Goal: Task Accomplishment & Management: Manage account settings

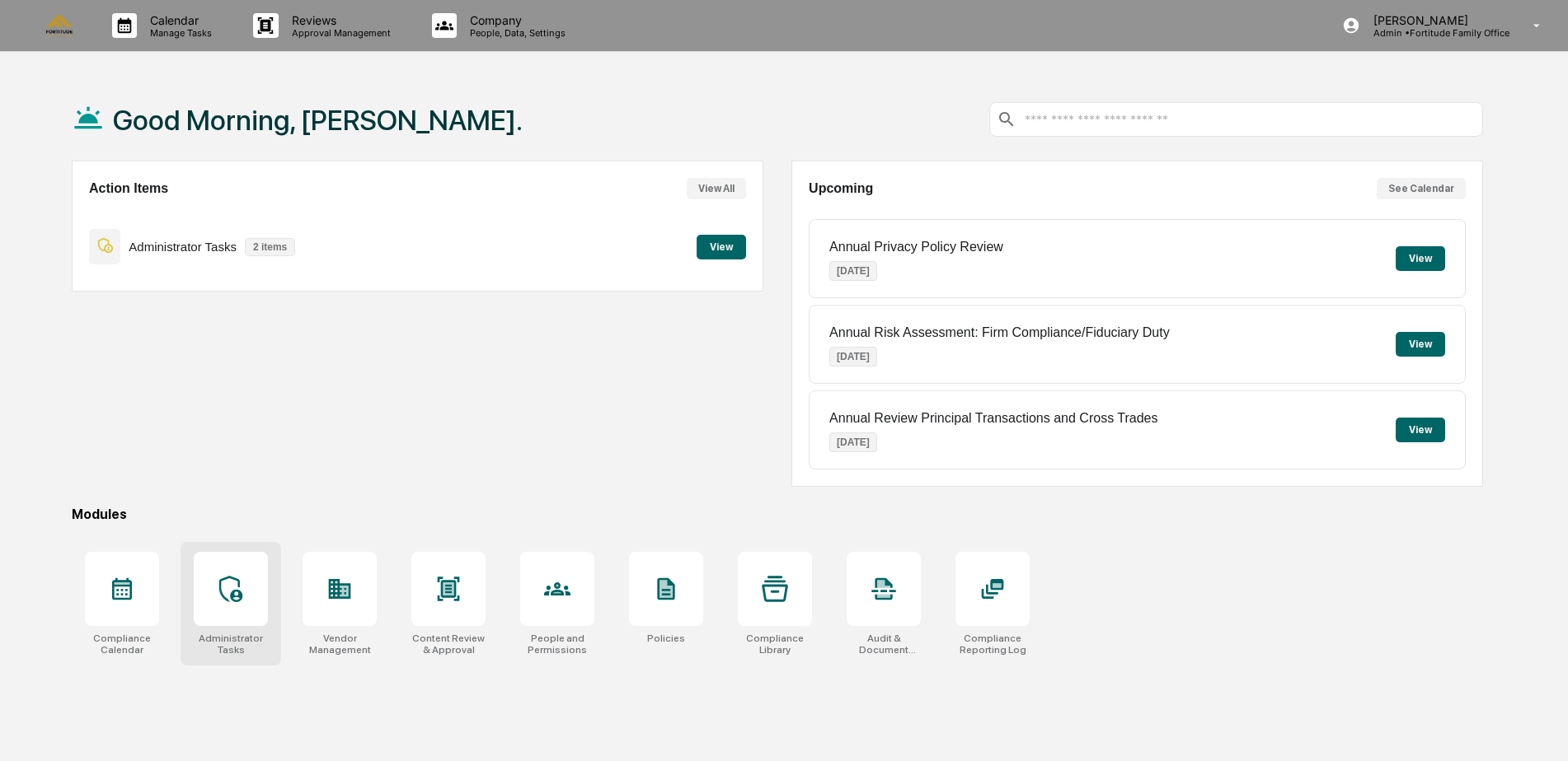
click at [236, 585] on icon at bounding box center [231, 589] width 26 height 26
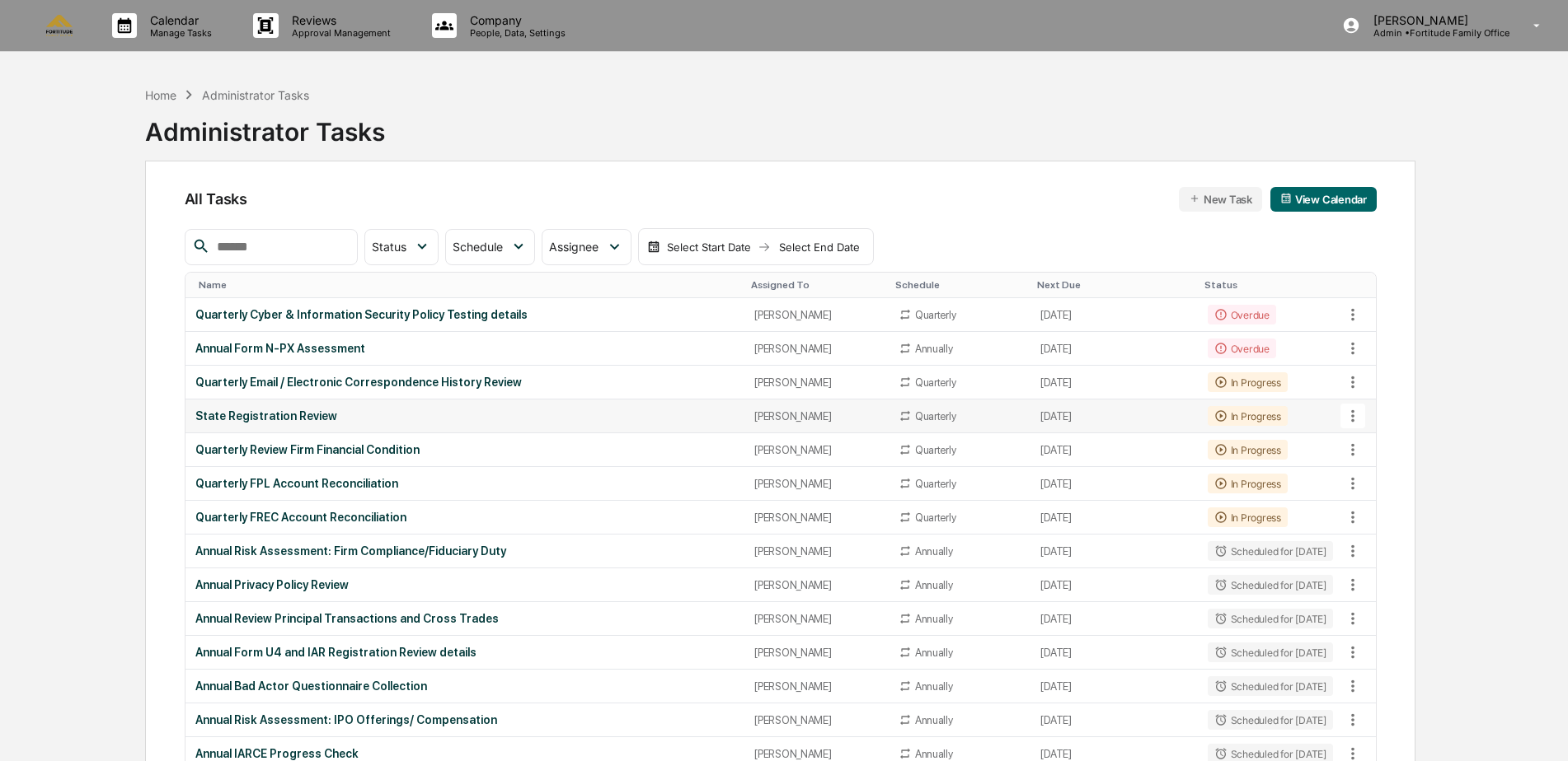
click at [271, 412] on div "State Registration Review" at bounding box center [465, 416] width 539 height 13
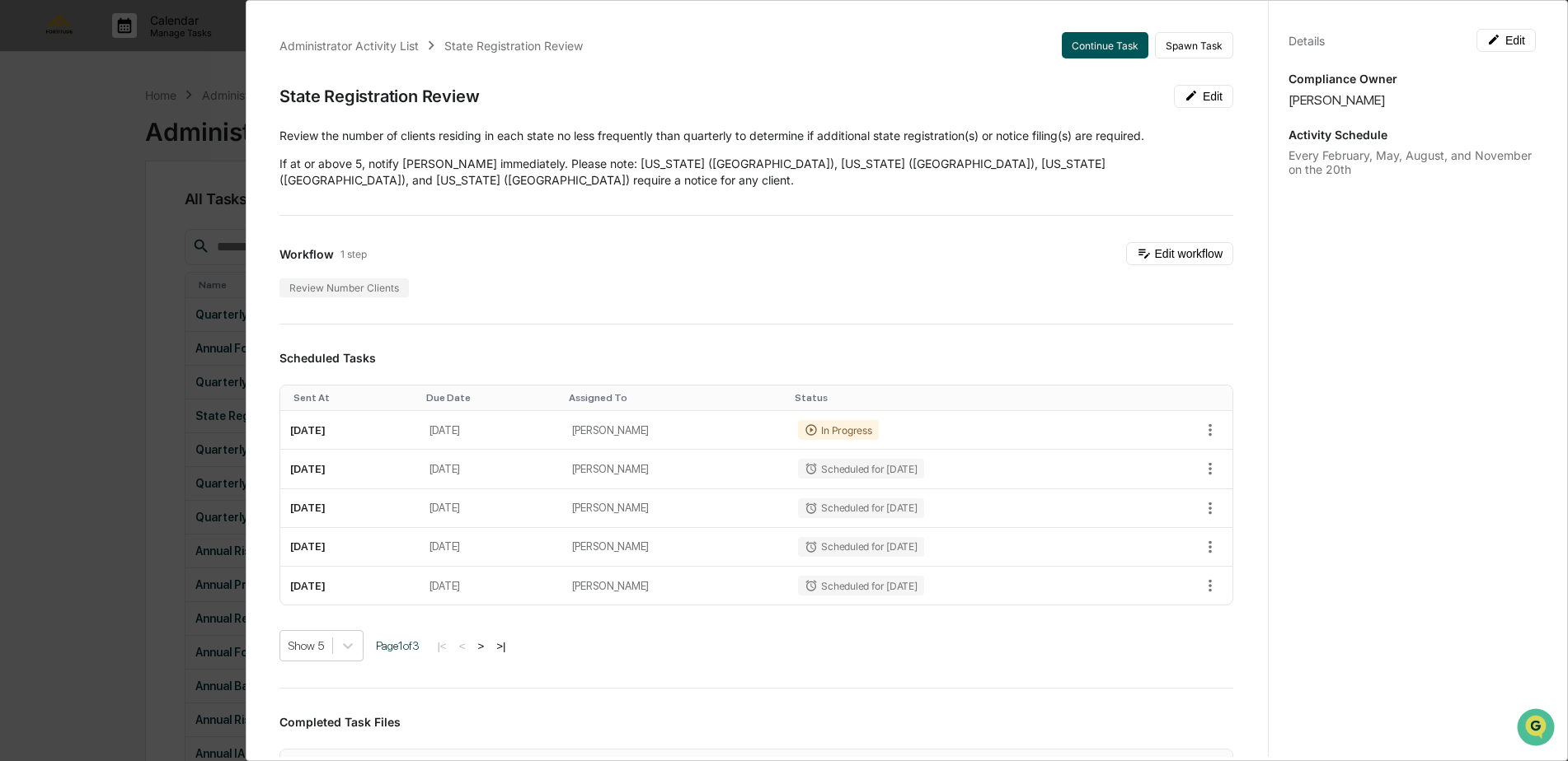
click at [1090, 44] on button "Continue Task" at bounding box center [1105, 45] width 86 height 26
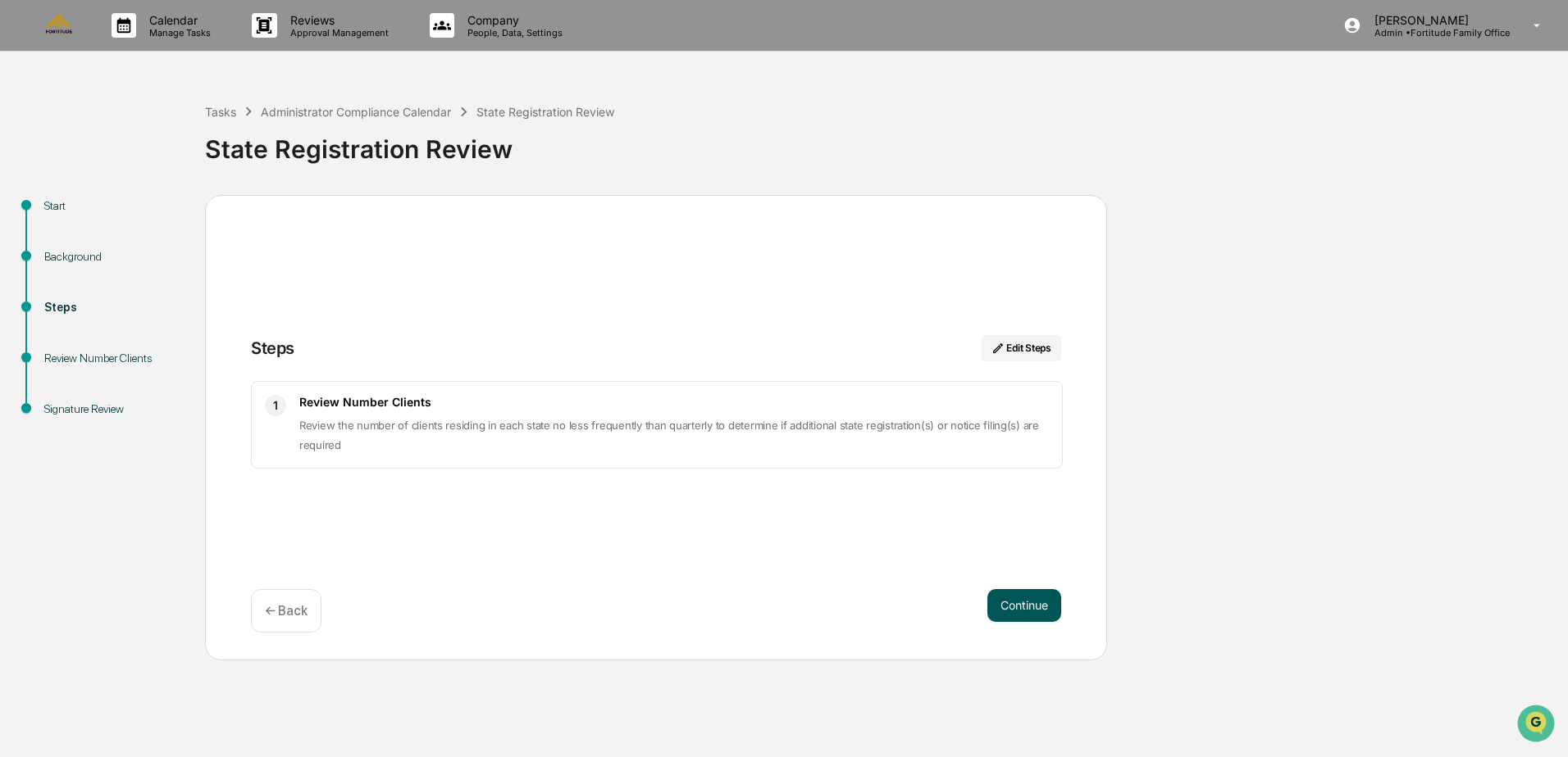
click at [1041, 621] on button "Continue" at bounding box center [1024, 605] width 74 height 33
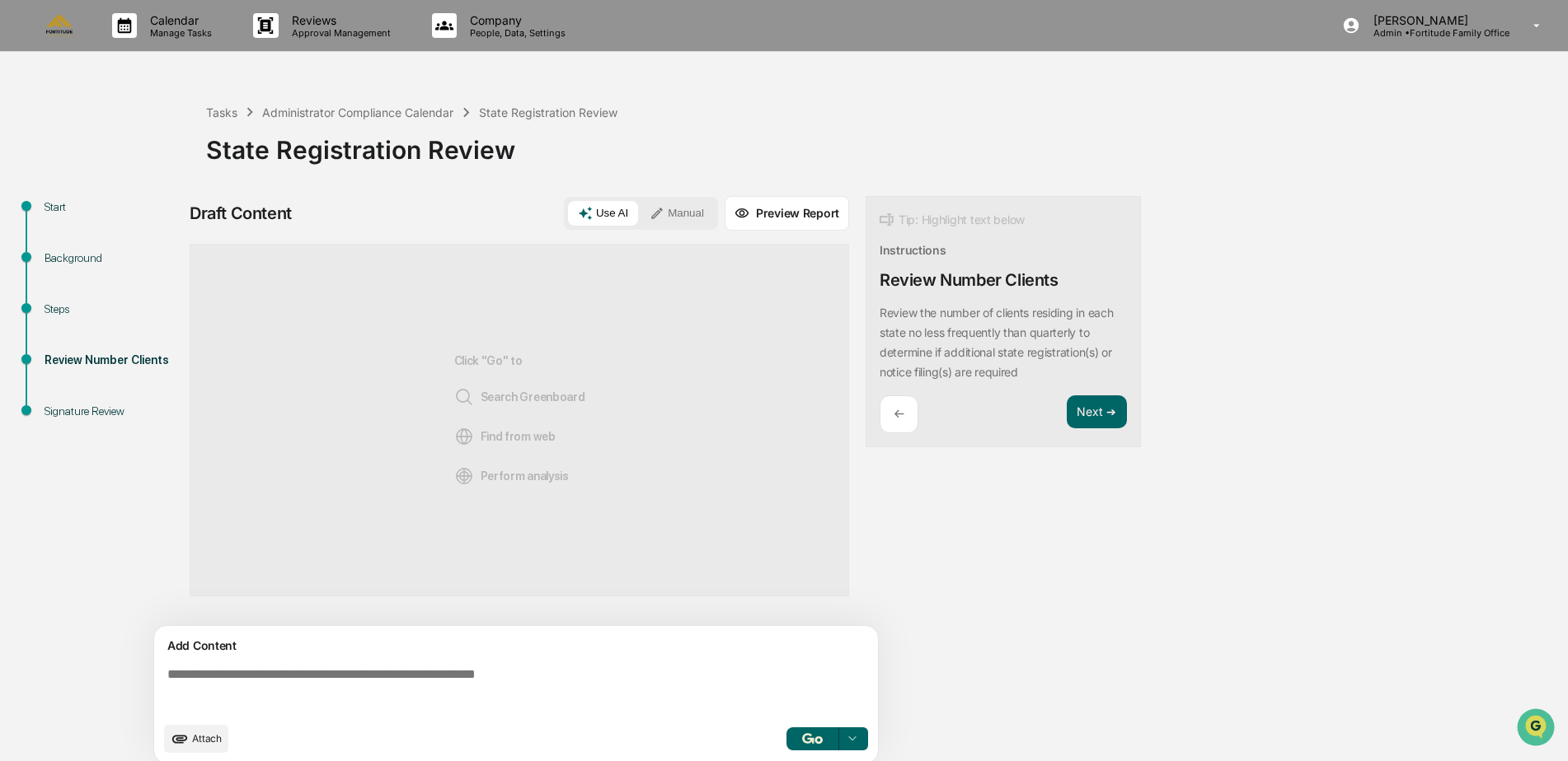
scroll to position [12, 0]
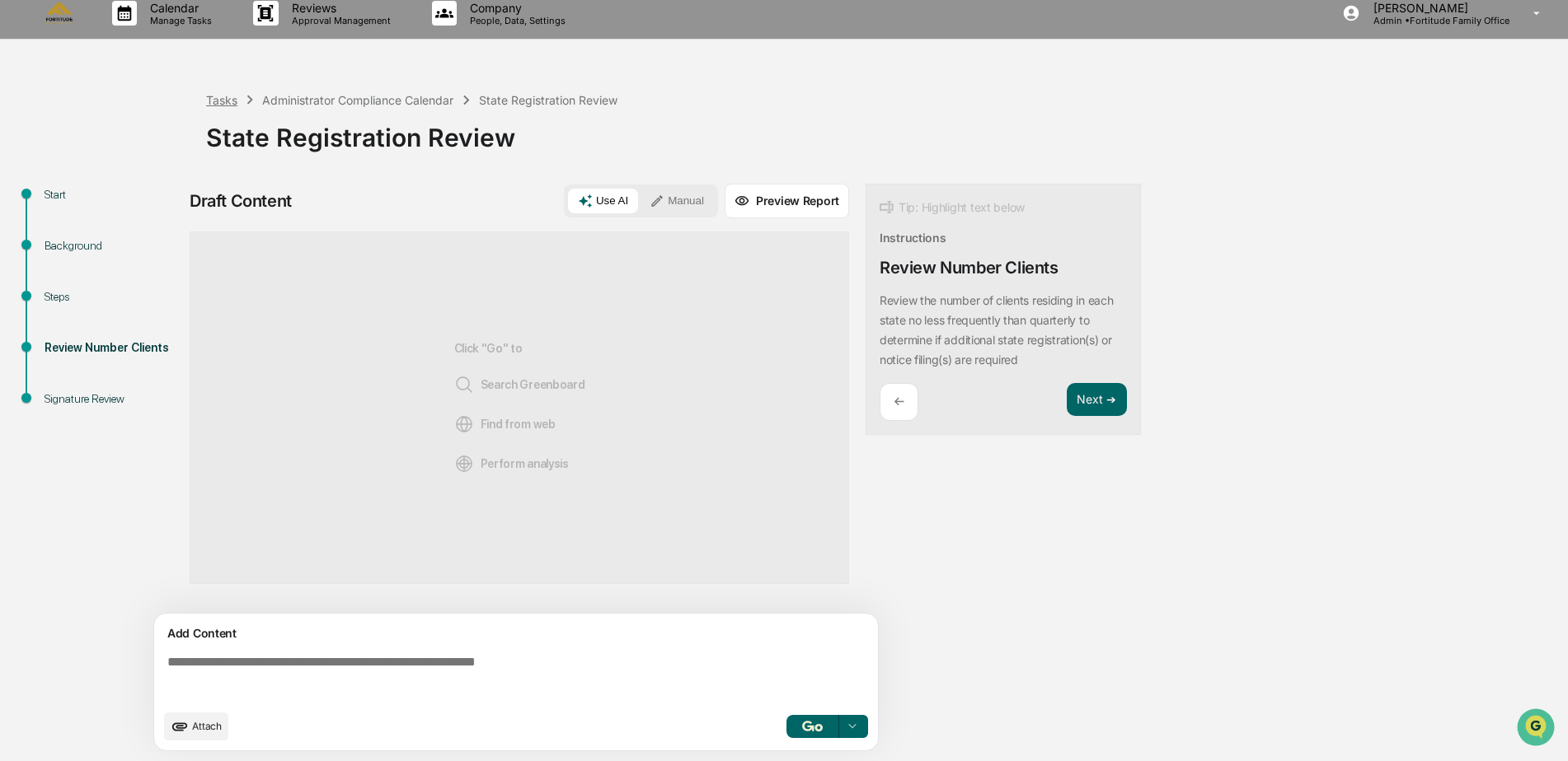
click at [227, 101] on div "Tasks" at bounding box center [222, 99] width 31 height 14
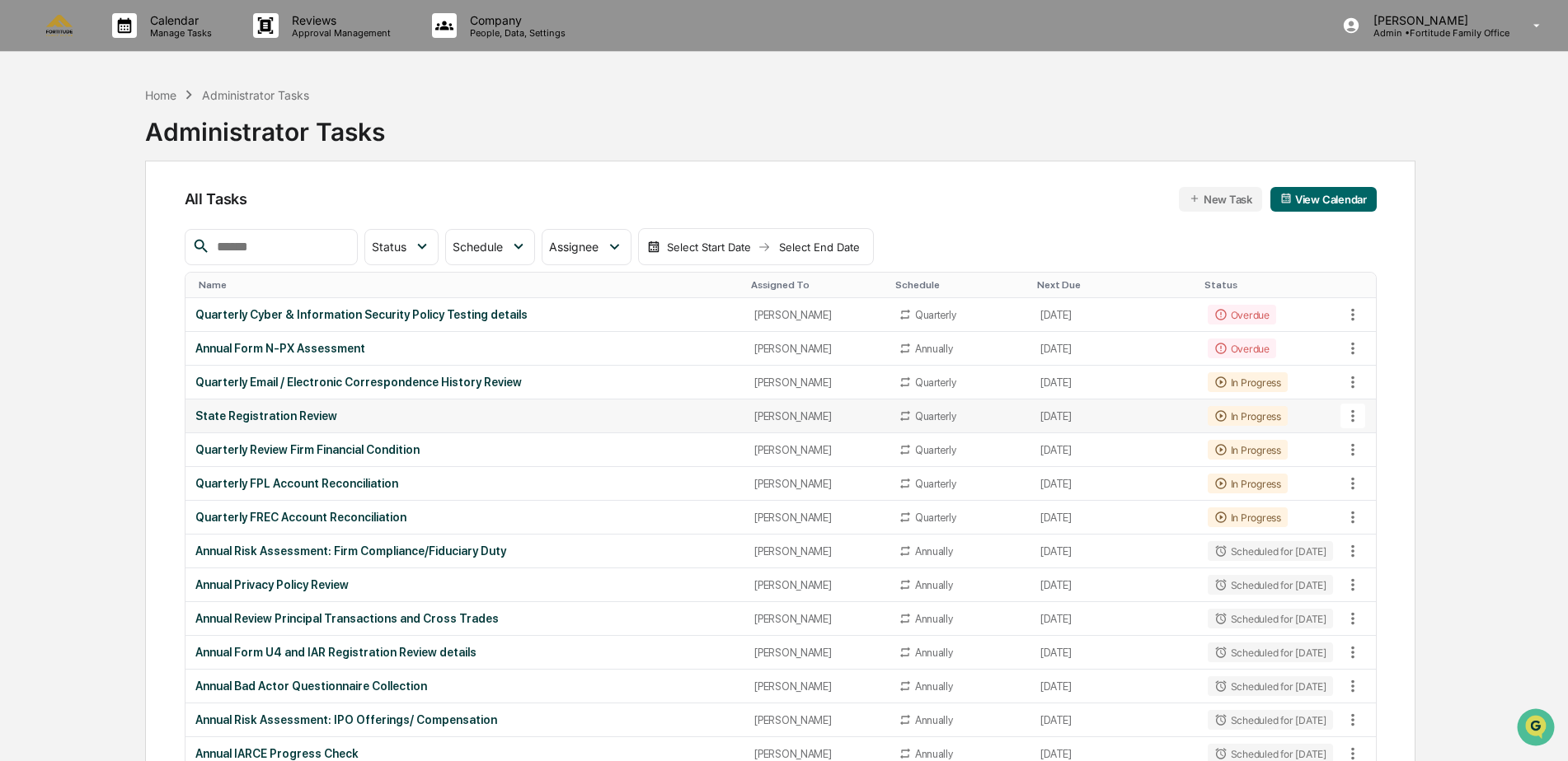
click at [249, 415] on div "State Registration Review" at bounding box center [465, 416] width 539 height 13
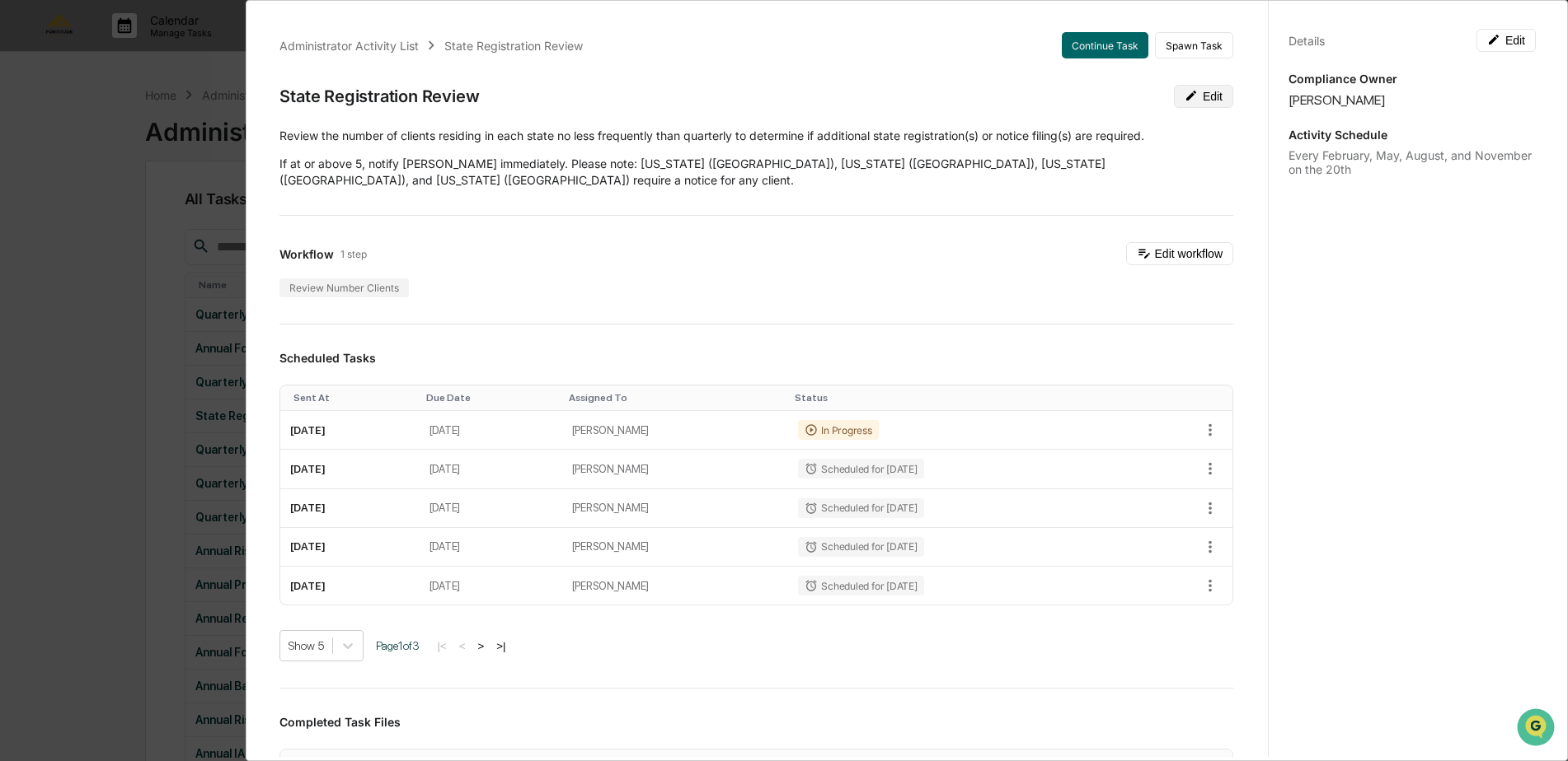
click at [1184, 93] on button "Edit" at bounding box center [1203, 96] width 59 height 23
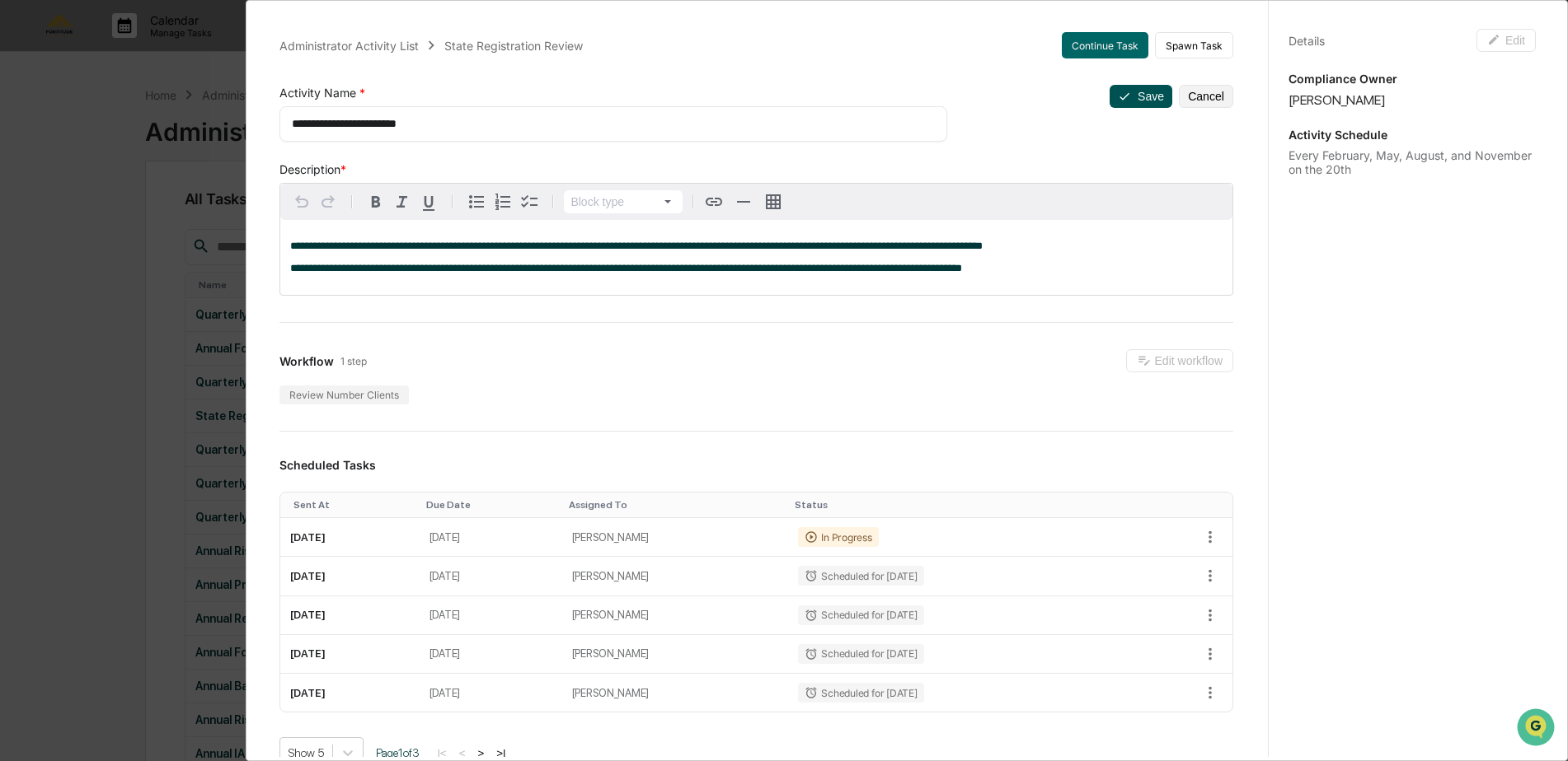
click at [1133, 100] on button "Save" at bounding box center [1141, 96] width 63 height 23
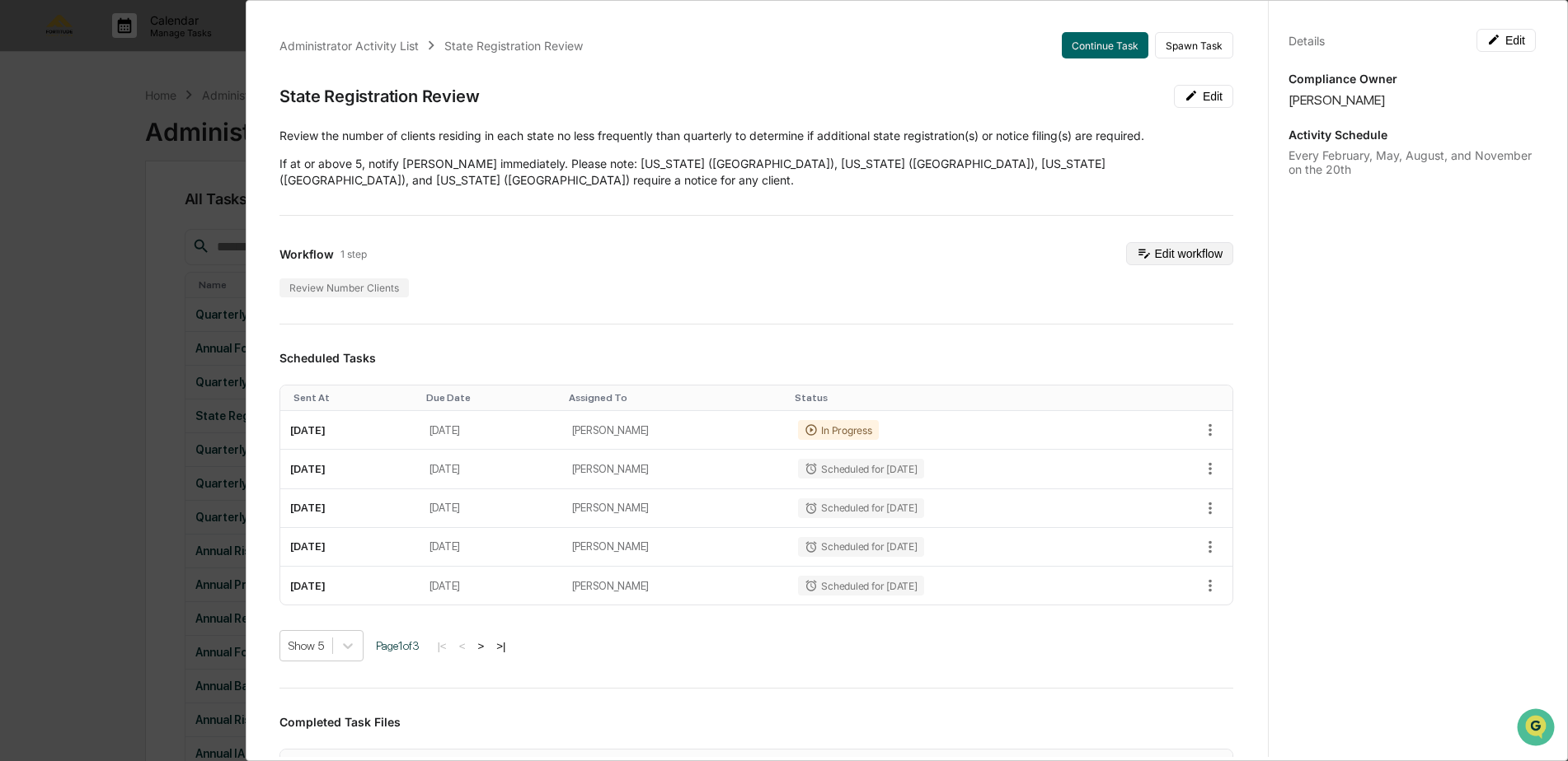
click at [1150, 242] on button "Edit workflow" at bounding box center [1180, 253] width 107 height 23
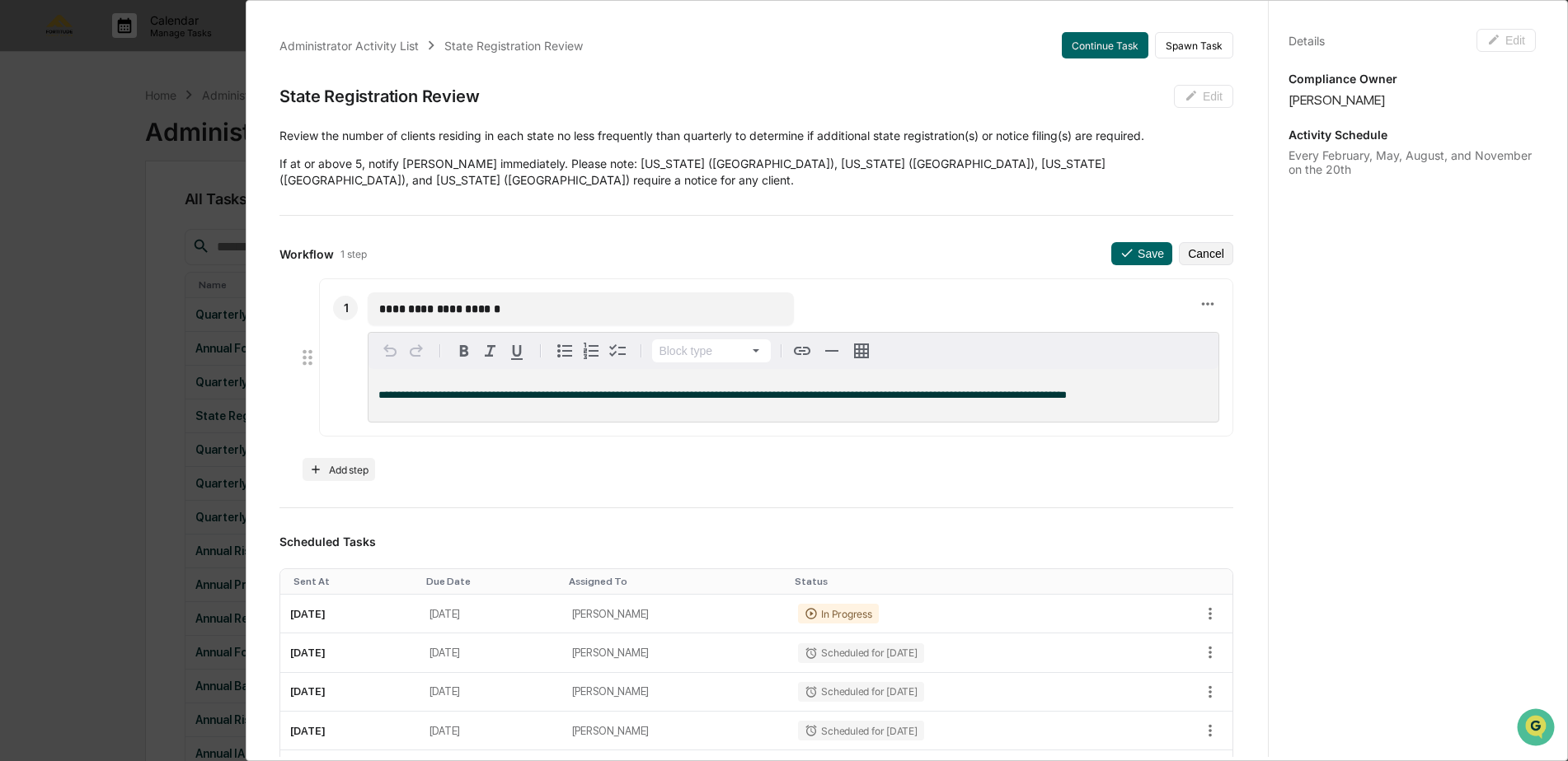
click at [1091, 389] on p "**********" at bounding box center [793, 395] width 830 height 11
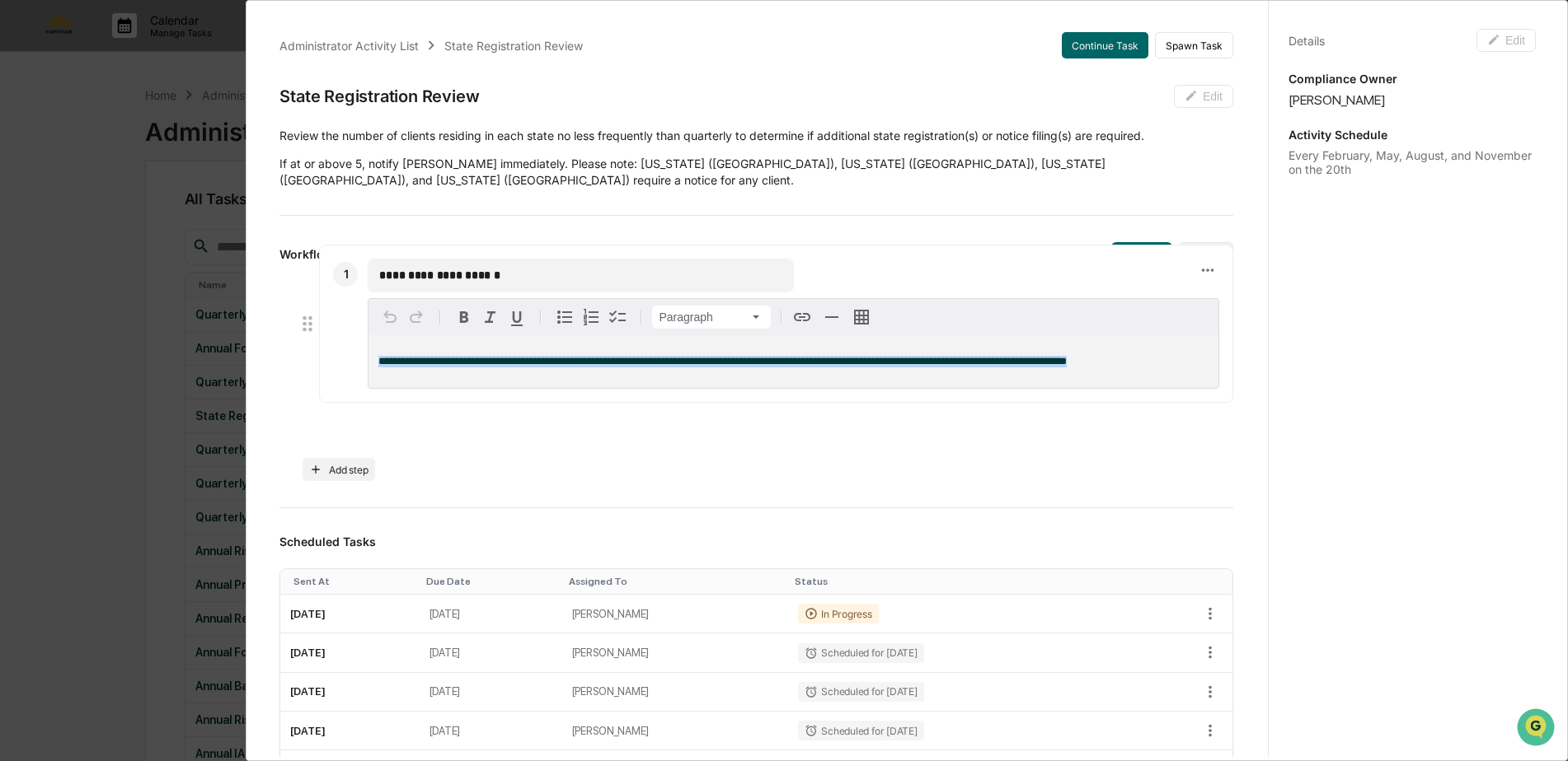
drag, startPoint x: 1091, startPoint y: 384, endPoint x: 212, endPoint y: 350, distance: 879.7
click at [212, 350] on div "**********" at bounding box center [784, 380] width 1568 height 761
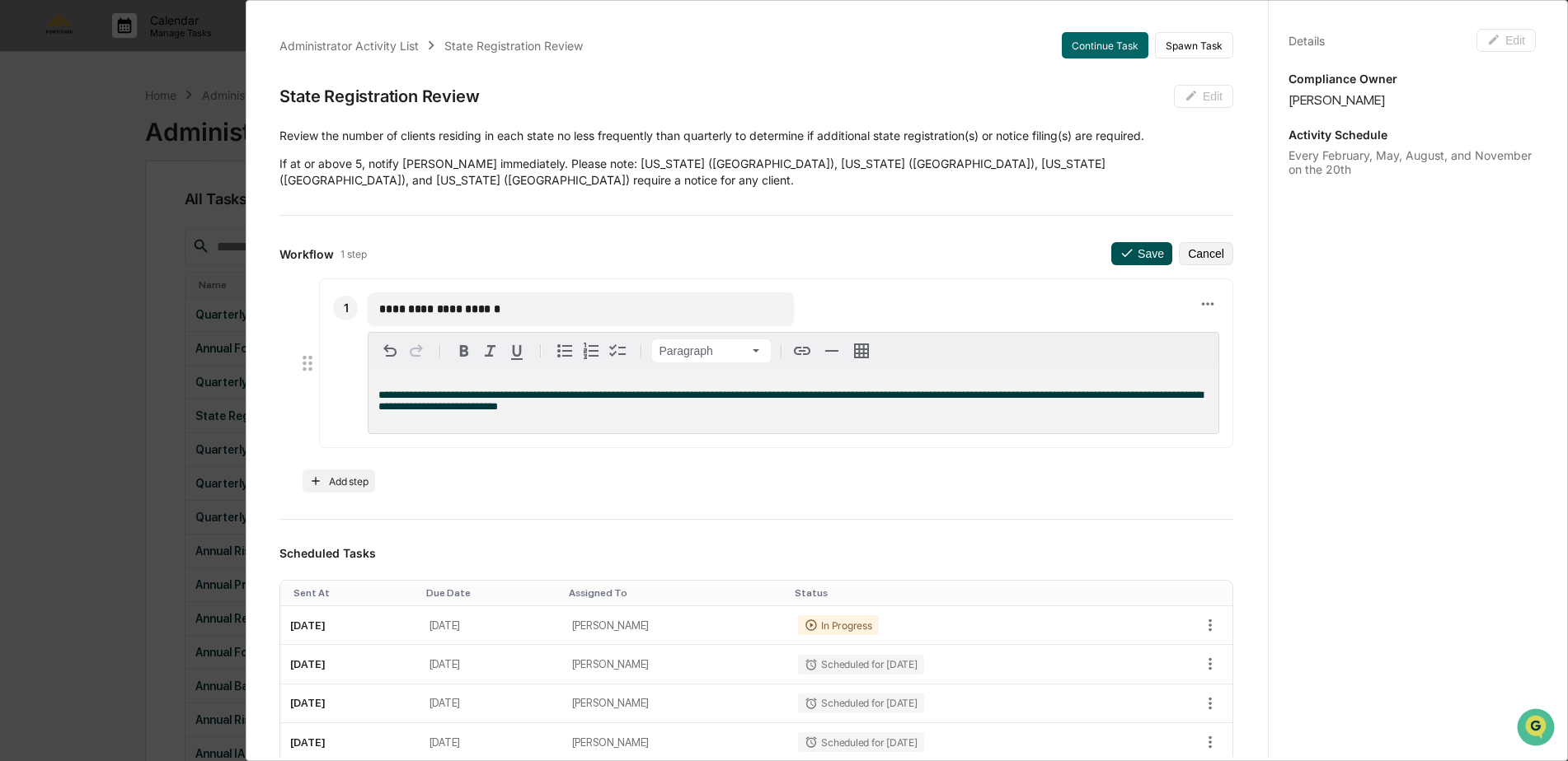
click at [1136, 242] on button "Save" at bounding box center [1142, 253] width 61 height 23
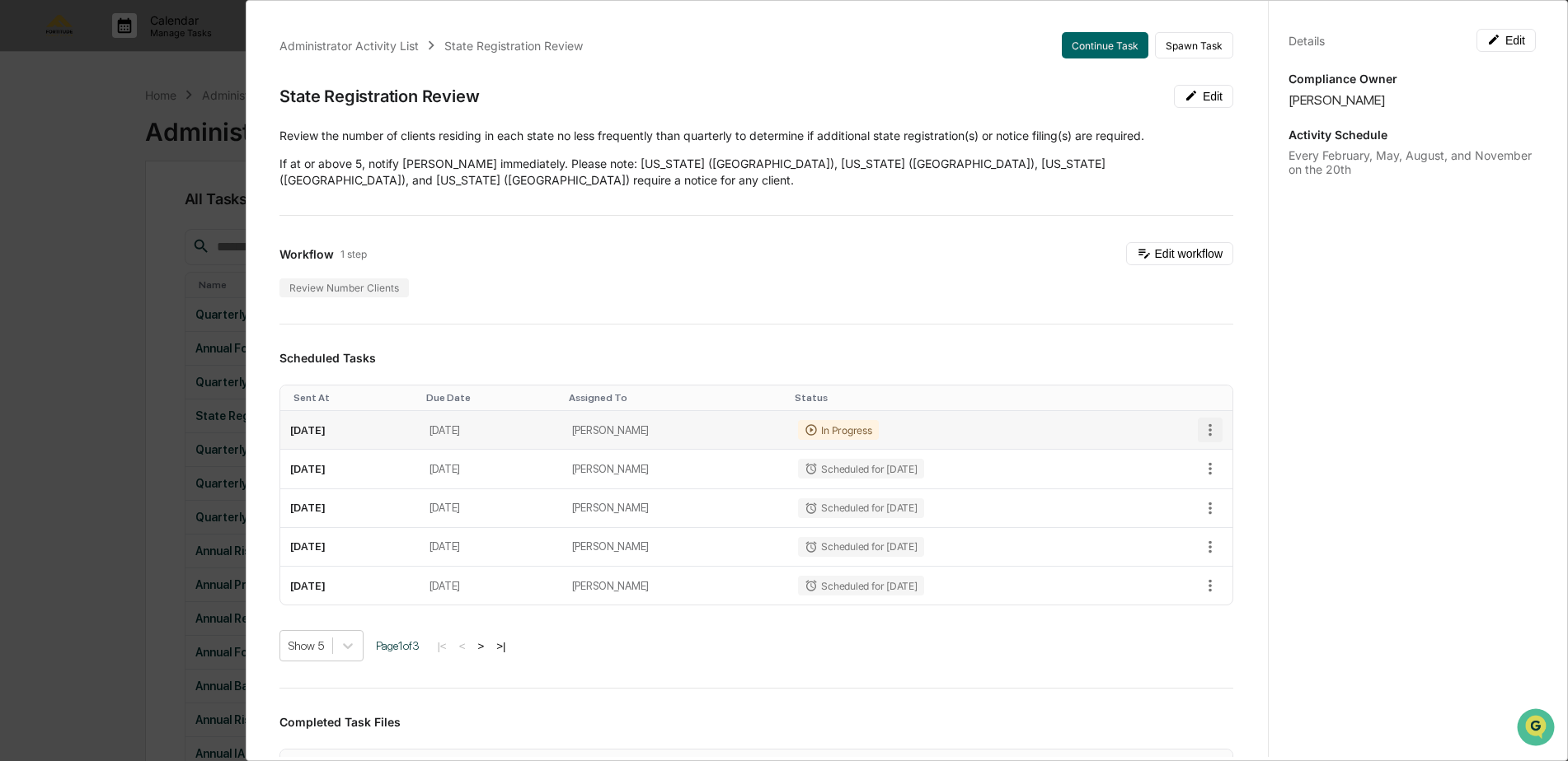
click at [1201, 421] on icon "button" at bounding box center [1209, 430] width 18 height 18
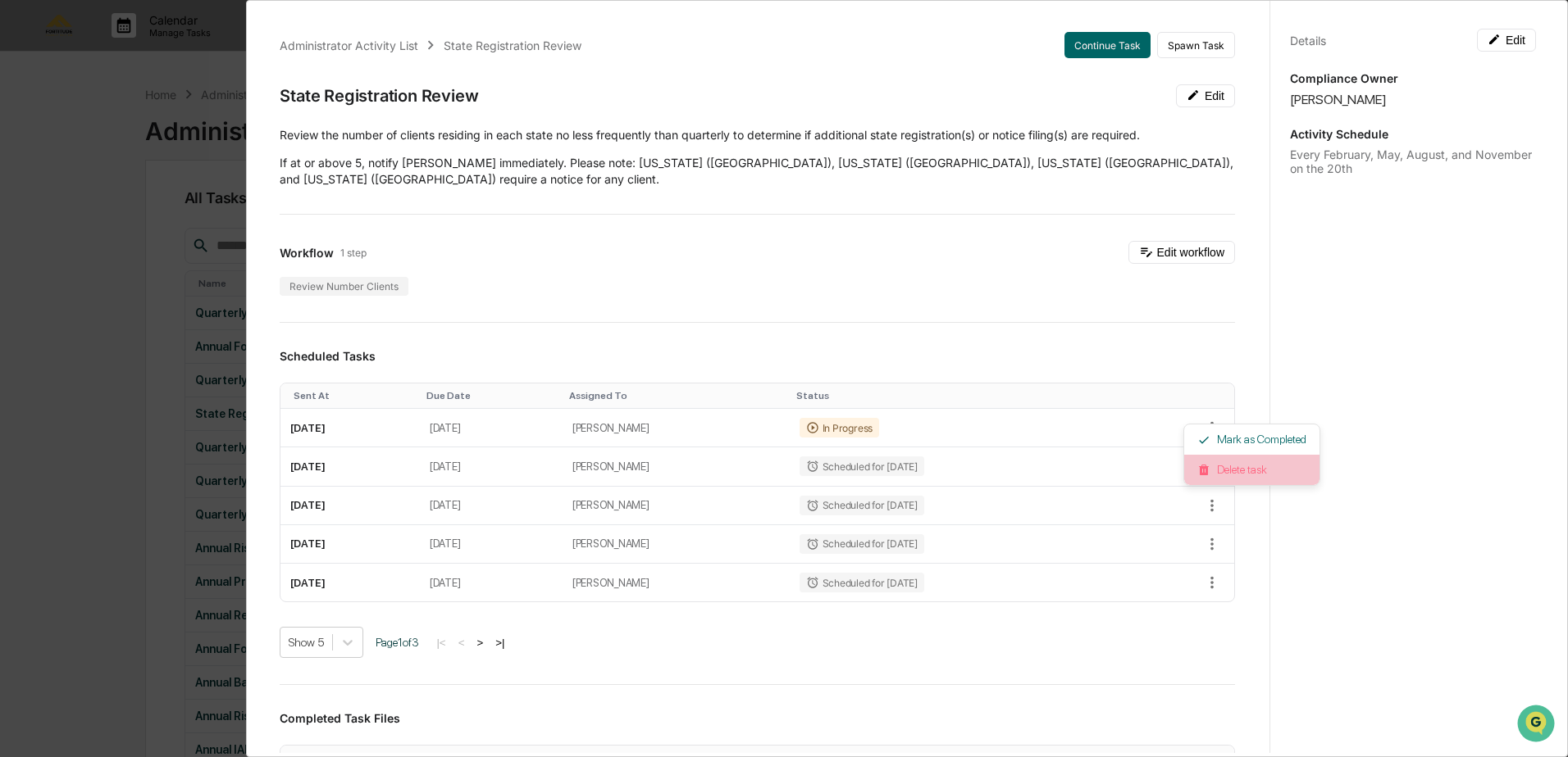
click at [1266, 475] on li "Delete task" at bounding box center [1251, 470] width 135 height 30
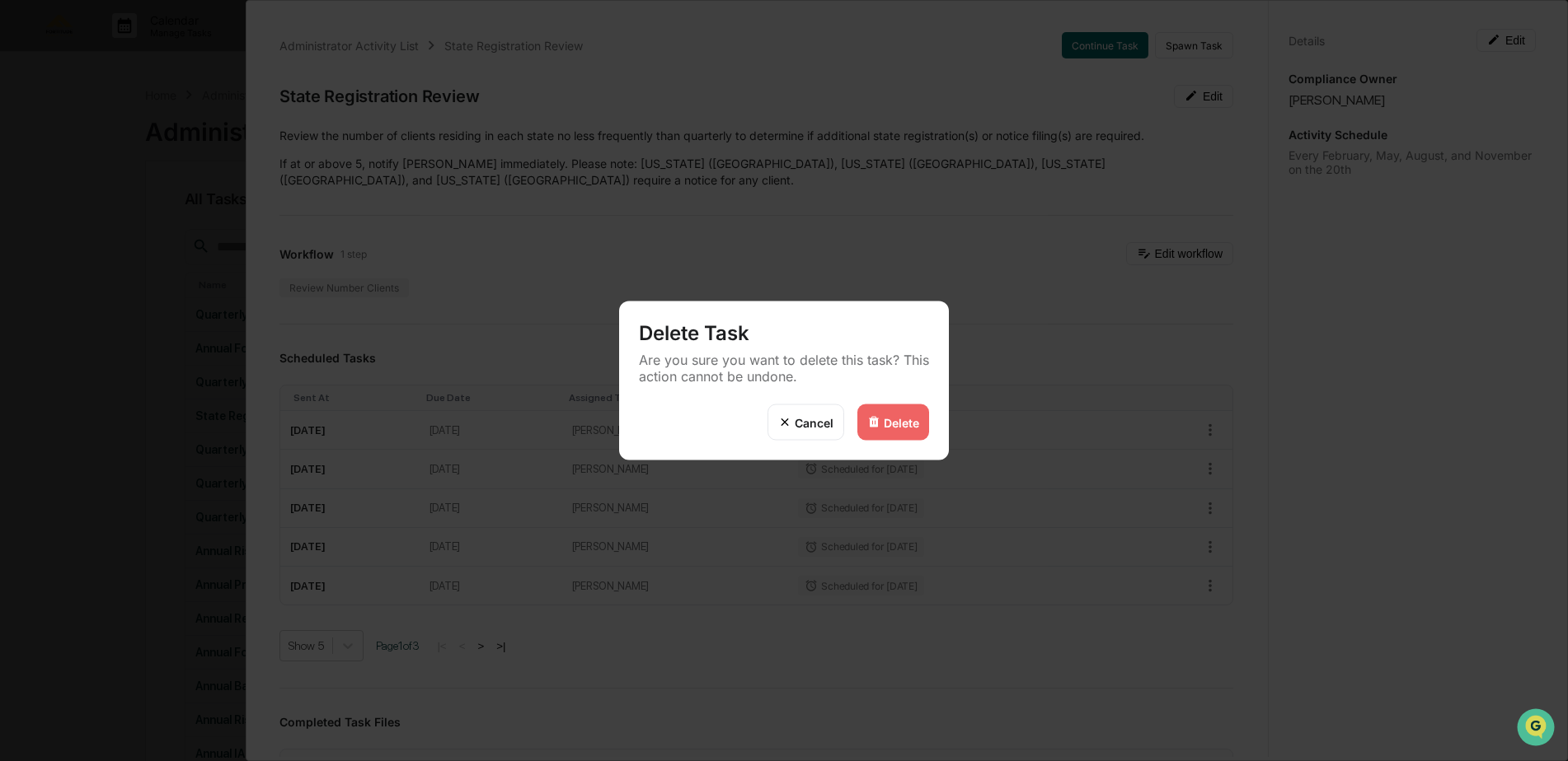
click at [910, 430] on div "Delete" at bounding box center [893, 422] width 71 height 37
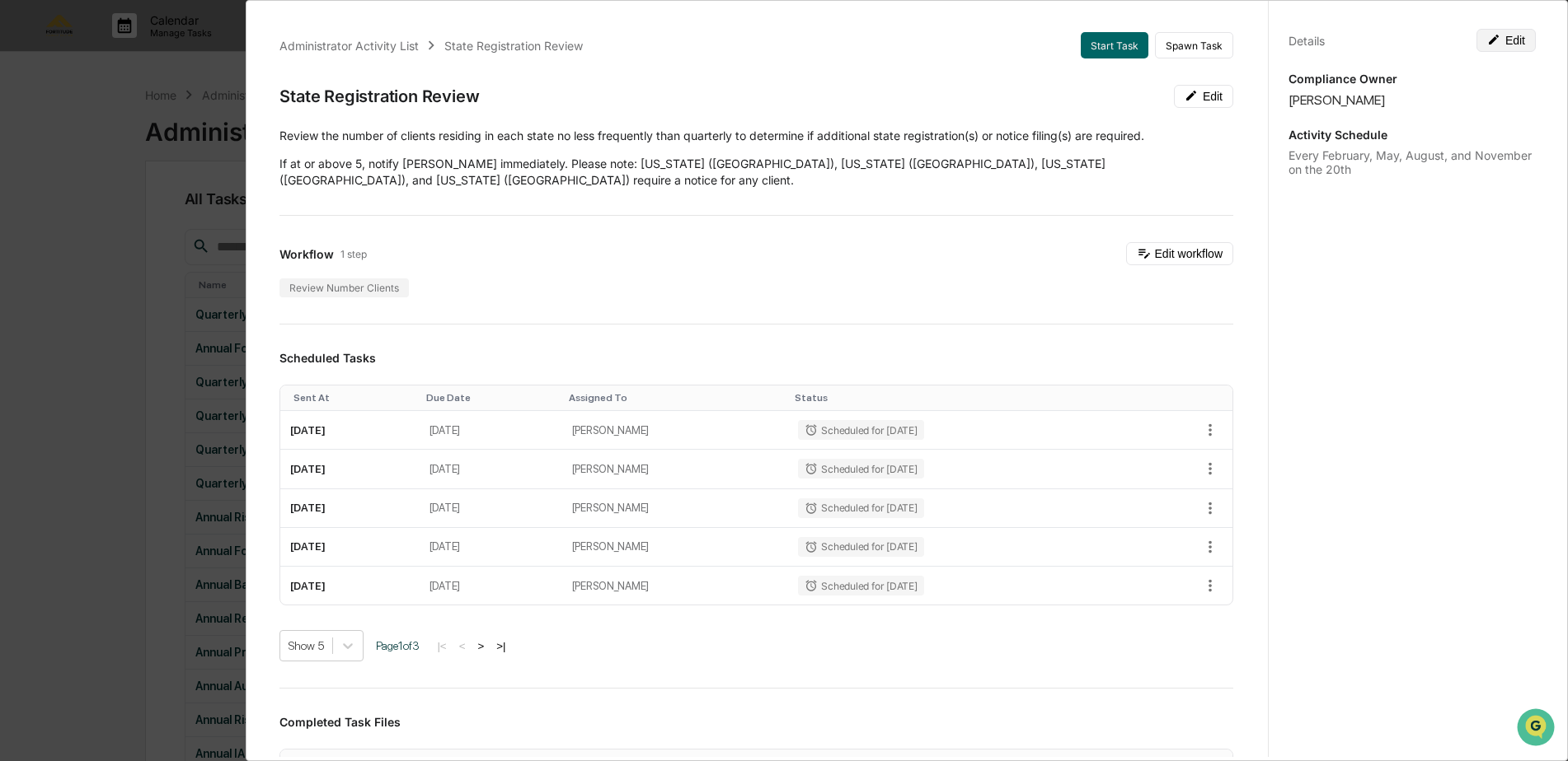
click at [1499, 37] on button "Edit" at bounding box center [1506, 40] width 59 height 23
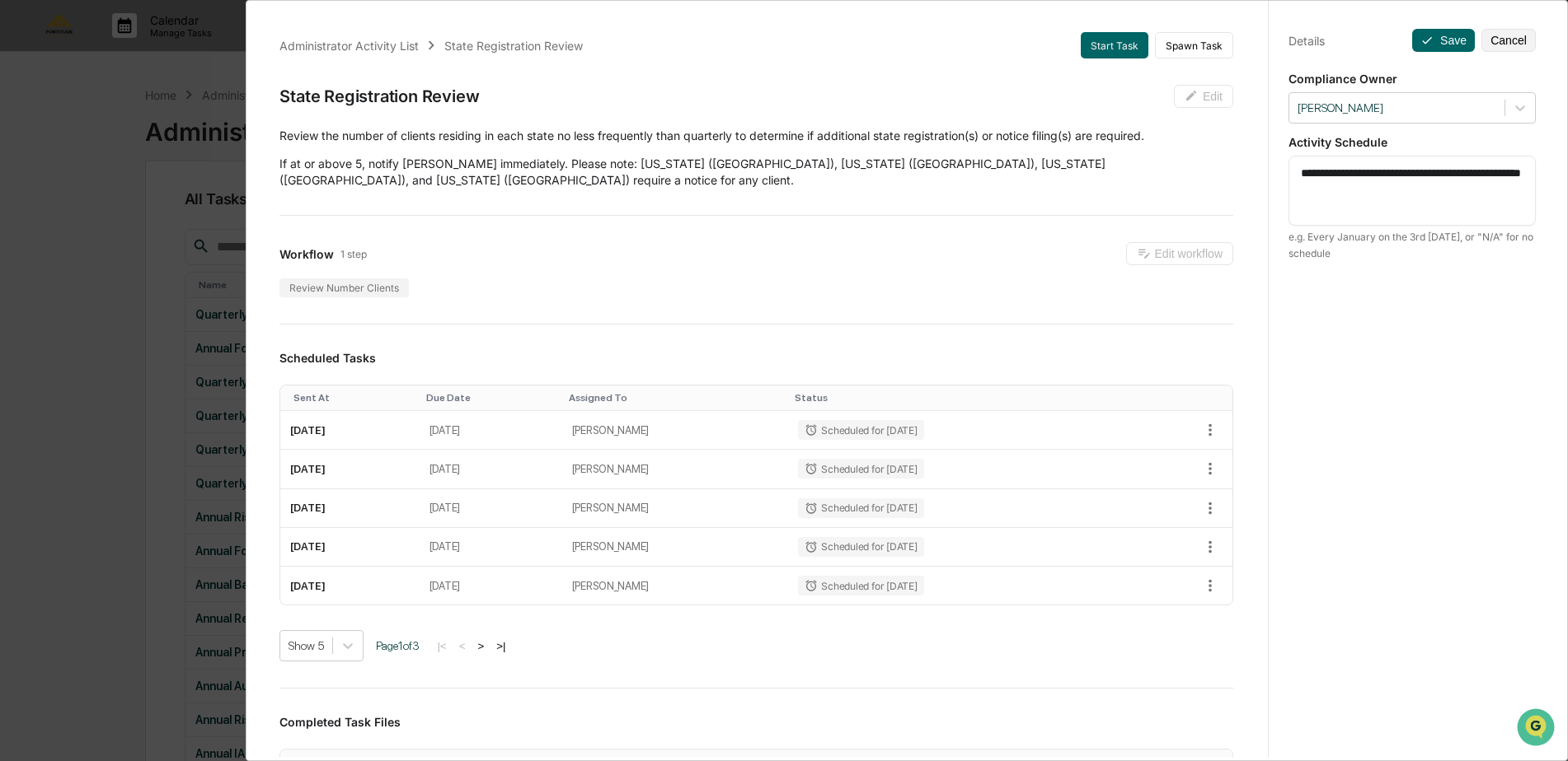
click at [1430, 192] on textarea "**********" at bounding box center [1412, 190] width 223 height 52
click at [1440, 51] on button "Save" at bounding box center [1443, 40] width 63 height 23
type textarea "**********"
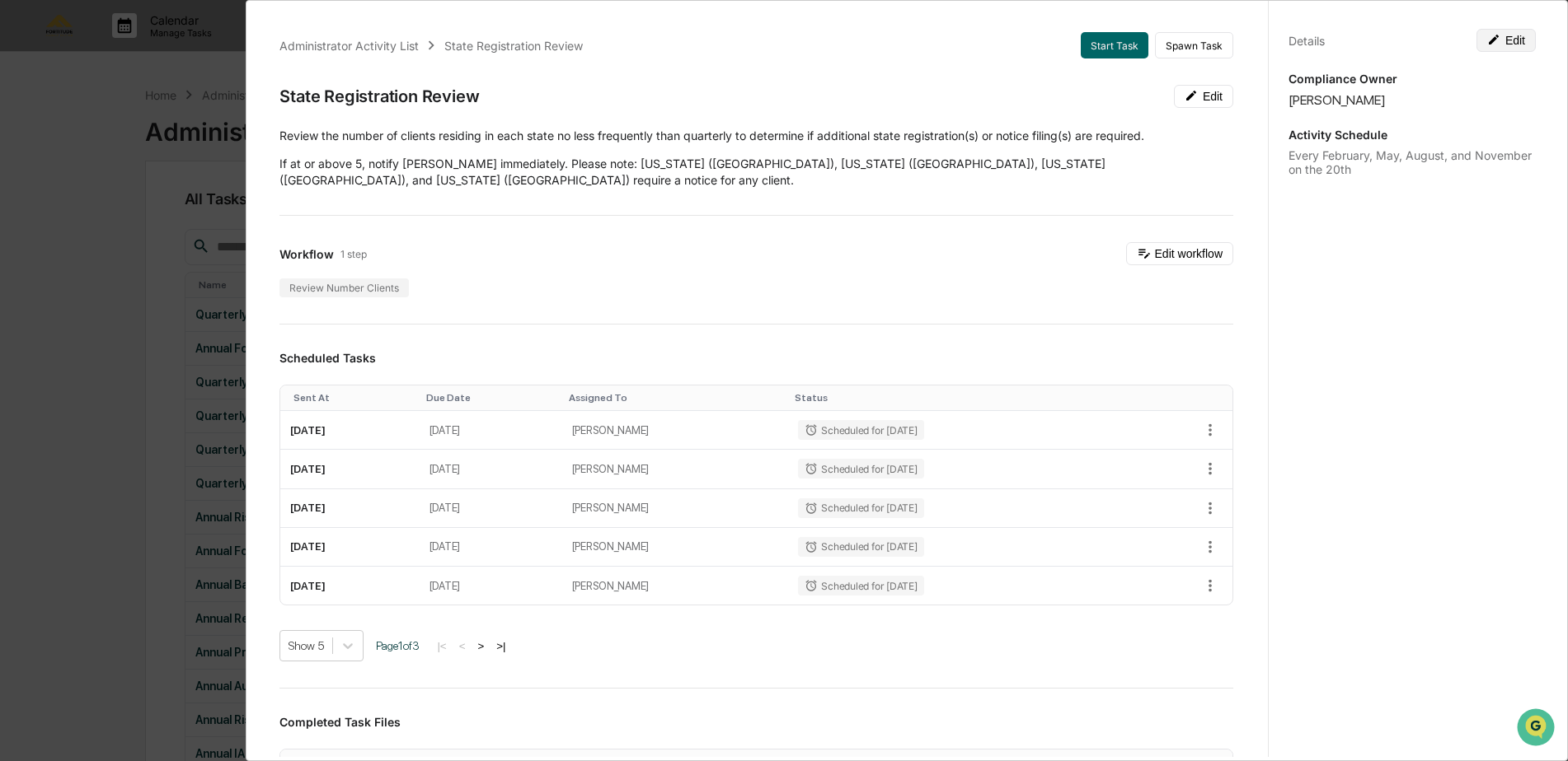
click at [1510, 43] on button "Edit" at bounding box center [1506, 40] width 59 height 23
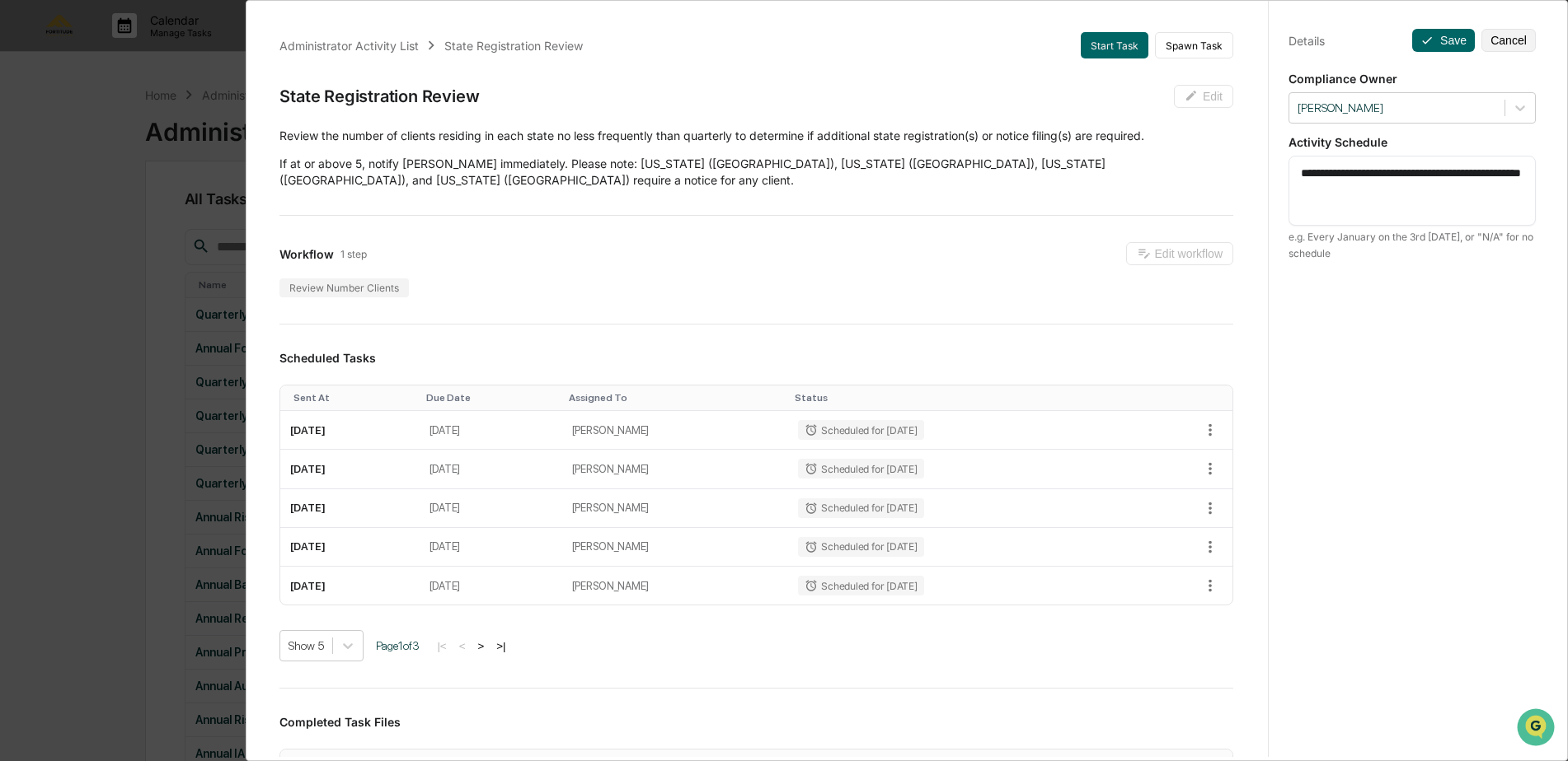
click at [1406, 183] on textarea "**********" at bounding box center [1412, 190] width 223 height 52
type textarea "**********"
click at [1432, 35] on button "Save" at bounding box center [1443, 40] width 63 height 23
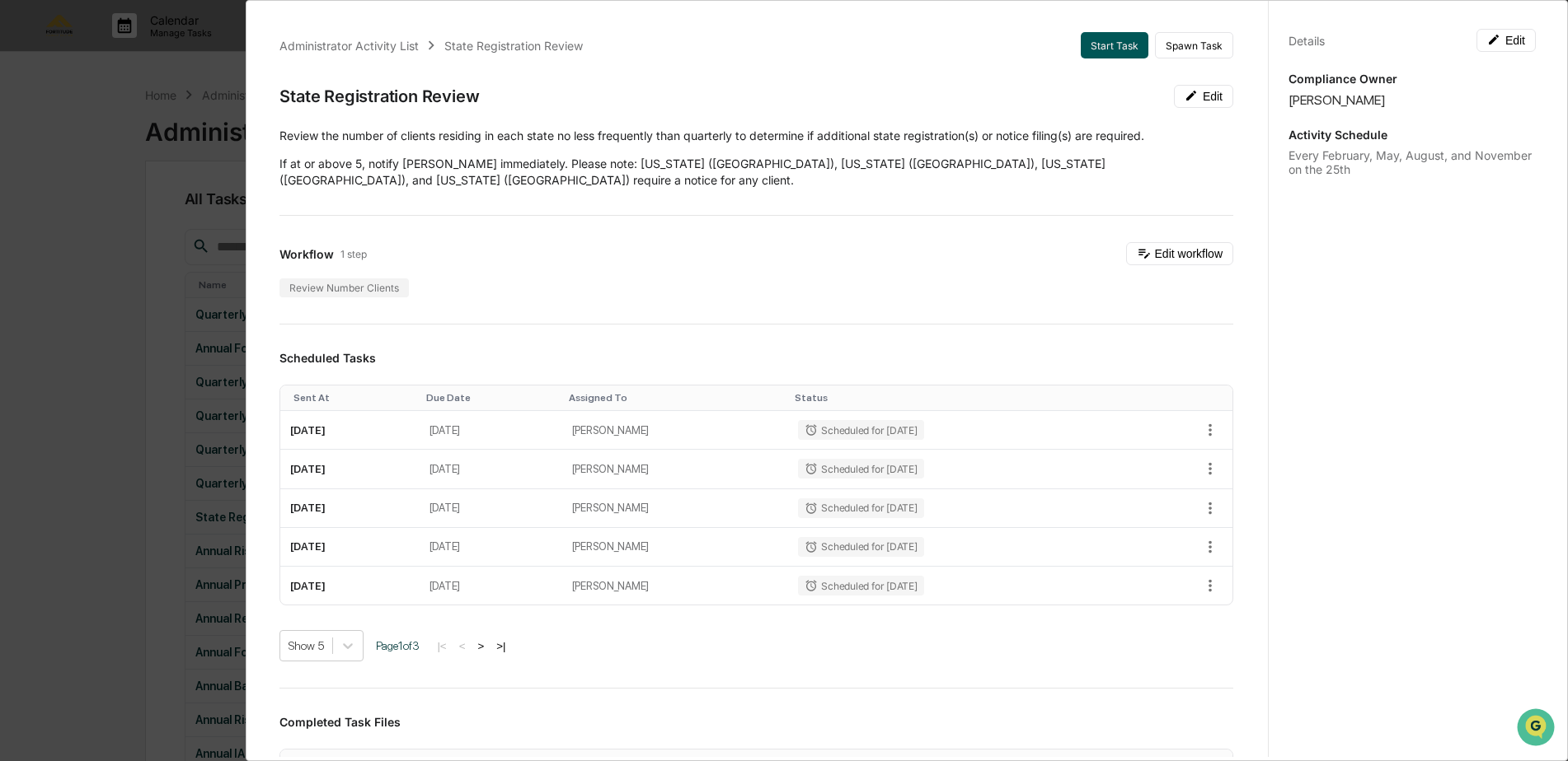
click at [1108, 44] on button "Start Task" at bounding box center [1115, 45] width 68 height 26
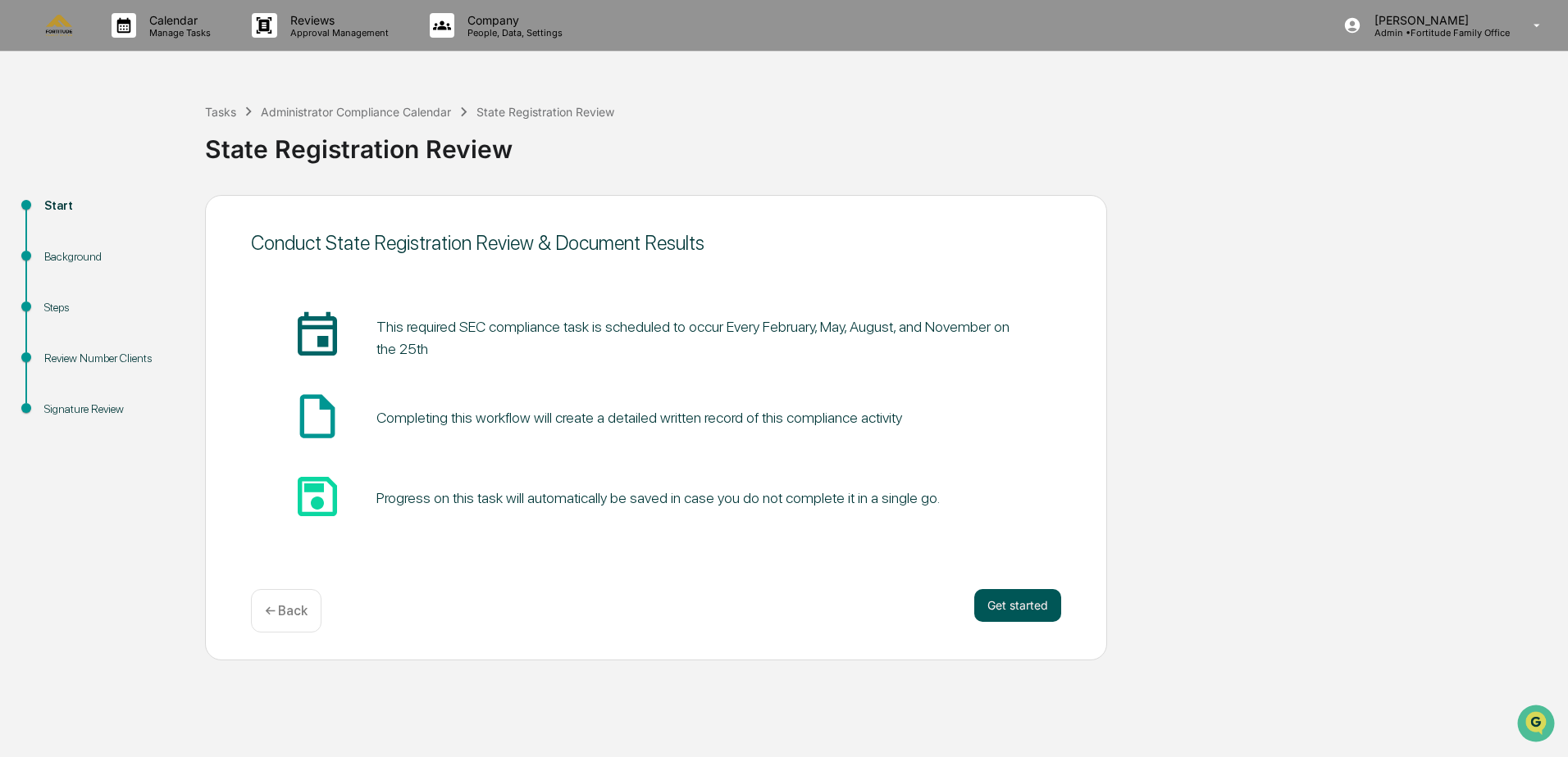
click at [1037, 612] on button "Get started" at bounding box center [1017, 605] width 87 height 33
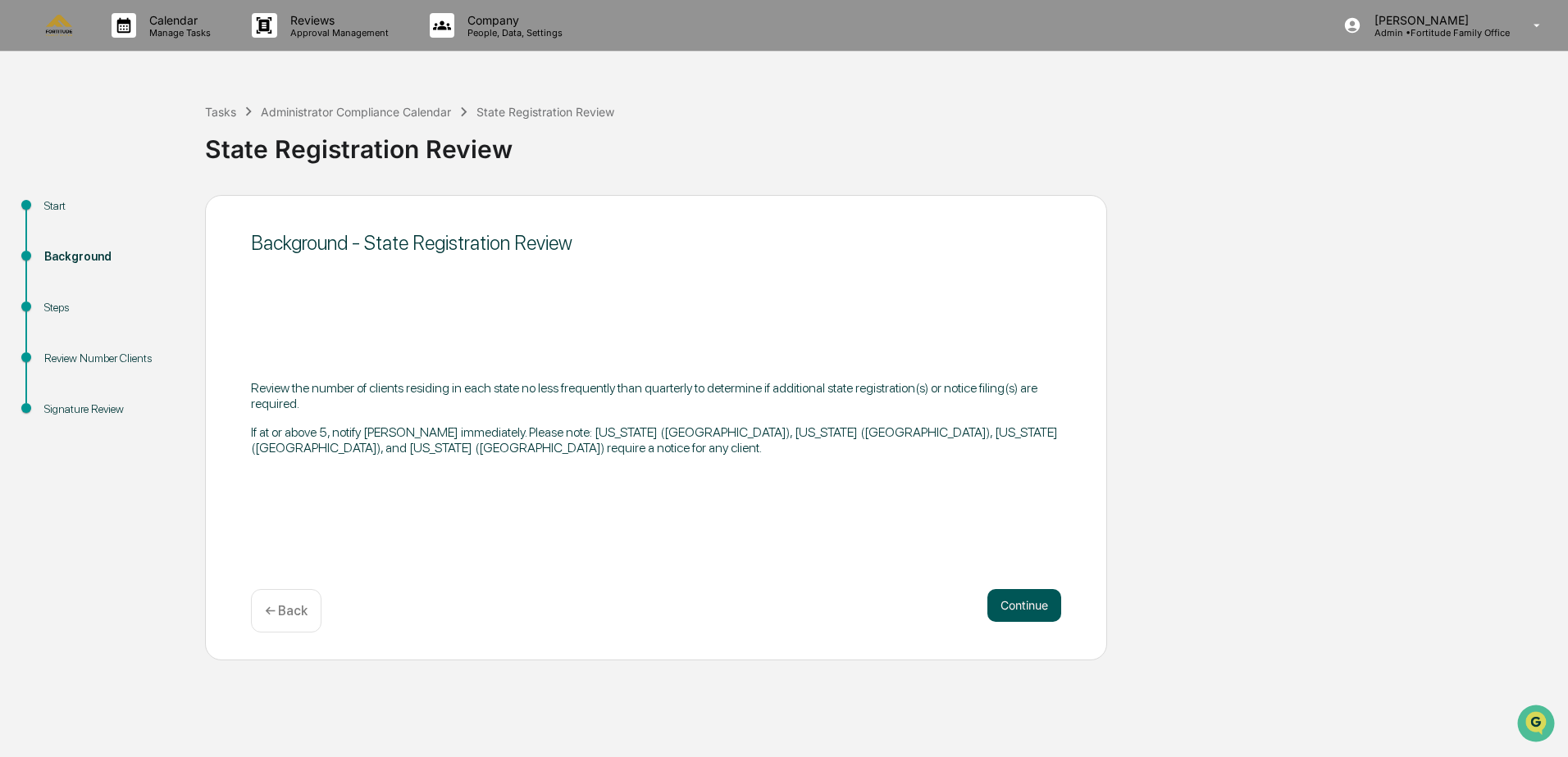
click at [1026, 600] on button "Continue" at bounding box center [1024, 605] width 74 height 33
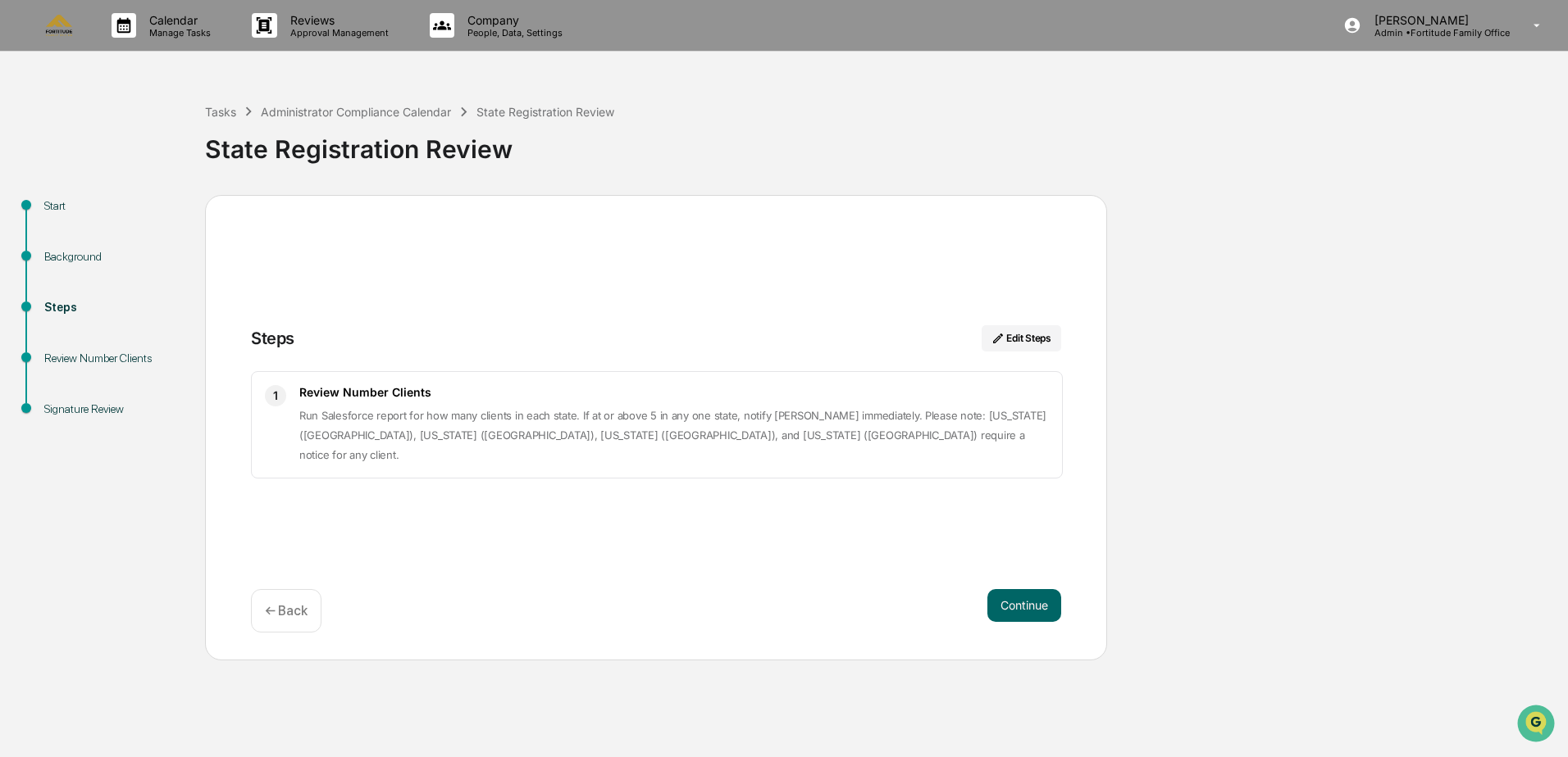
click at [1026, 600] on button "Continue" at bounding box center [1024, 605] width 74 height 33
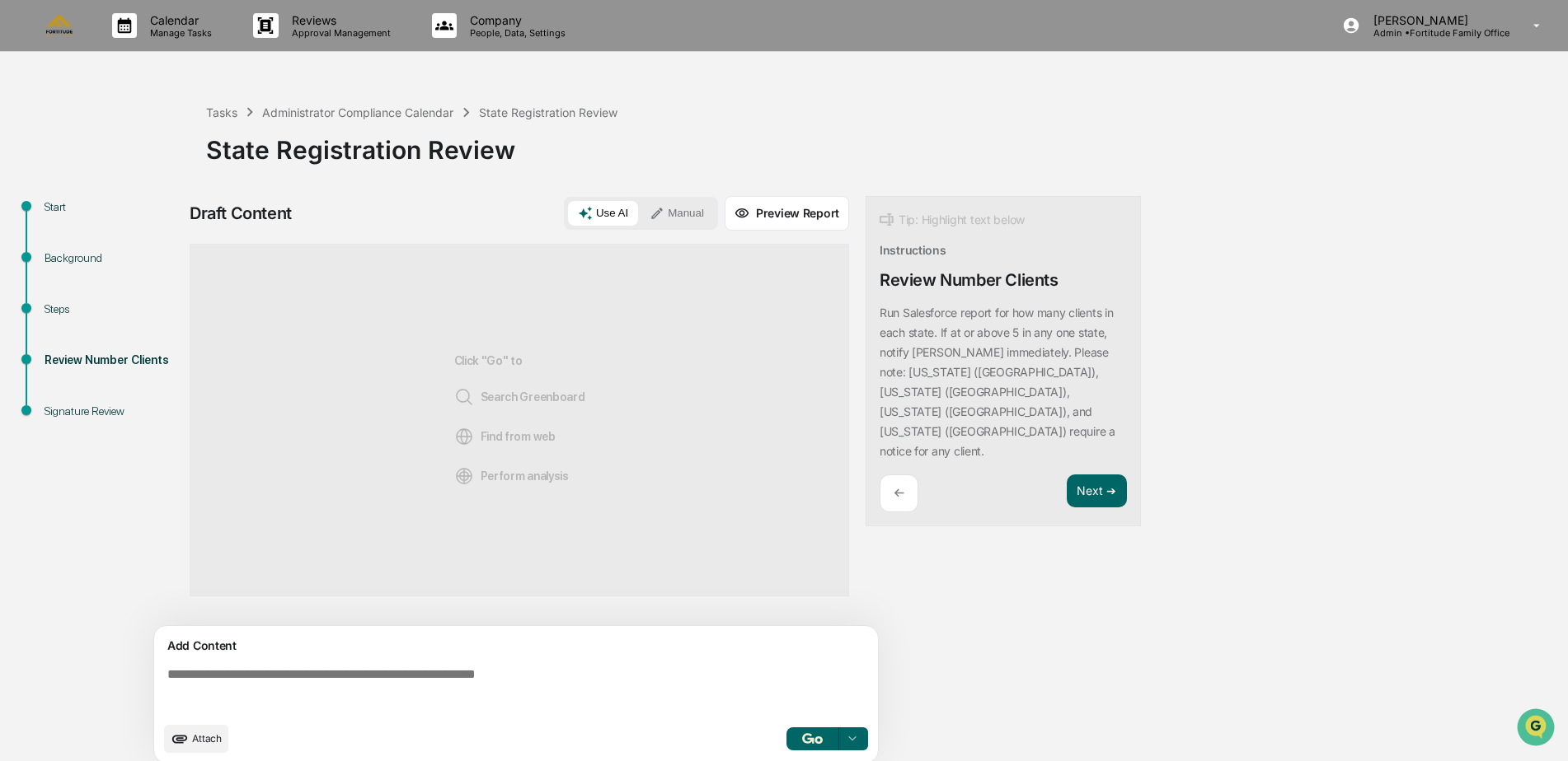
scroll to position [12, 0]
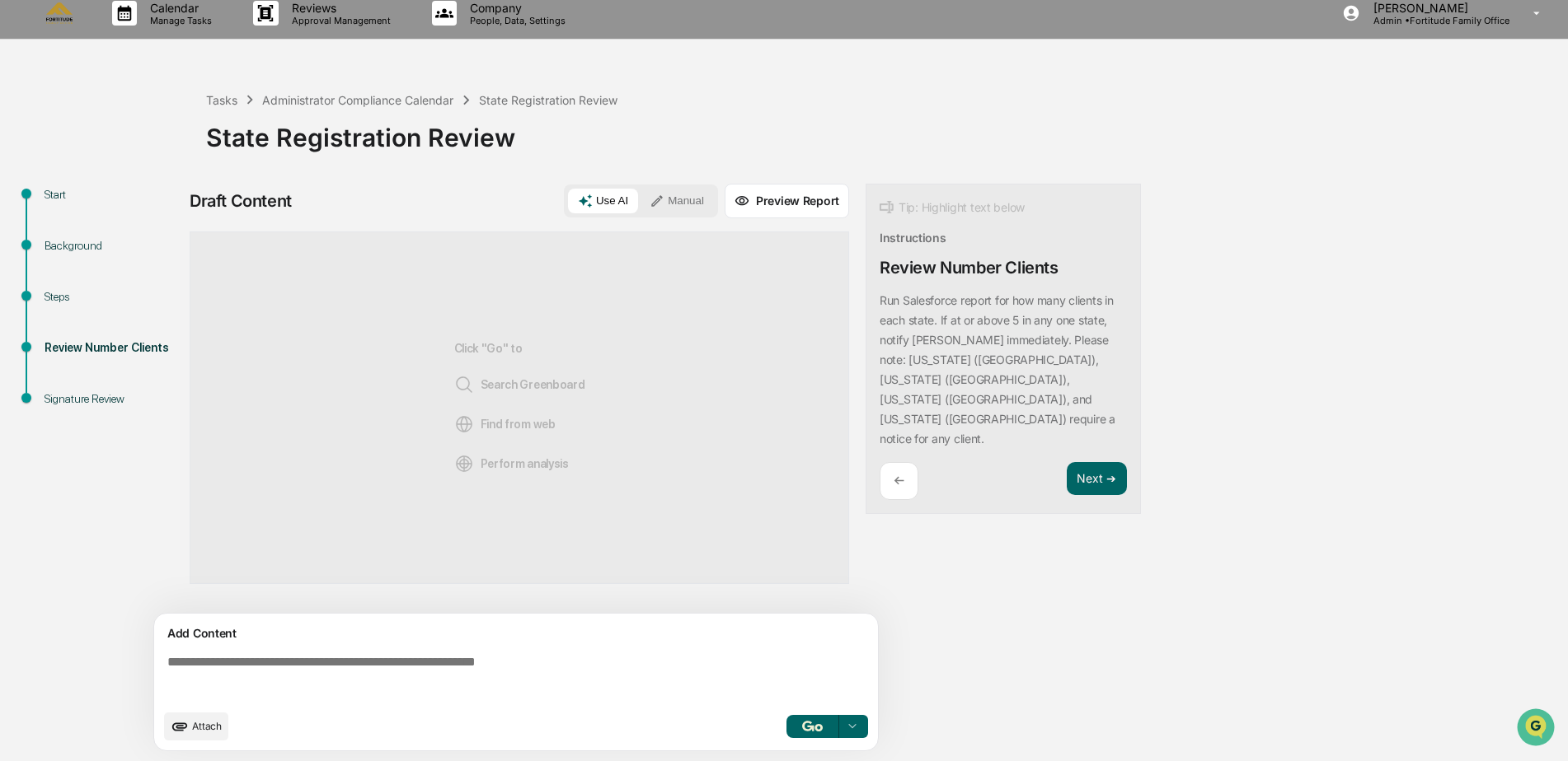
click at [212, 722] on span "Attach" at bounding box center [208, 726] width 30 height 12
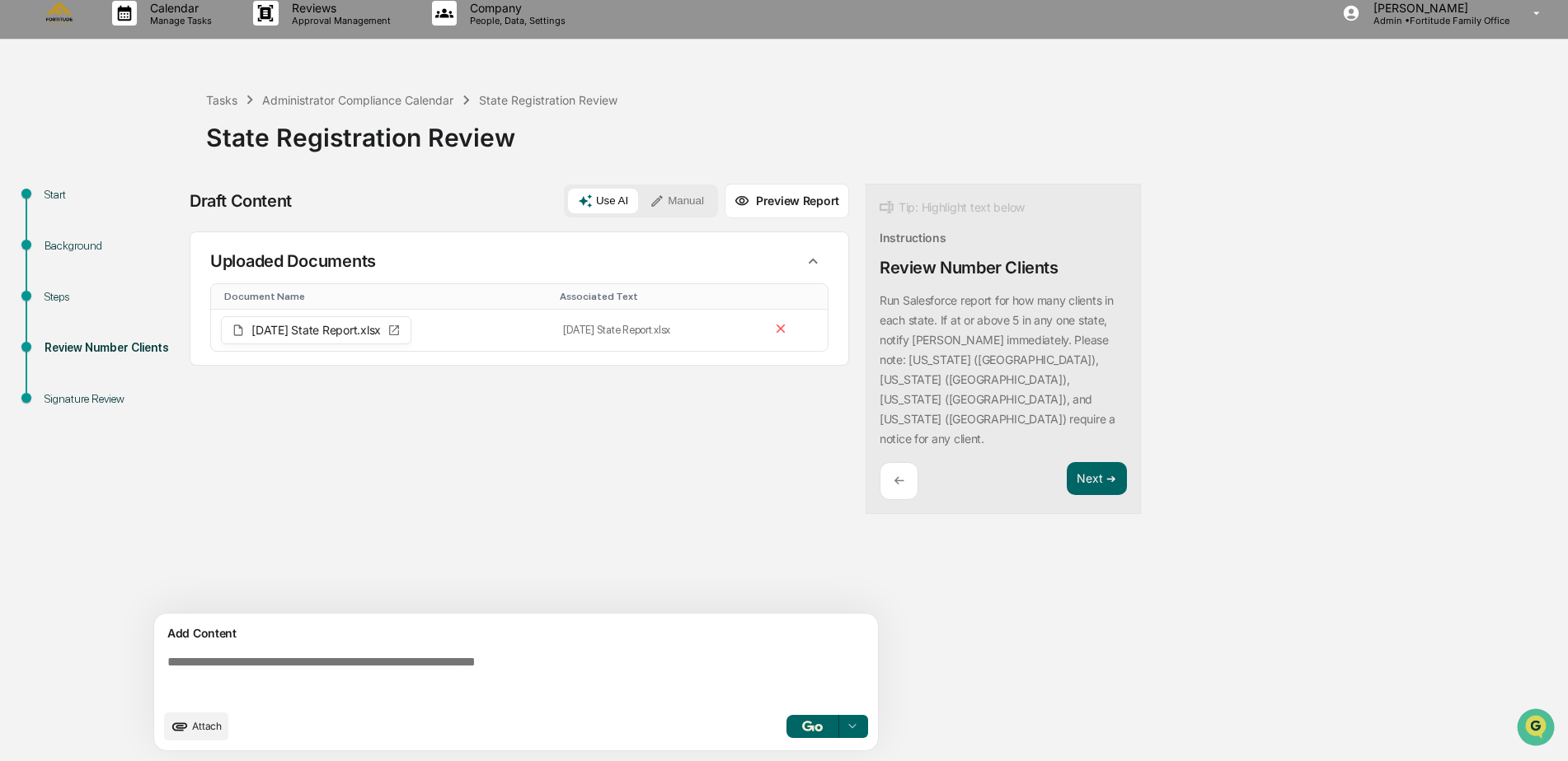
click at [203, 654] on textarea at bounding box center [519, 677] width 717 height 59
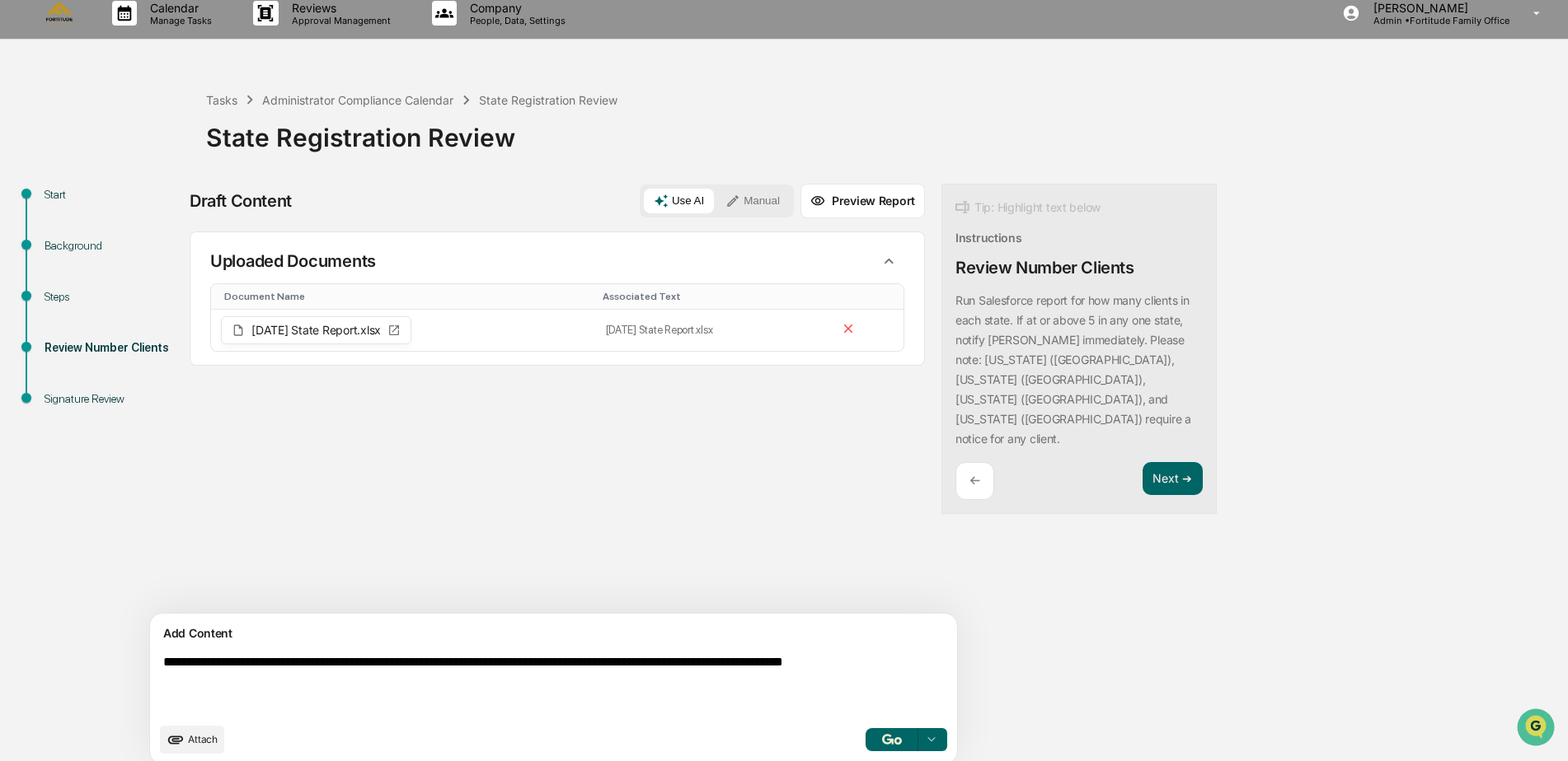
type textarea "**********"
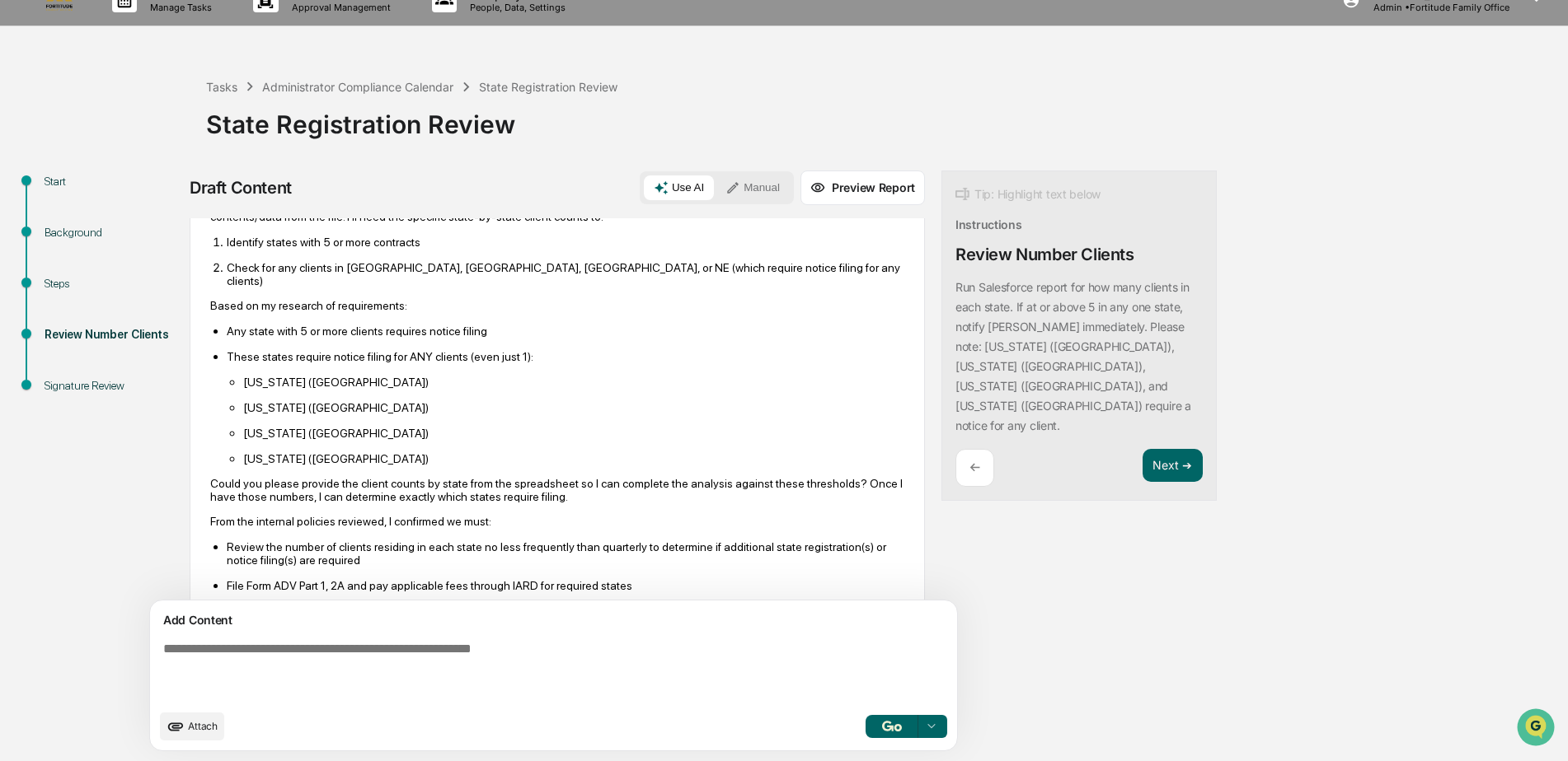
scroll to position [303, 0]
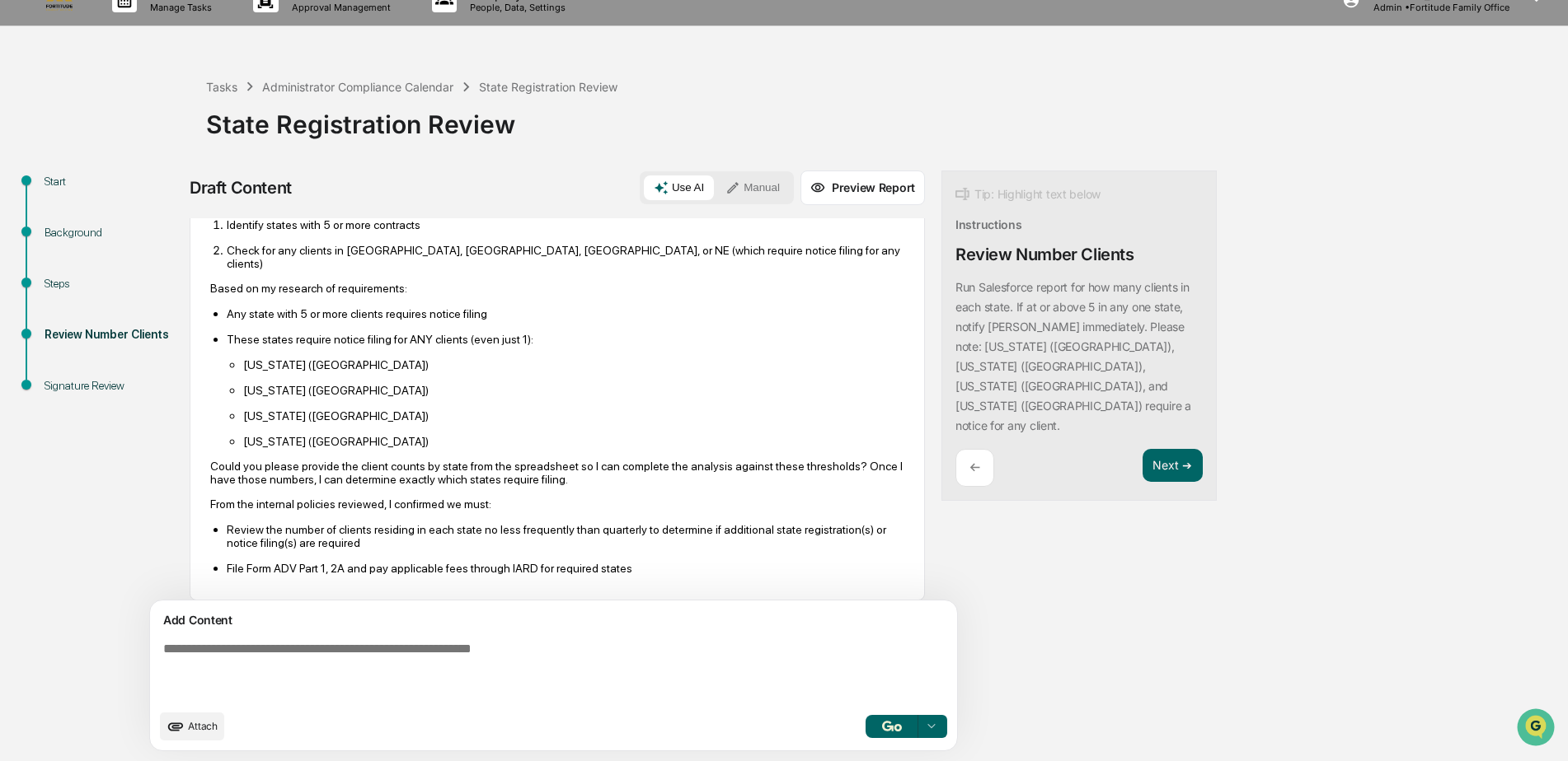
click at [195, 731] on span "Attach" at bounding box center [203, 726] width 30 height 12
click at [426, 666] on textarea at bounding box center [515, 671] width 717 height 72
type textarea "**********"
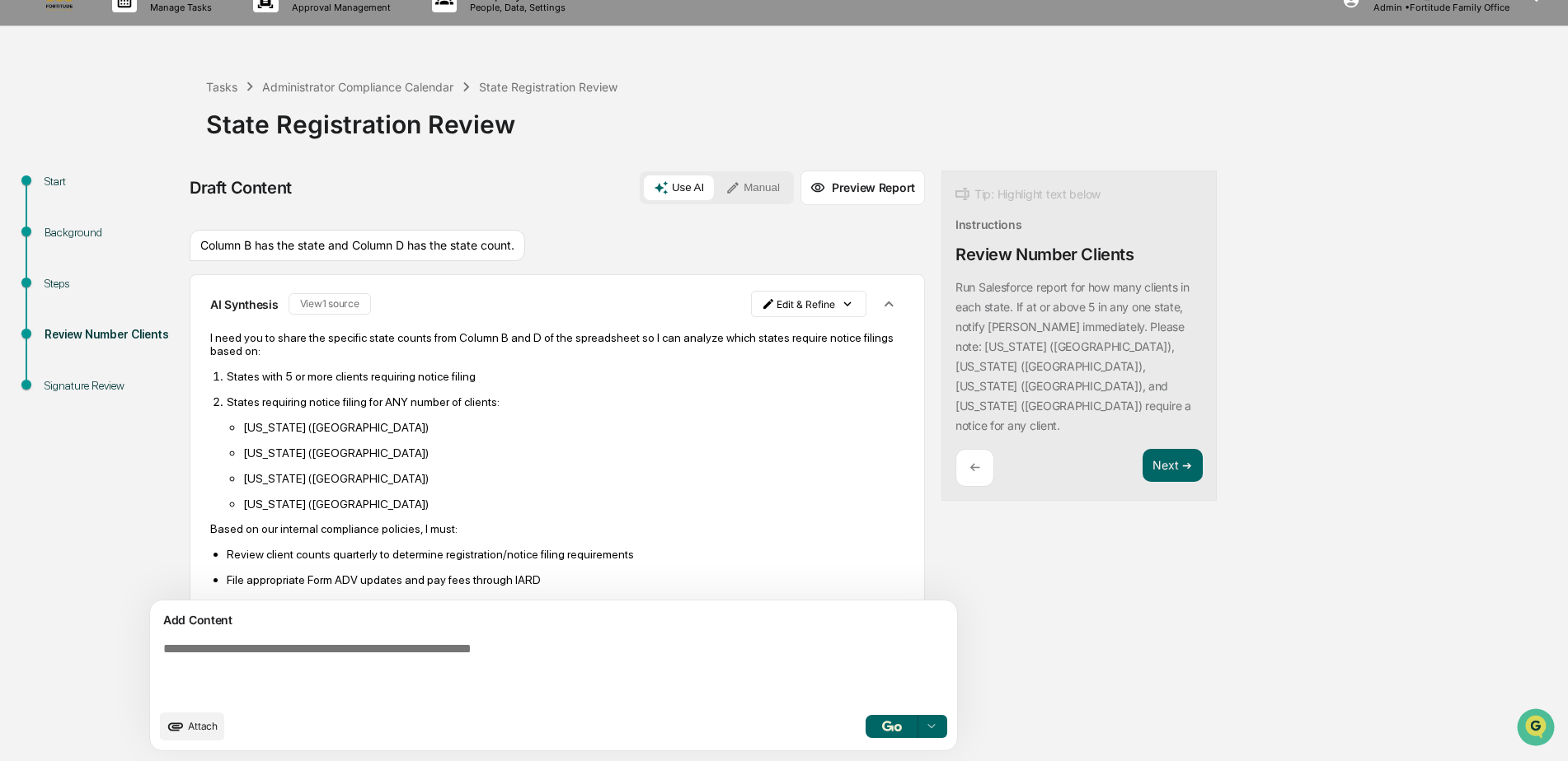
scroll to position [762, 0]
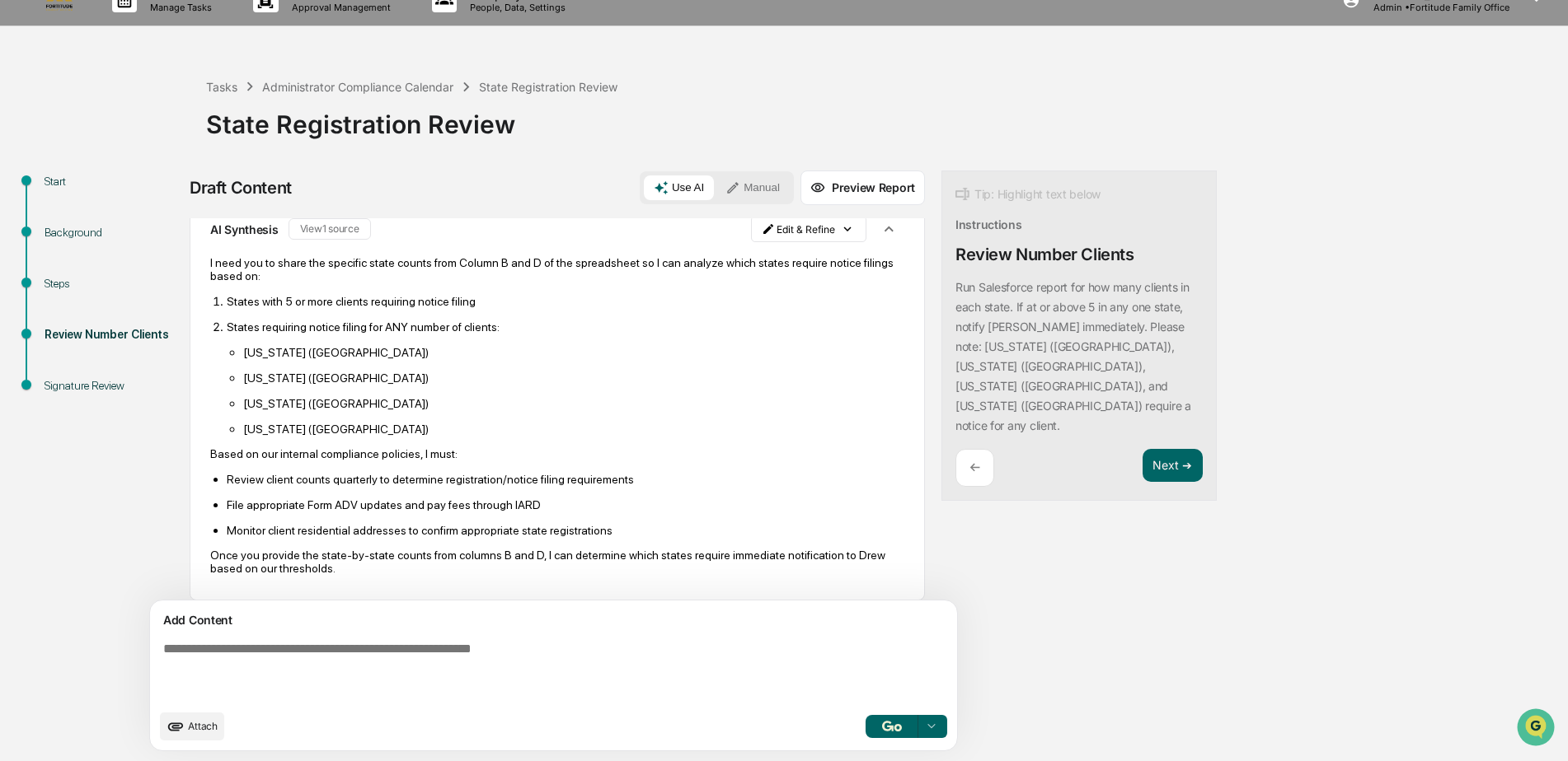
click at [226, 649] on textarea at bounding box center [515, 671] width 717 height 72
click at [208, 727] on span "Attach" at bounding box center [203, 726] width 30 height 12
click at [176, 721] on icon "upload document" at bounding box center [175, 726] width 18 height 18
click at [883, 725] on img "button" at bounding box center [892, 725] width 20 height 10
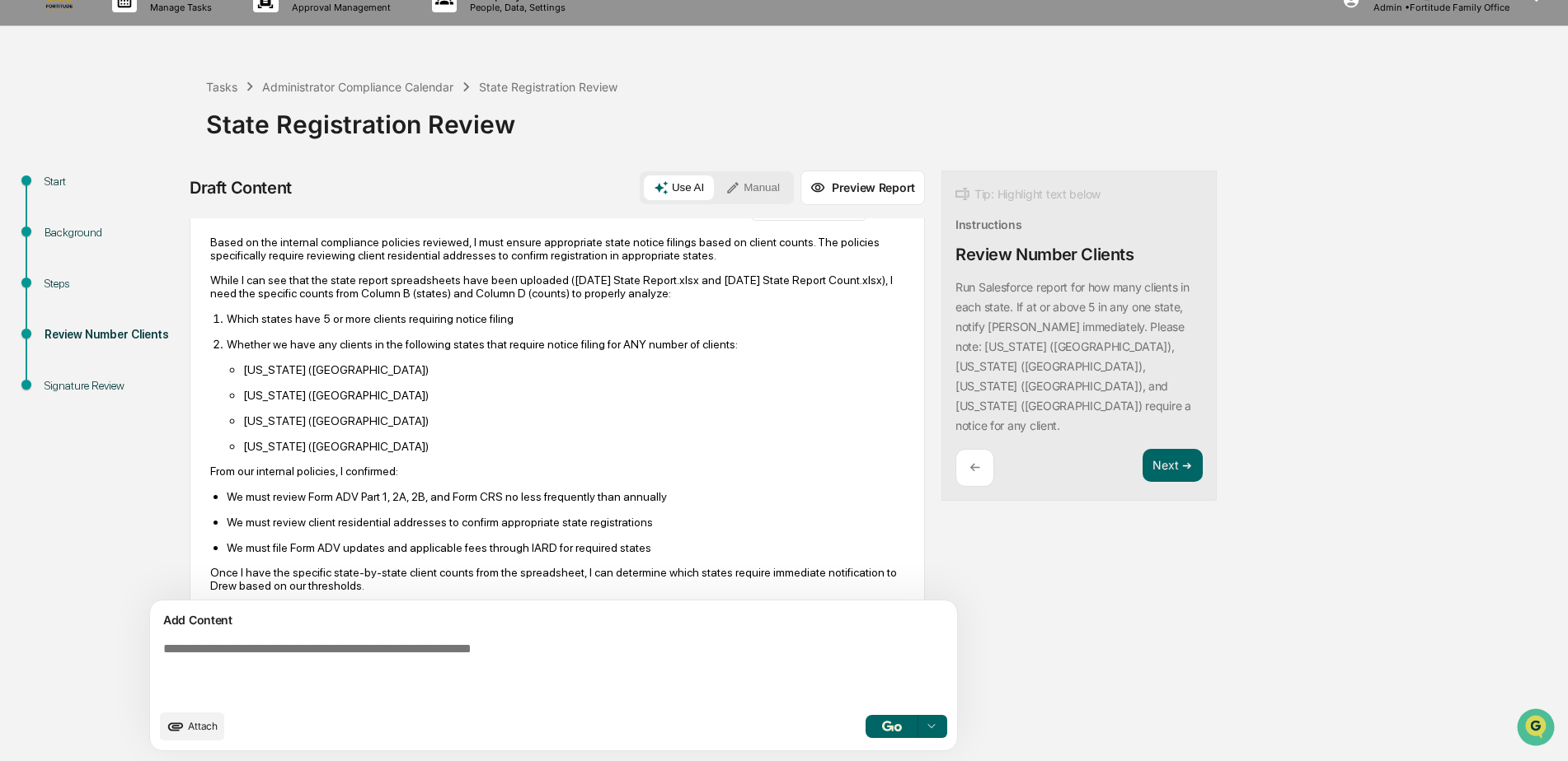
scroll to position [1257, 0]
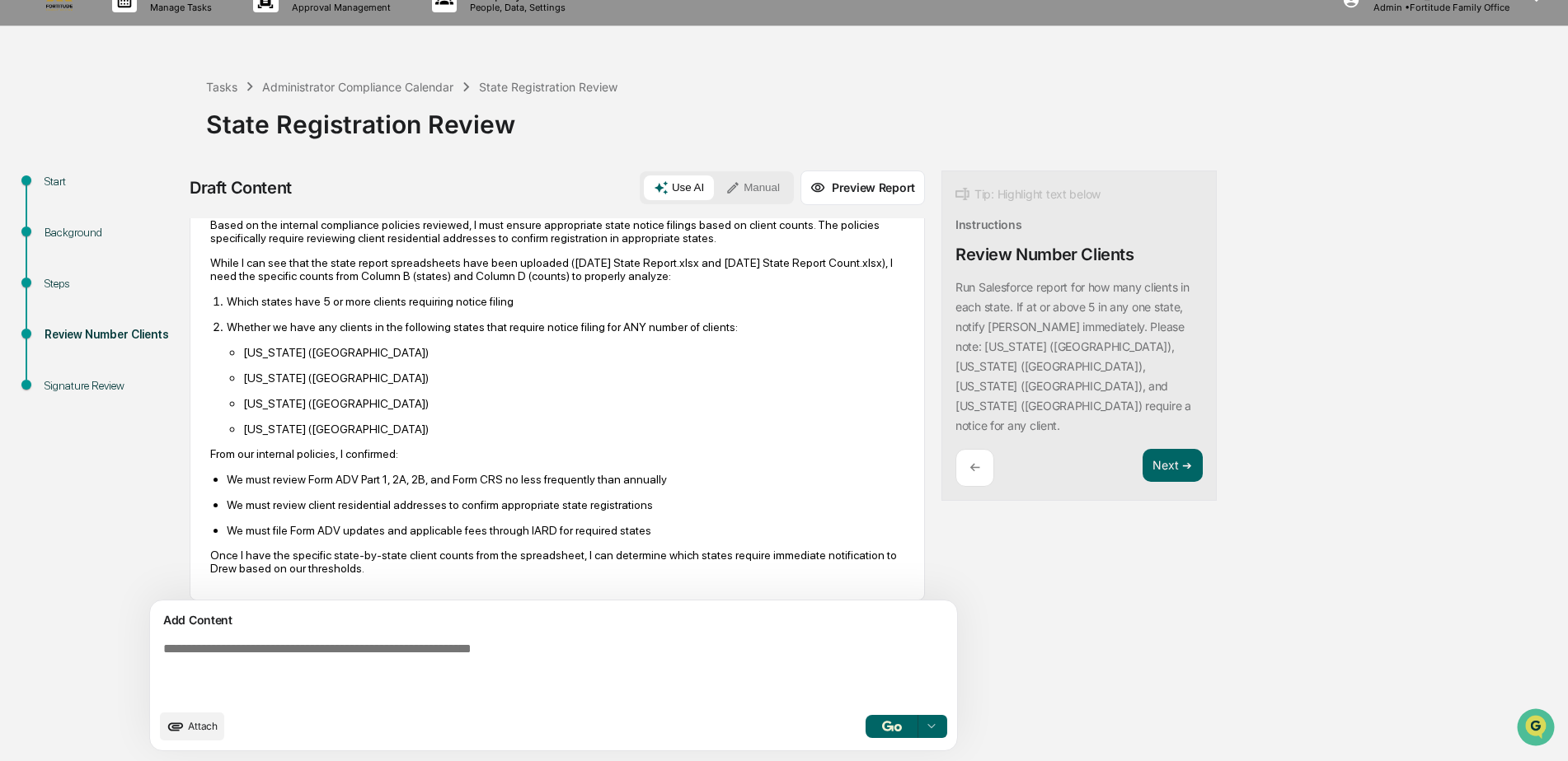
click at [223, 665] on textarea at bounding box center [515, 671] width 717 height 72
paste textarea "**********"
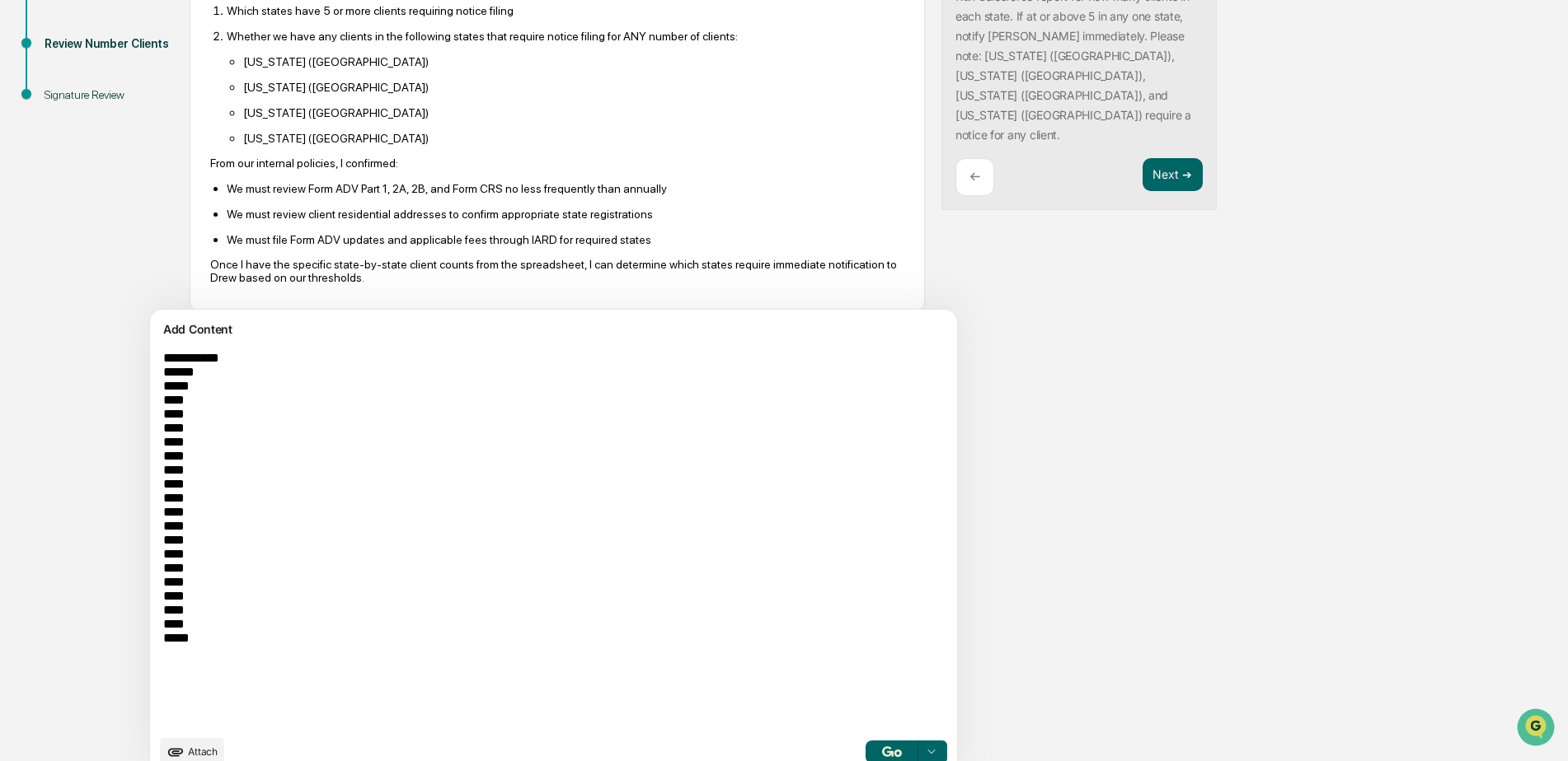
scroll to position [342, 0]
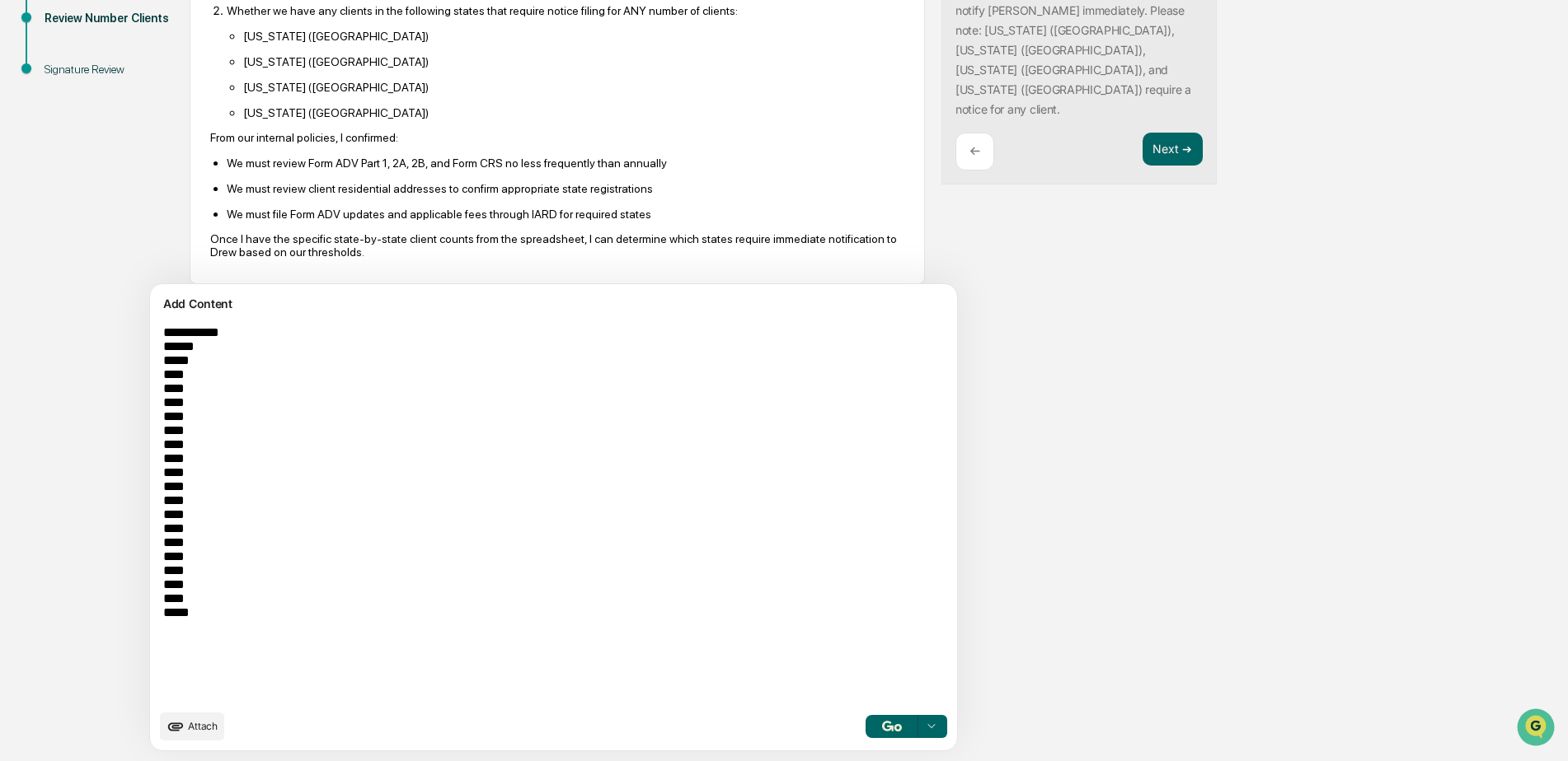
type textarea "**********"
click at [883, 724] on img "button" at bounding box center [892, 725] width 20 height 10
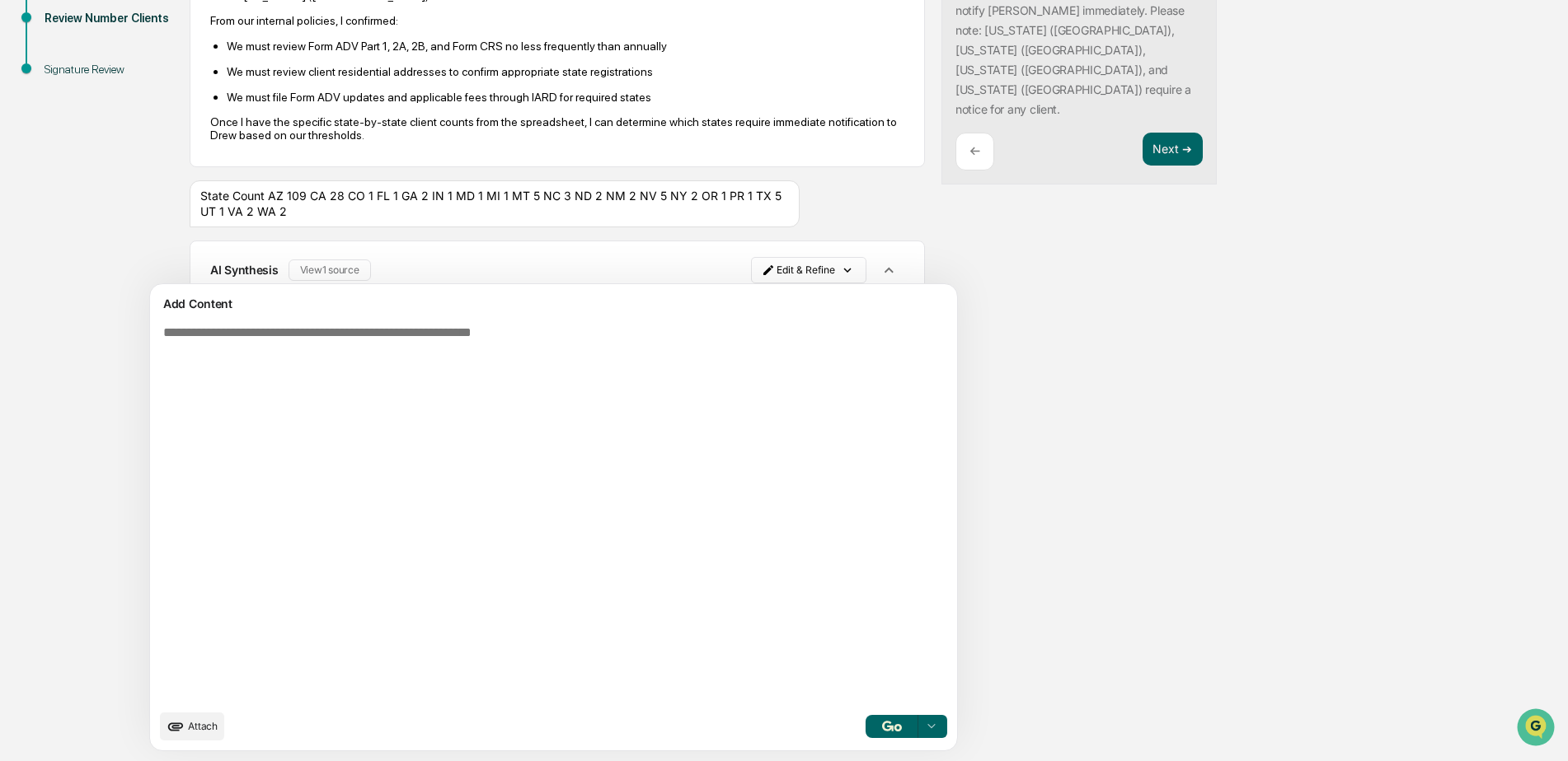
scroll to position [1395, 0]
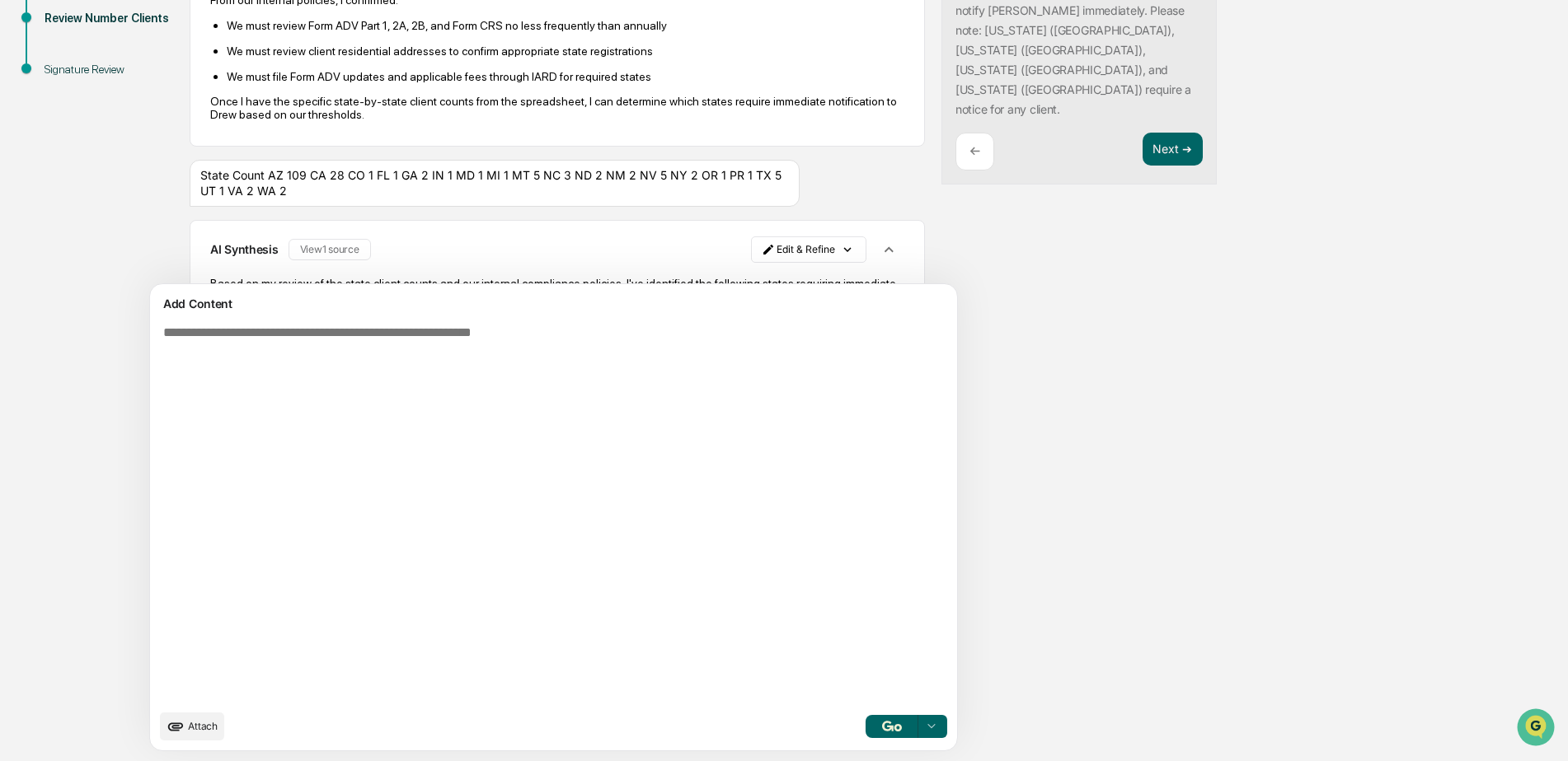
click at [1106, 450] on div "Draft Content Use AI Manual Preview Report Sources Uploaded Documents Document …" at bounding box center [652, 308] width 924 height 907
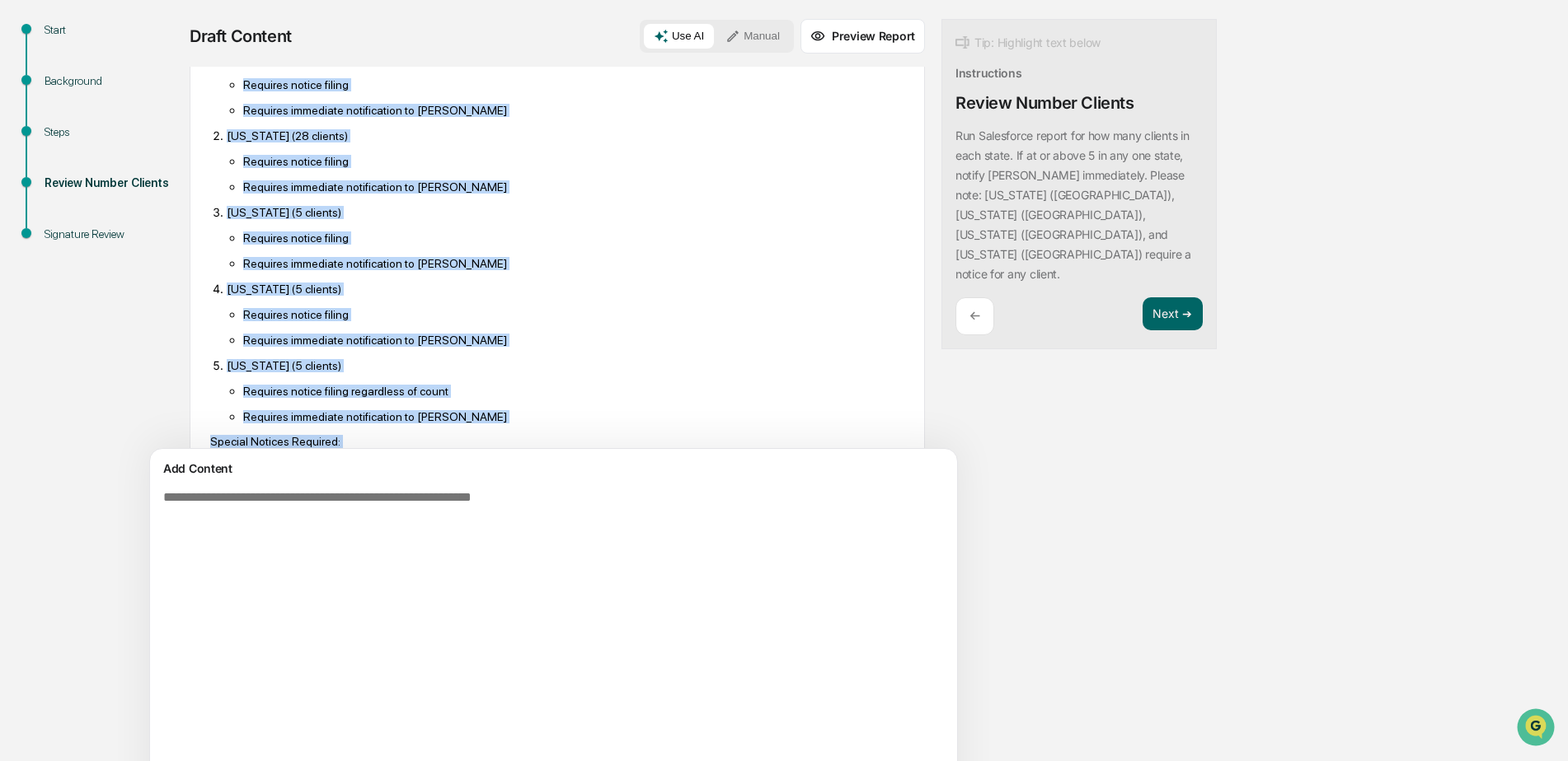
scroll to position [1890, 0]
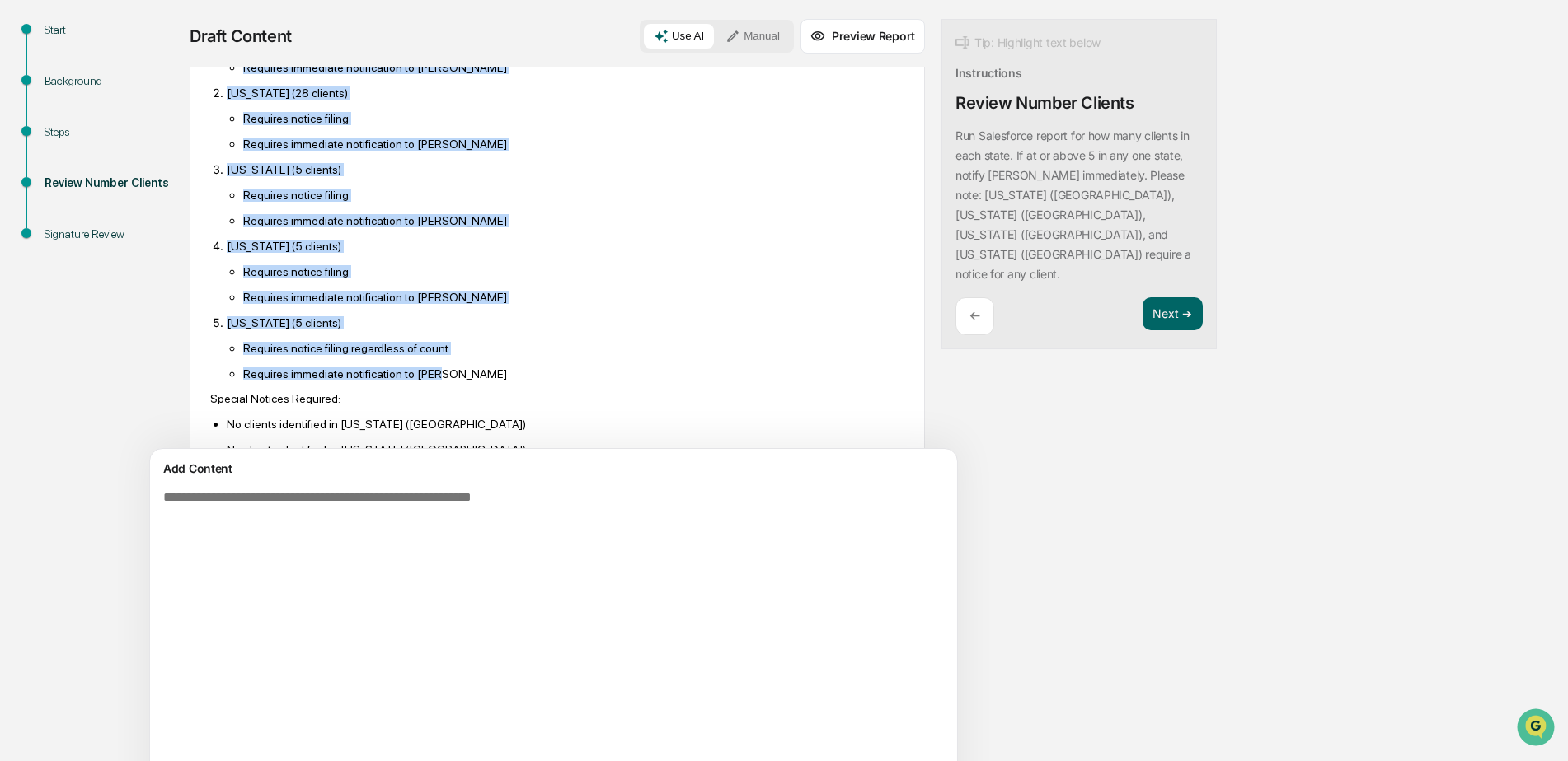
drag, startPoint x: 211, startPoint y: 165, endPoint x: 443, endPoint y: 362, distance: 304.4
click at [443, 362] on div "Based on my review of the state client counts and our internal compliance polic…" at bounding box center [557, 297] width 694 height 700
copy div "States with 5 or more clients: [US_STATE] (109 clients) Requires notice filing …"
click at [1253, 477] on div "Start Background Steps Review Number Clients Signature Review Draft Content Use…" at bounding box center [784, 472] width 1552 height 907
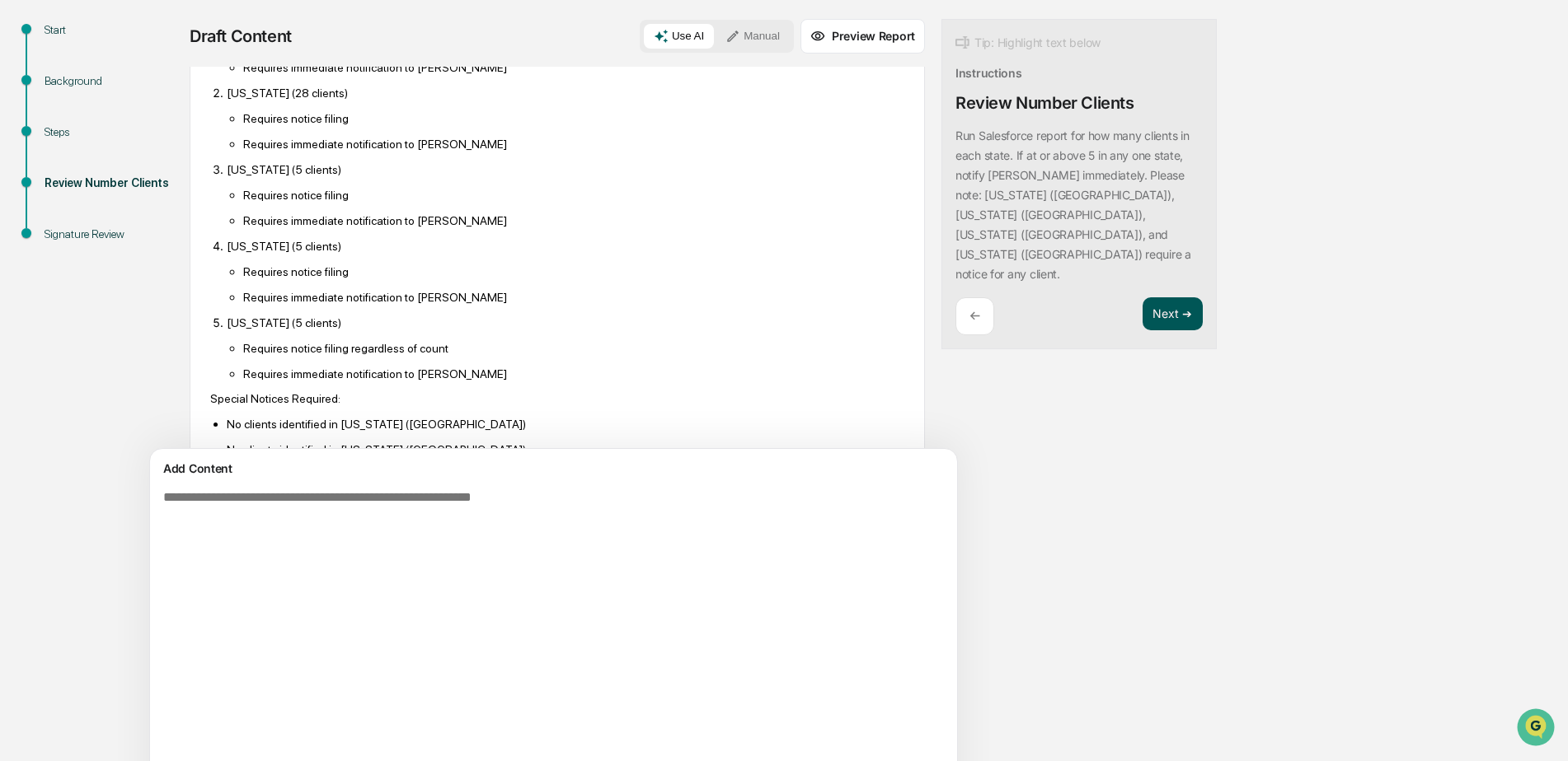
click at [1143, 297] on button "Next ➔" at bounding box center [1173, 314] width 60 height 34
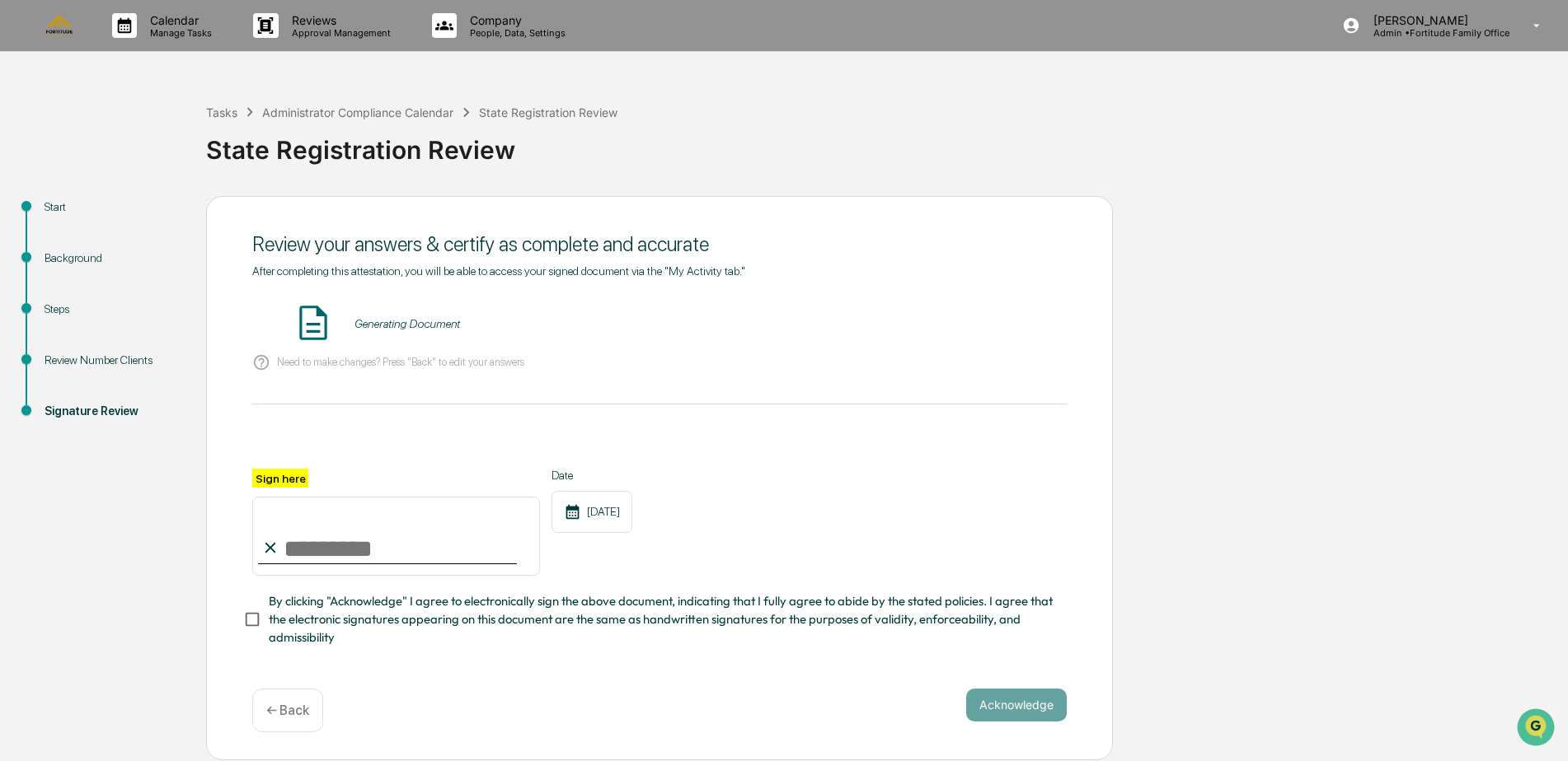
scroll to position [4, 0]
click at [1018, 328] on button "VIEW" at bounding box center [973, 324] width 107 height 28
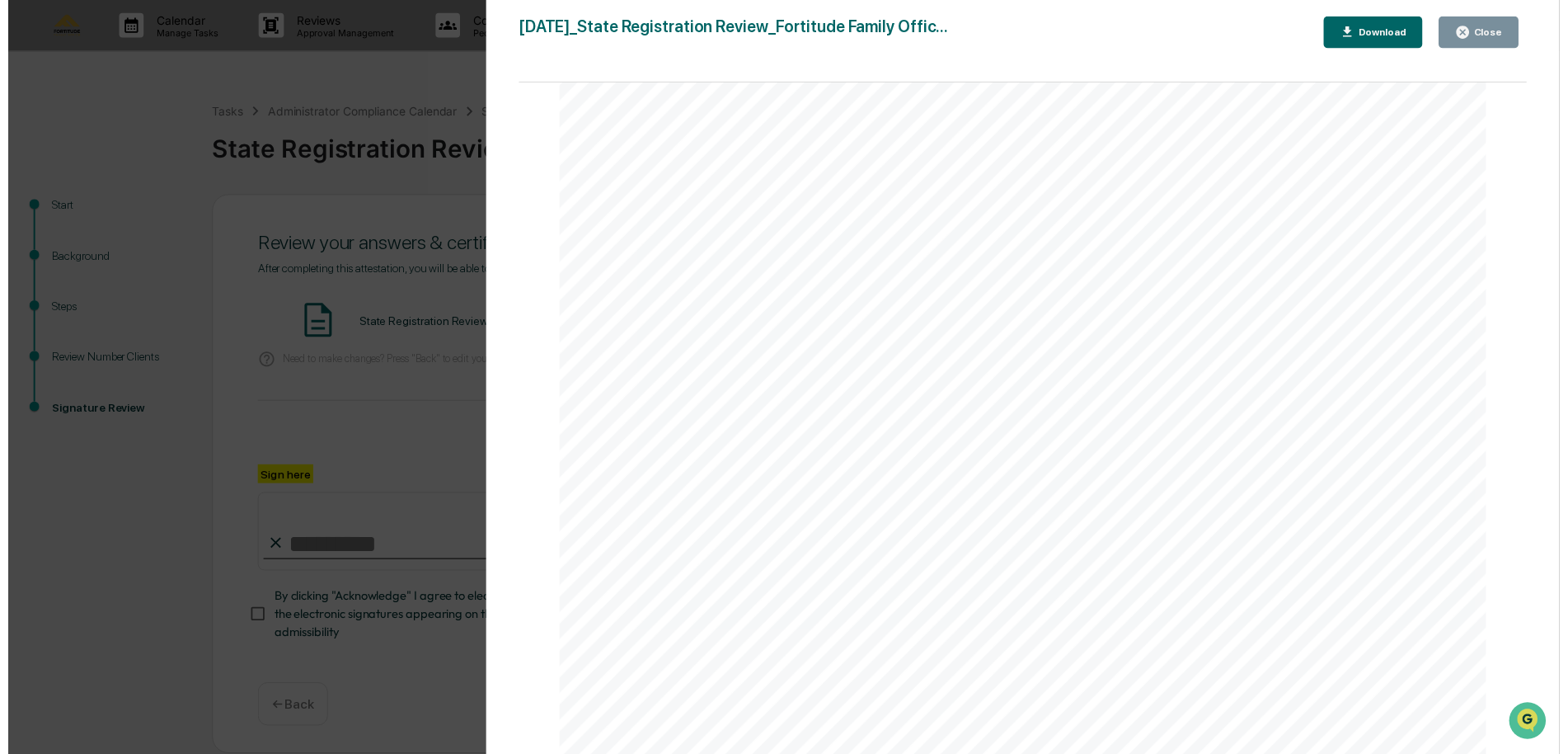
scroll to position [0, 0]
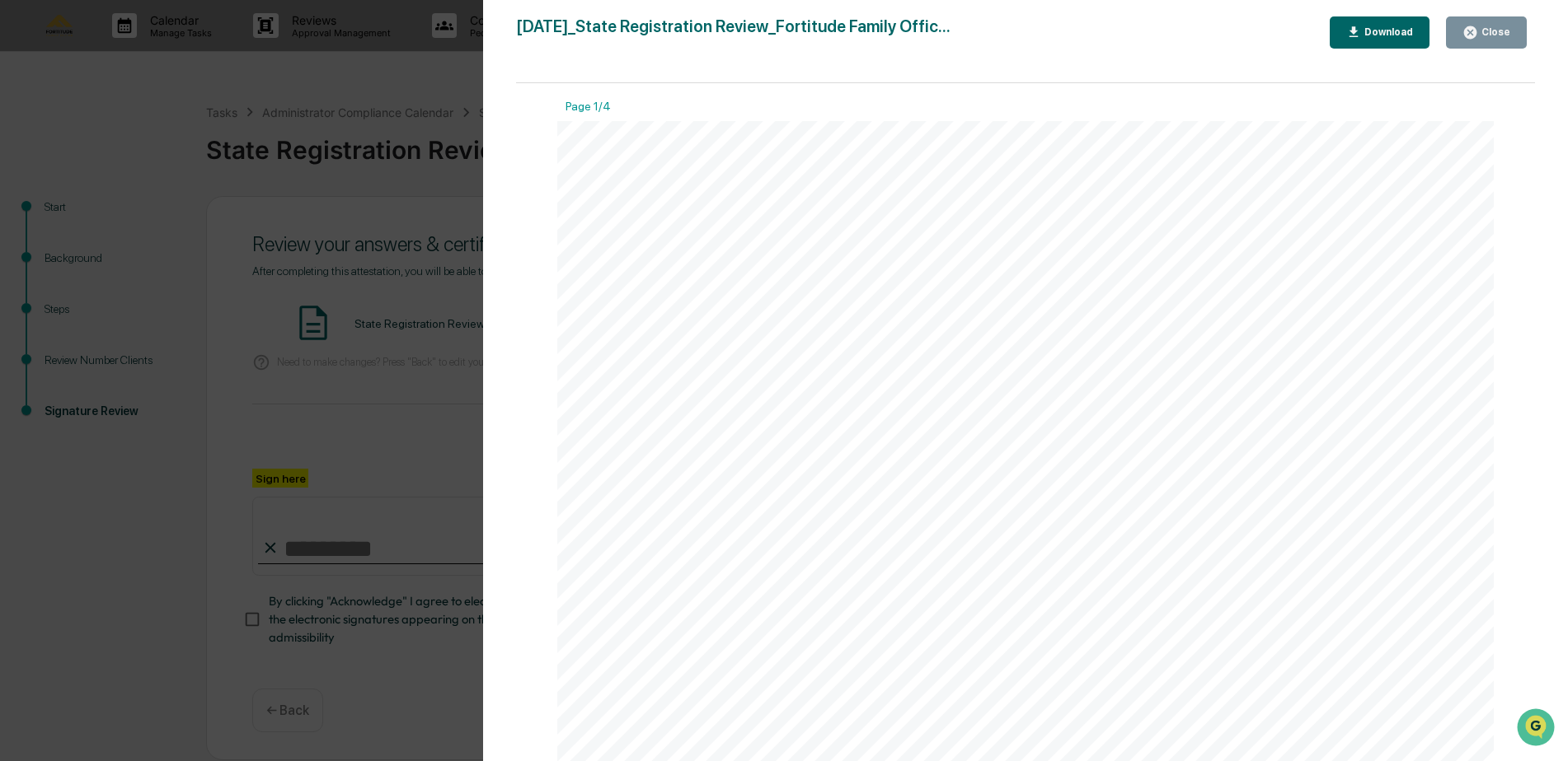
click at [1401, 39] on div "Download" at bounding box center [1380, 32] width 68 height 16
click at [293, 116] on div "Version History [DATE] 05:52 PM [PERSON_NAME] [DATE]_State Registration Review_…" at bounding box center [784, 380] width 1568 height 761
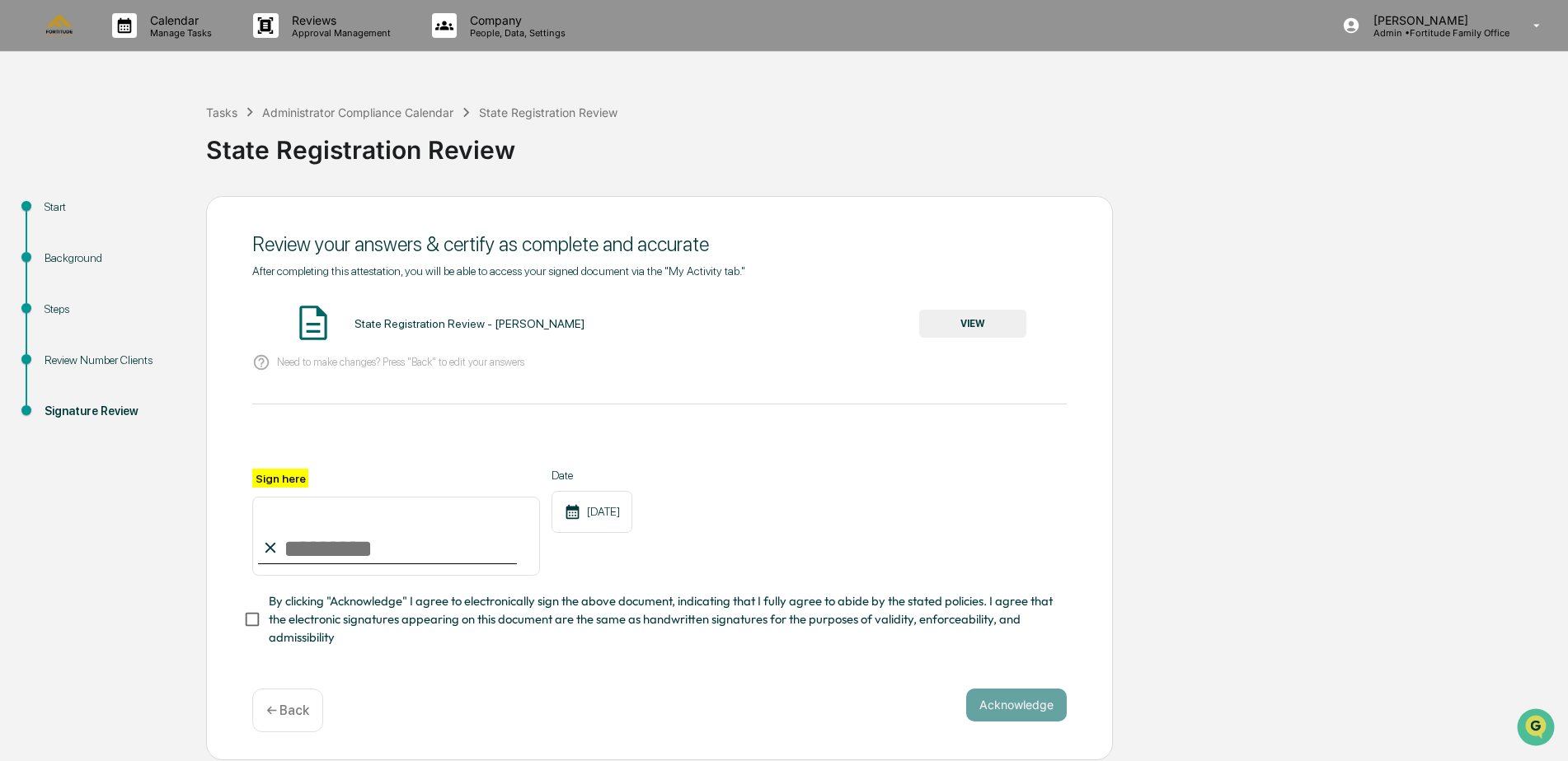
click at [315, 555] on input "Sign here" at bounding box center [396, 537] width 287 height 79
type input "**********"
click at [829, 573] on div "**********" at bounding box center [660, 523] width 815 height 107
click at [1030, 710] on button "Acknowledge" at bounding box center [1016, 705] width 100 height 33
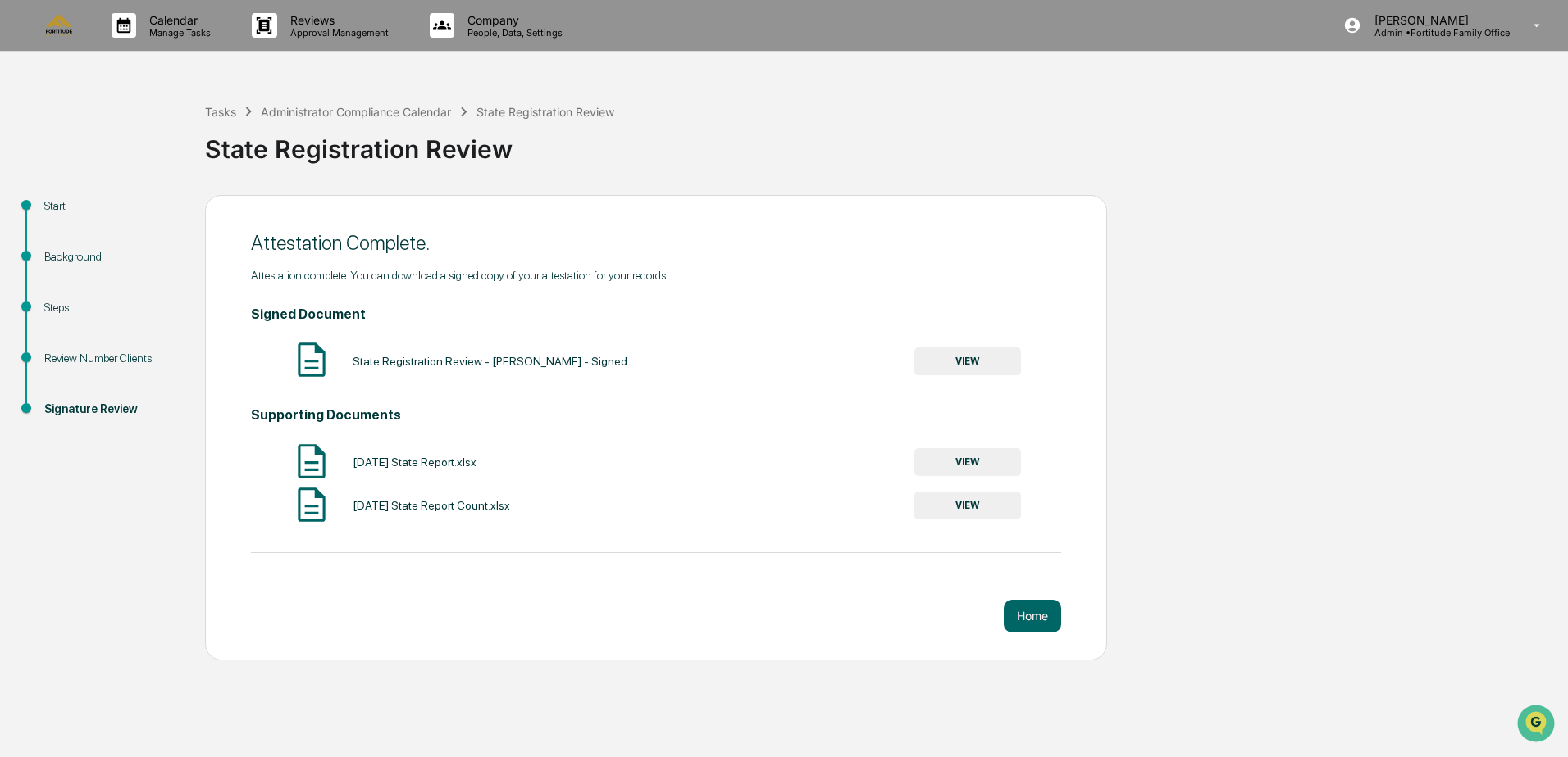
click at [983, 355] on button "VIEW" at bounding box center [968, 361] width 106 height 28
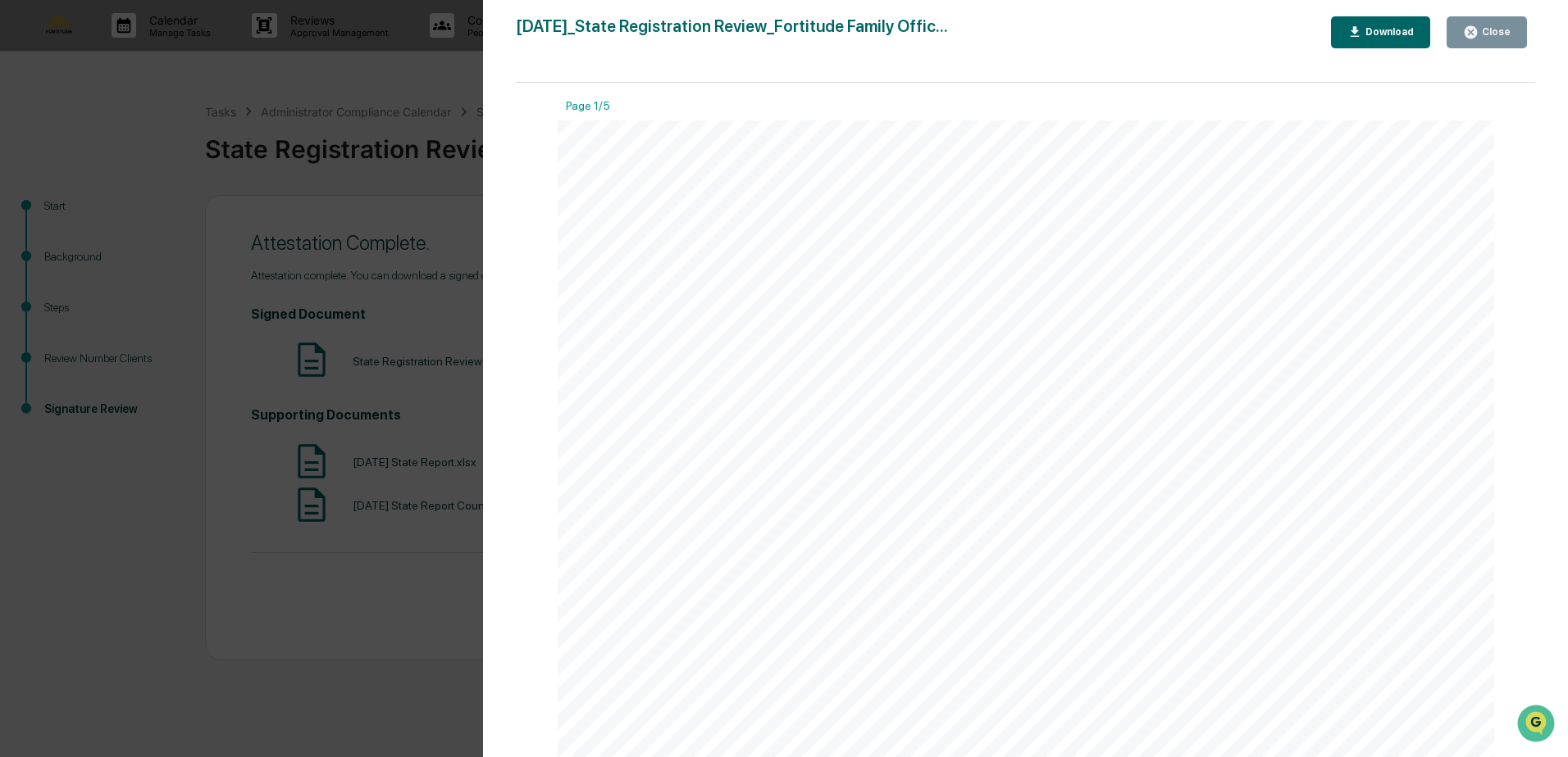
click at [1394, 30] on div "Download" at bounding box center [1388, 32] width 51 height 11
click at [1057, 112] on div "Page 1/5" at bounding box center [1025, 109] width 937 height 21
click at [1497, 38] on div "Close" at bounding box center [1487, 32] width 48 height 16
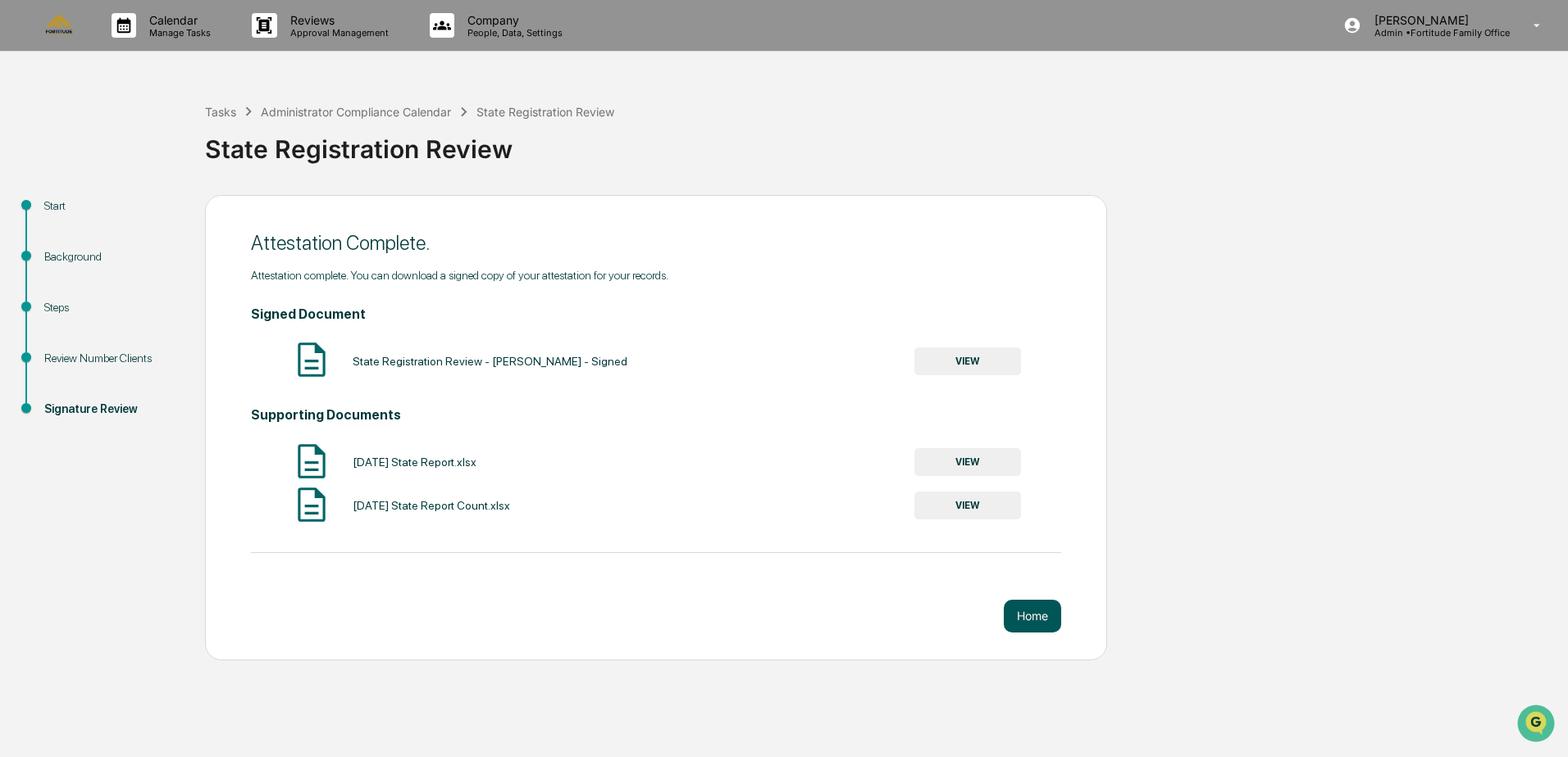
click at [1053, 615] on button "Home" at bounding box center [1032, 616] width 57 height 33
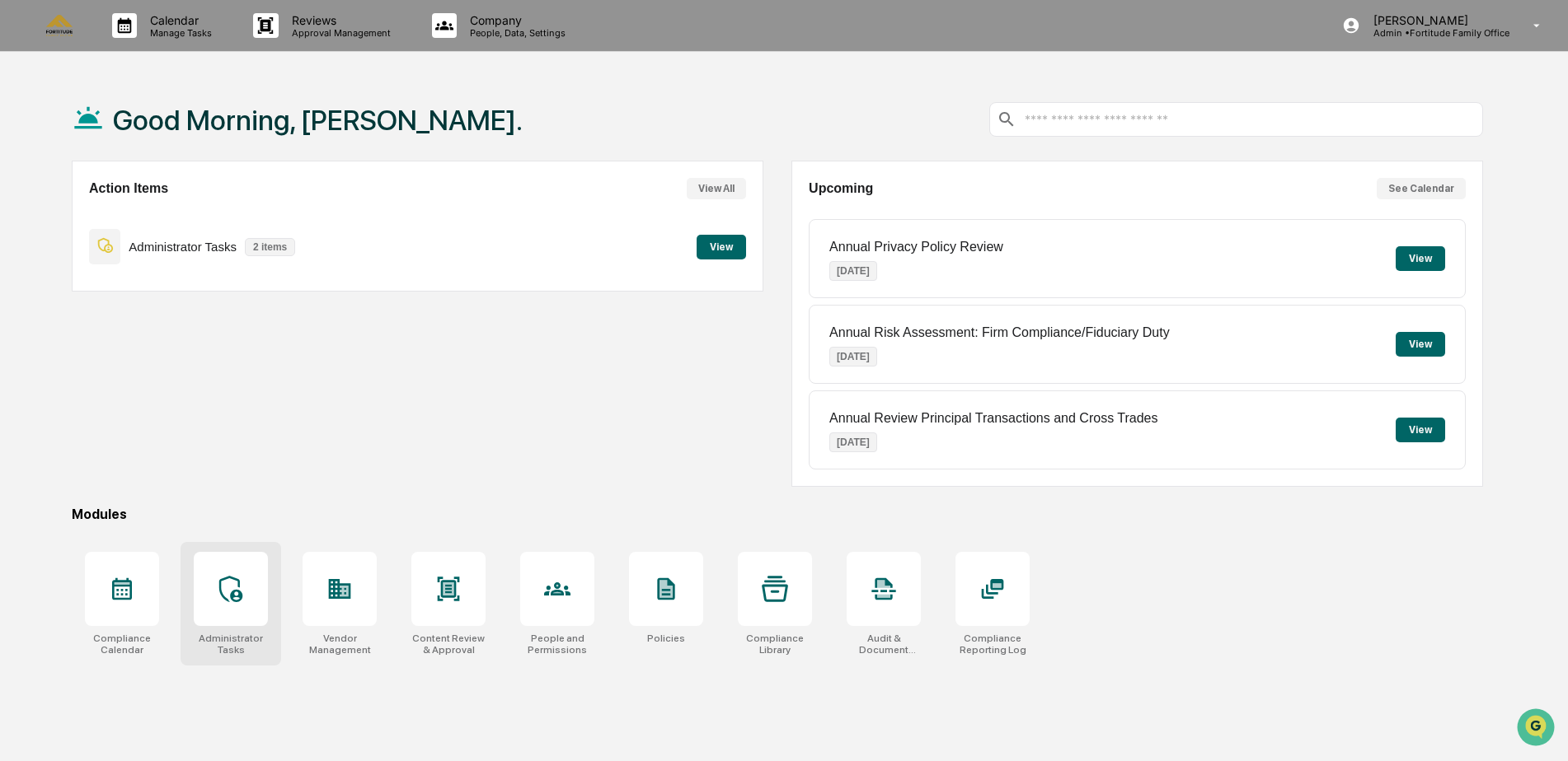
click at [248, 591] on div at bounding box center [230, 588] width 74 height 74
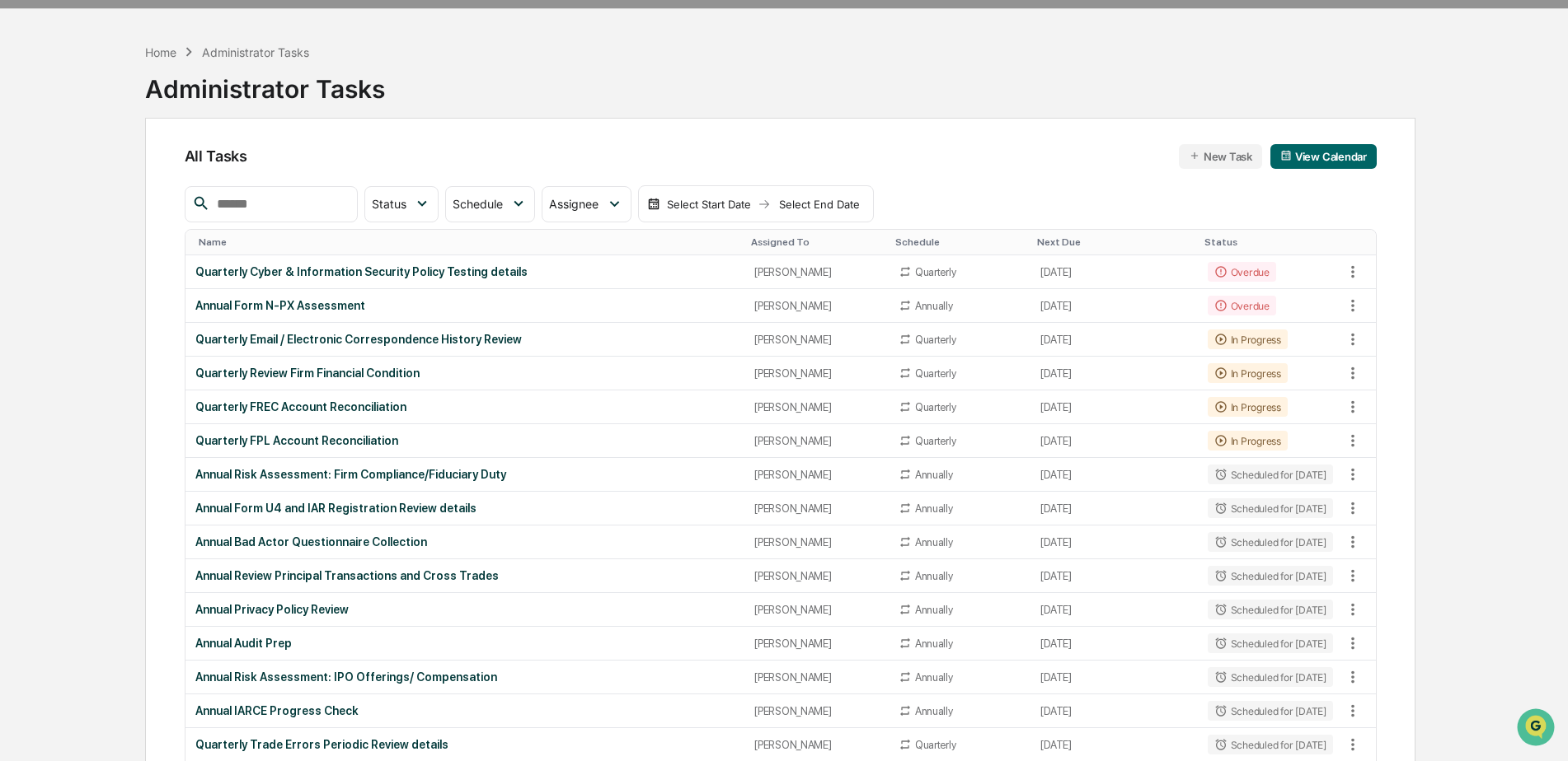
scroll to position [83, 0]
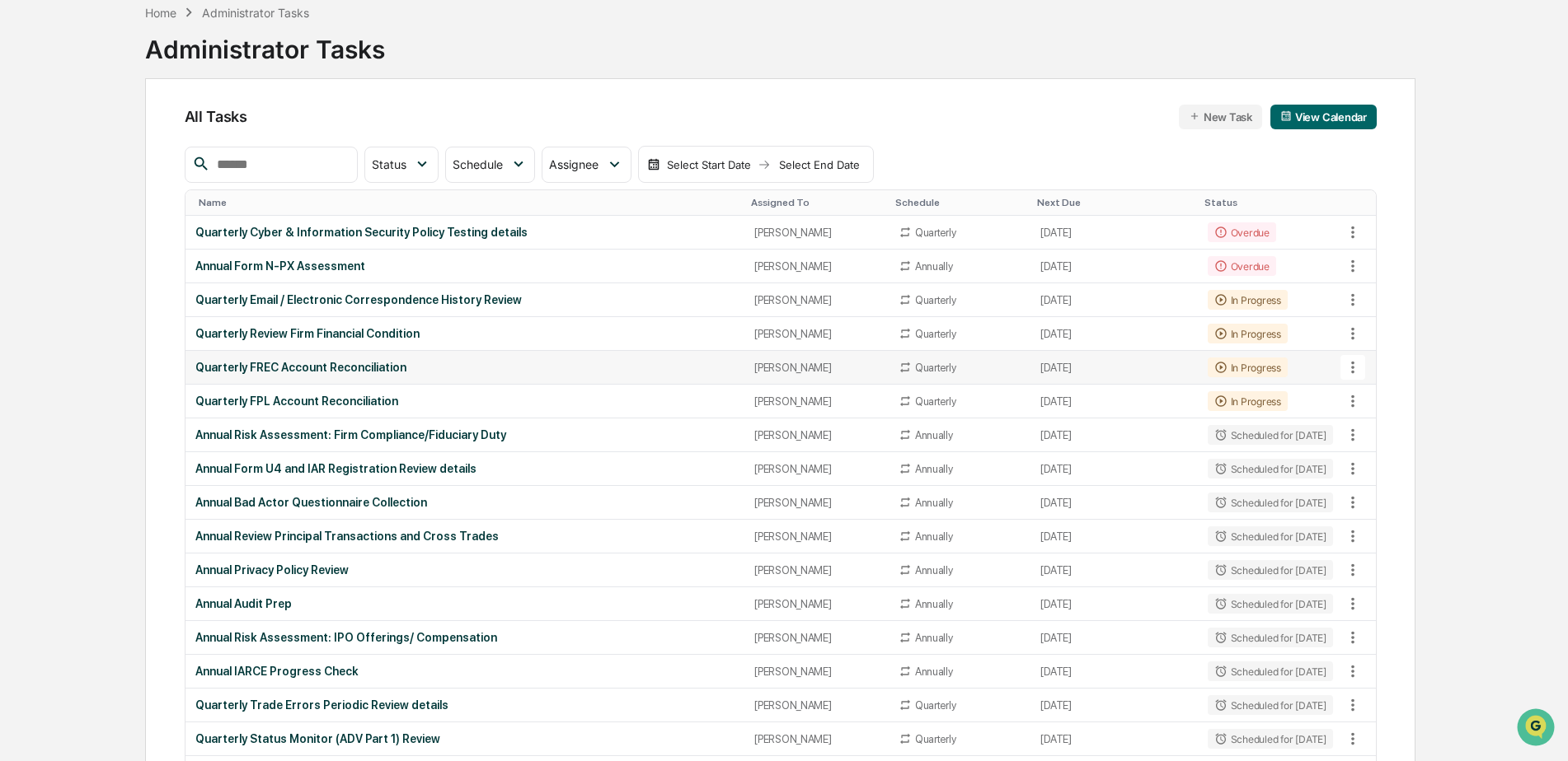
click at [355, 364] on div "Quarterly FREC Account Reconciliation" at bounding box center [465, 368] width 539 height 13
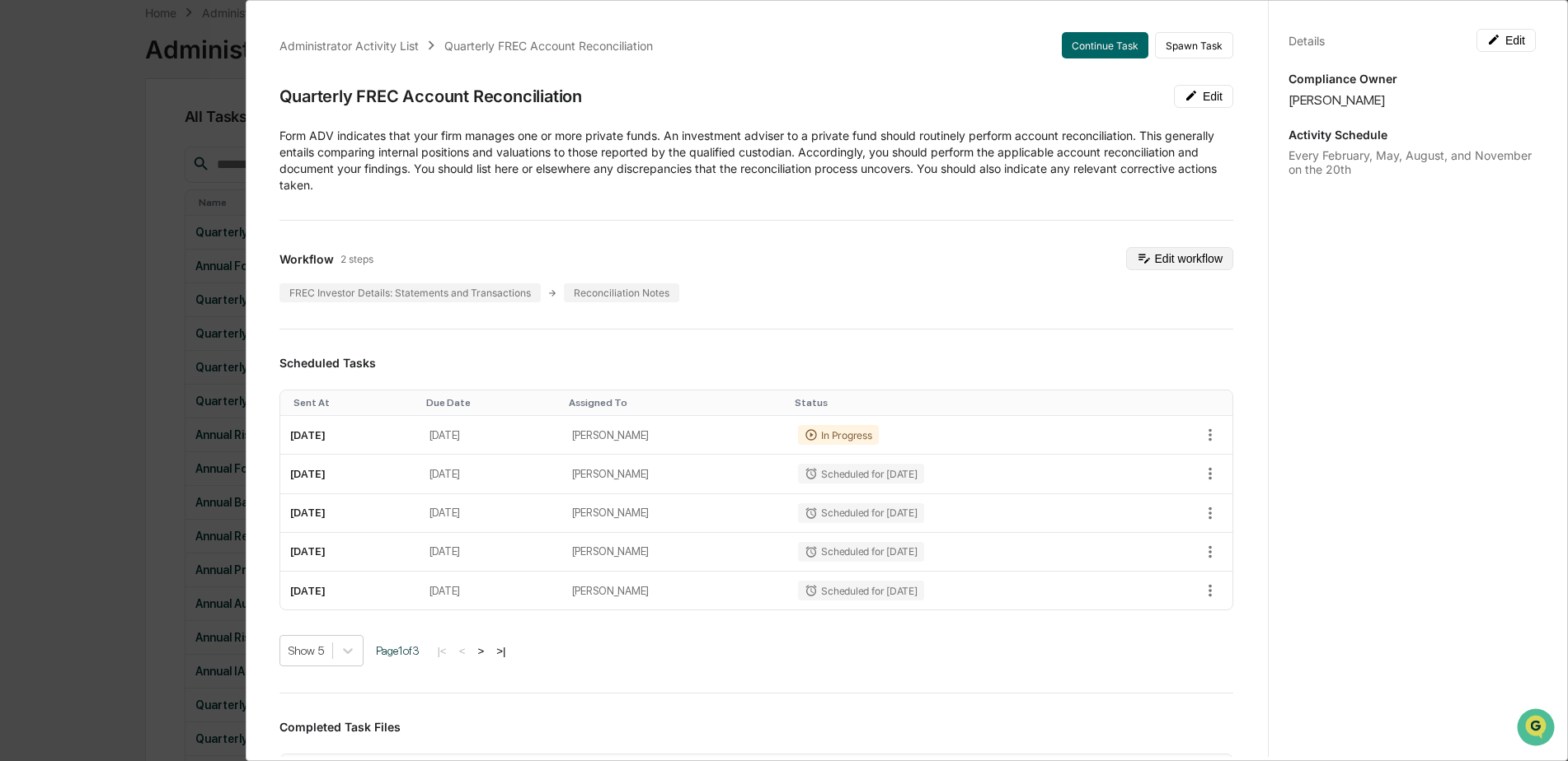
click at [1154, 260] on button "Edit workflow" at bounding box center [1180, 258] width 107 height 23
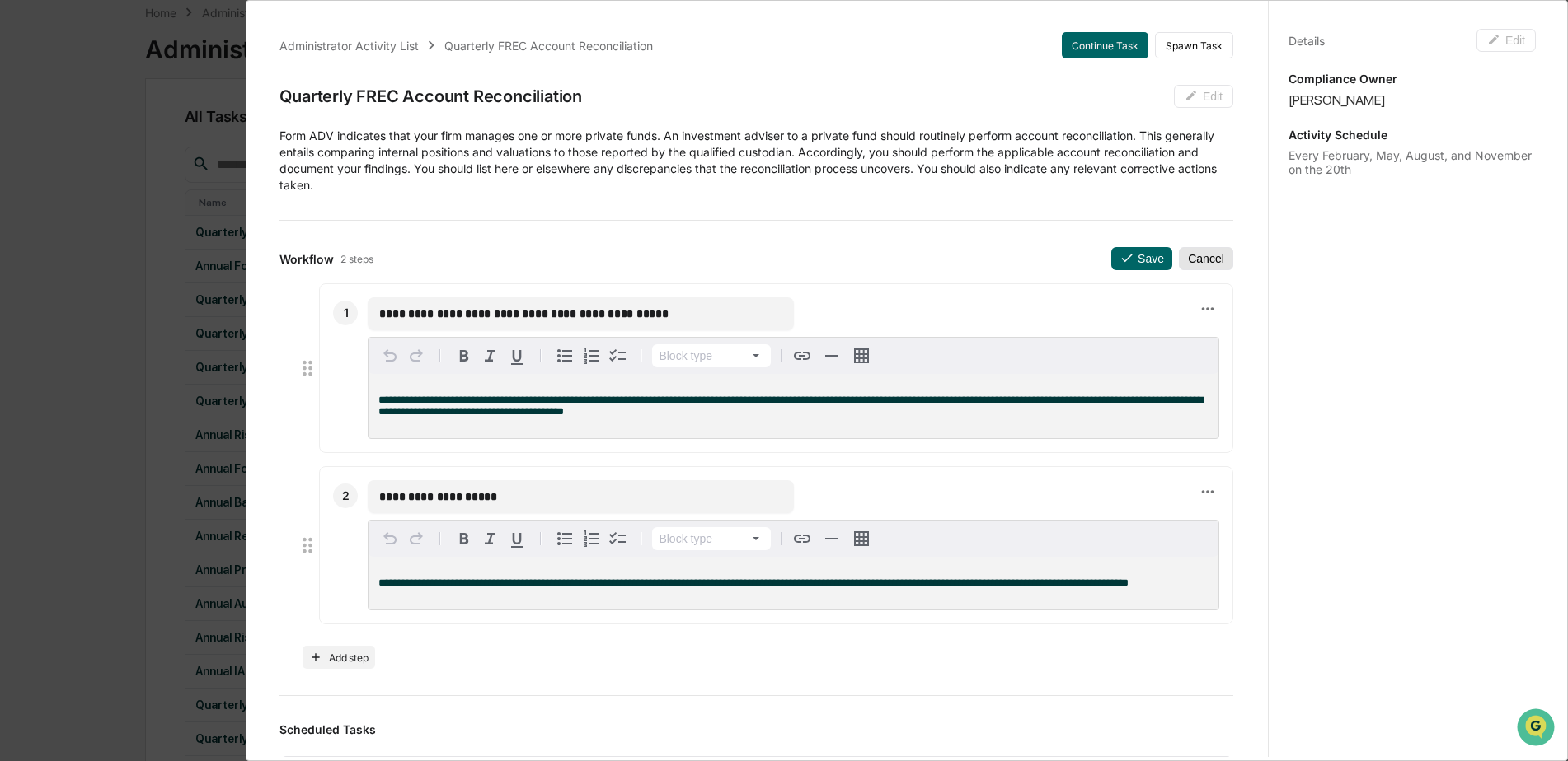
click at [1198, 268] on button "Cancel" at bounding box center [1207, 258] width 54 height 23
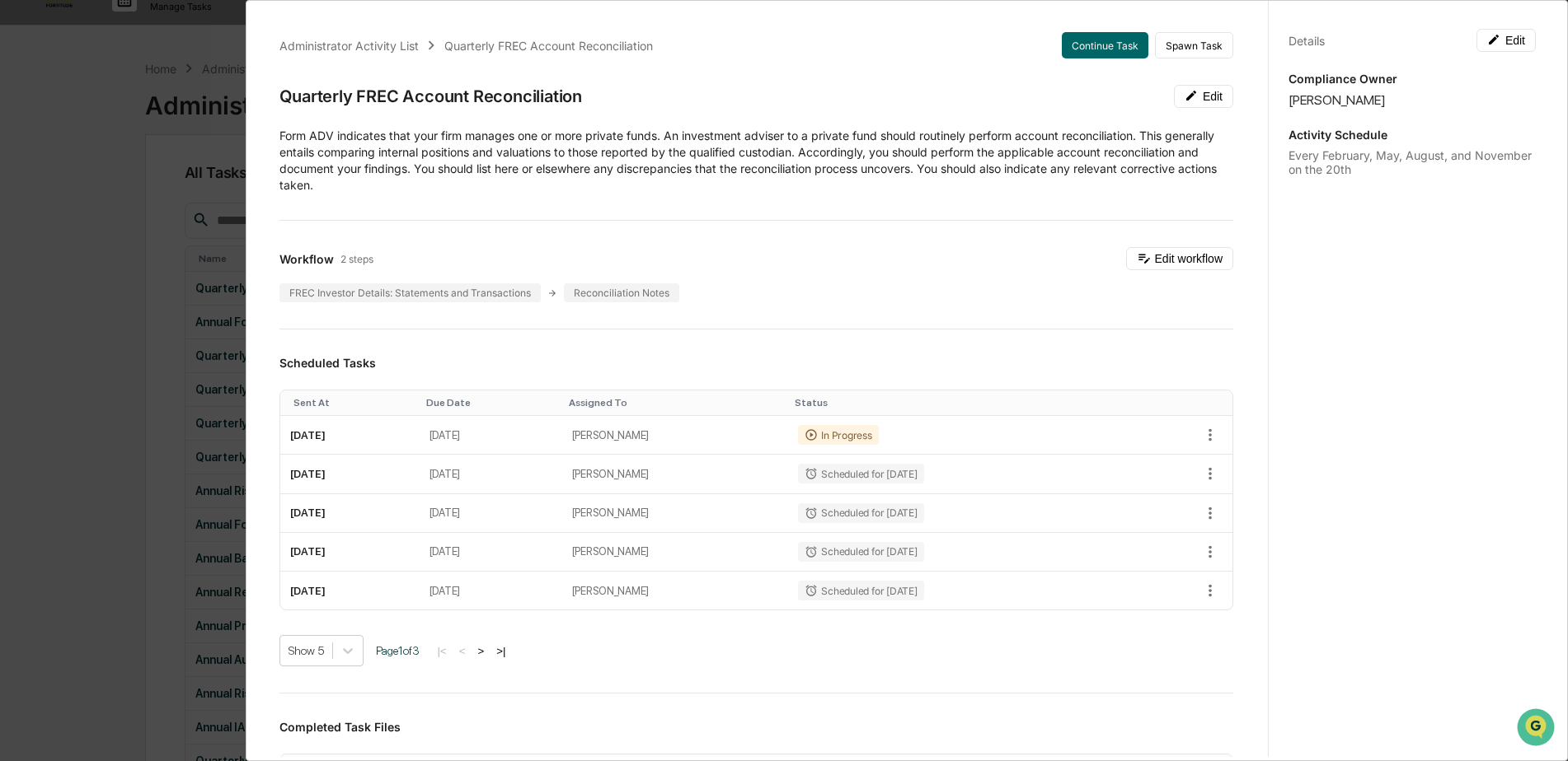
scroll to position [0, 0]
click at [1088, 45] on button "Continue Task" at bounding box center [1105, 45] width 86 height 26
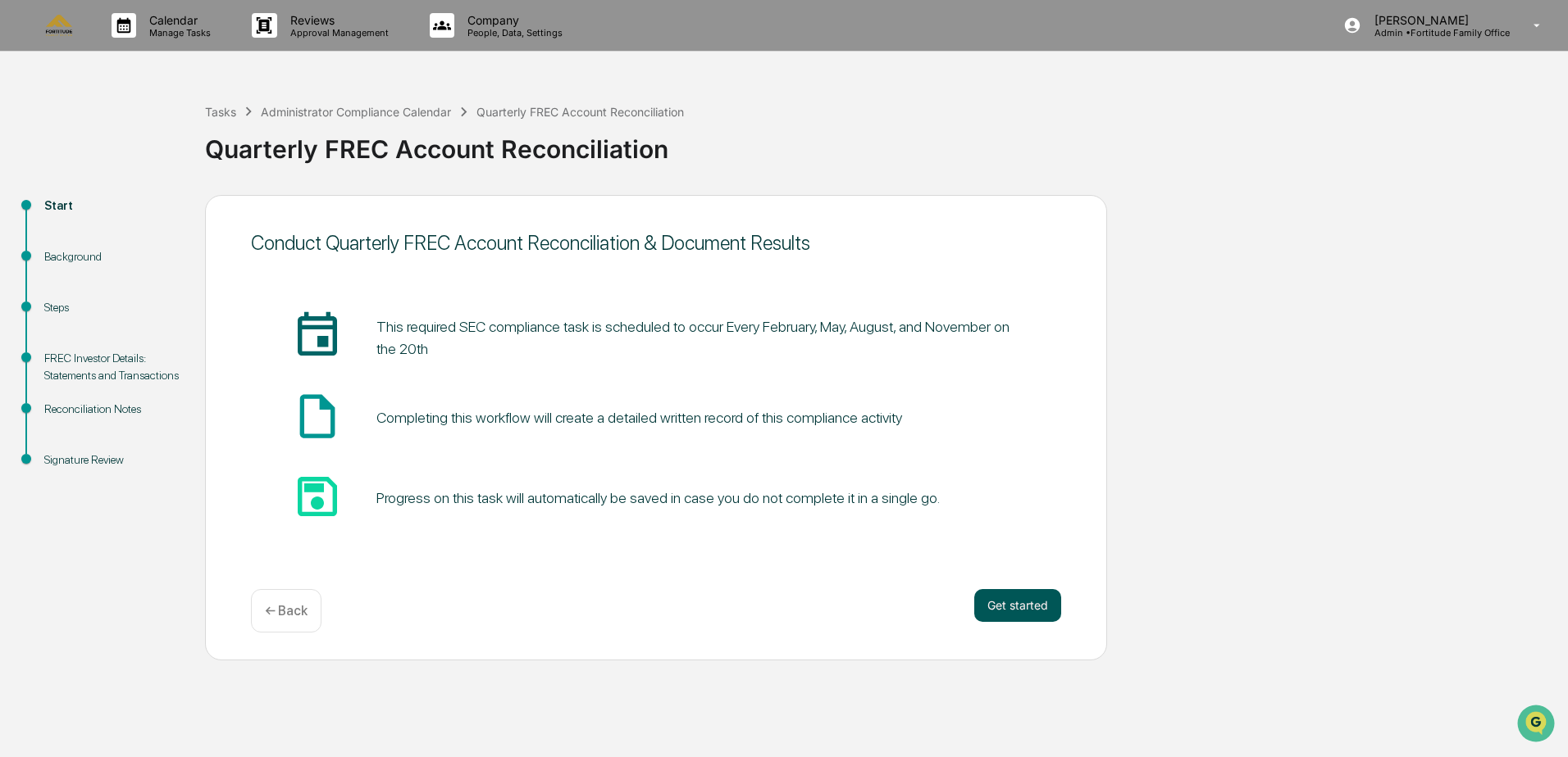
click at [1021, 618] on button "Get started" at bounding box center [1017, 605] width 87 height 33
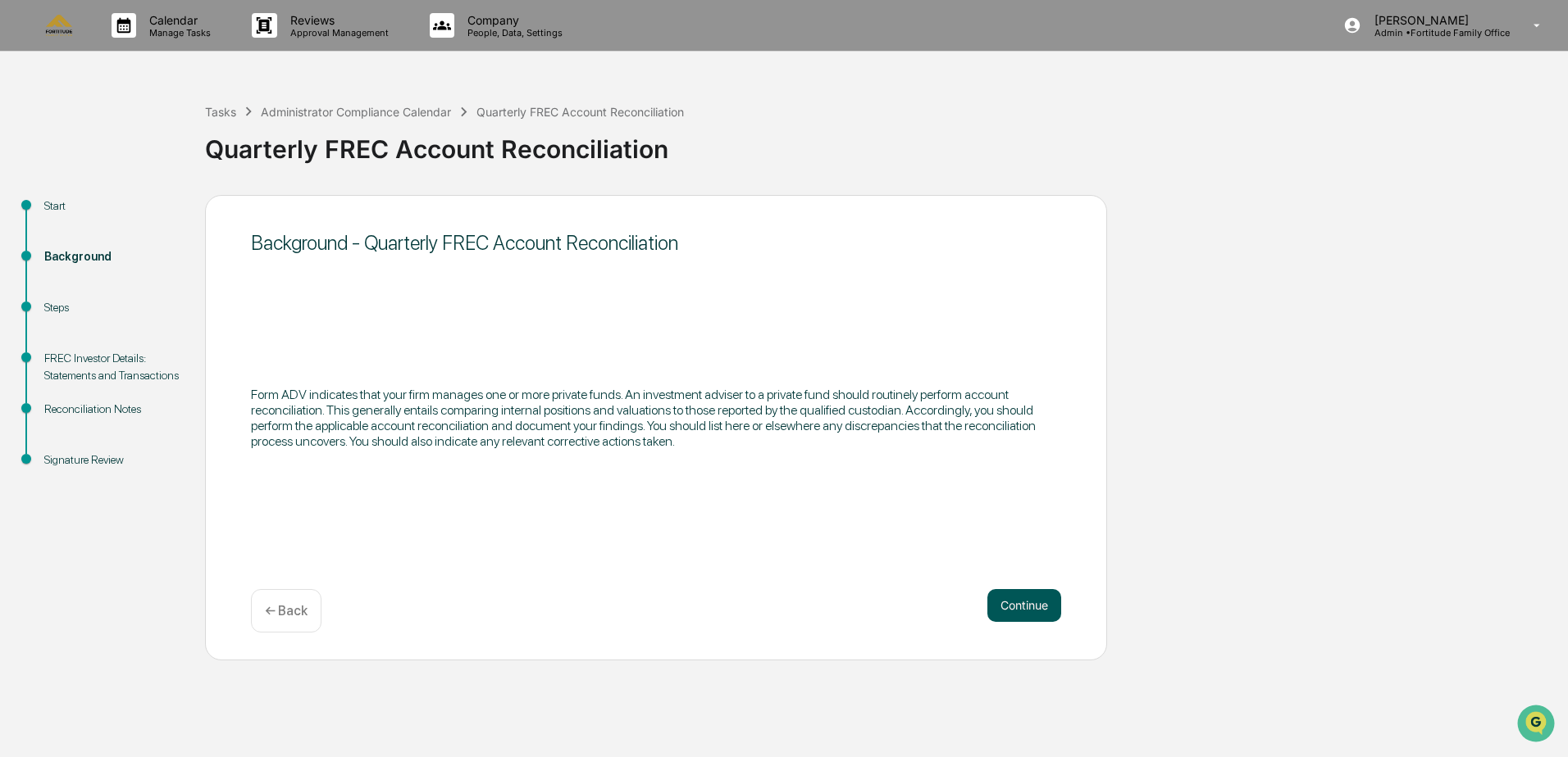
click at [1028, 622] on button "Continue" at bounding box center [1024, 605] width 74 height 33
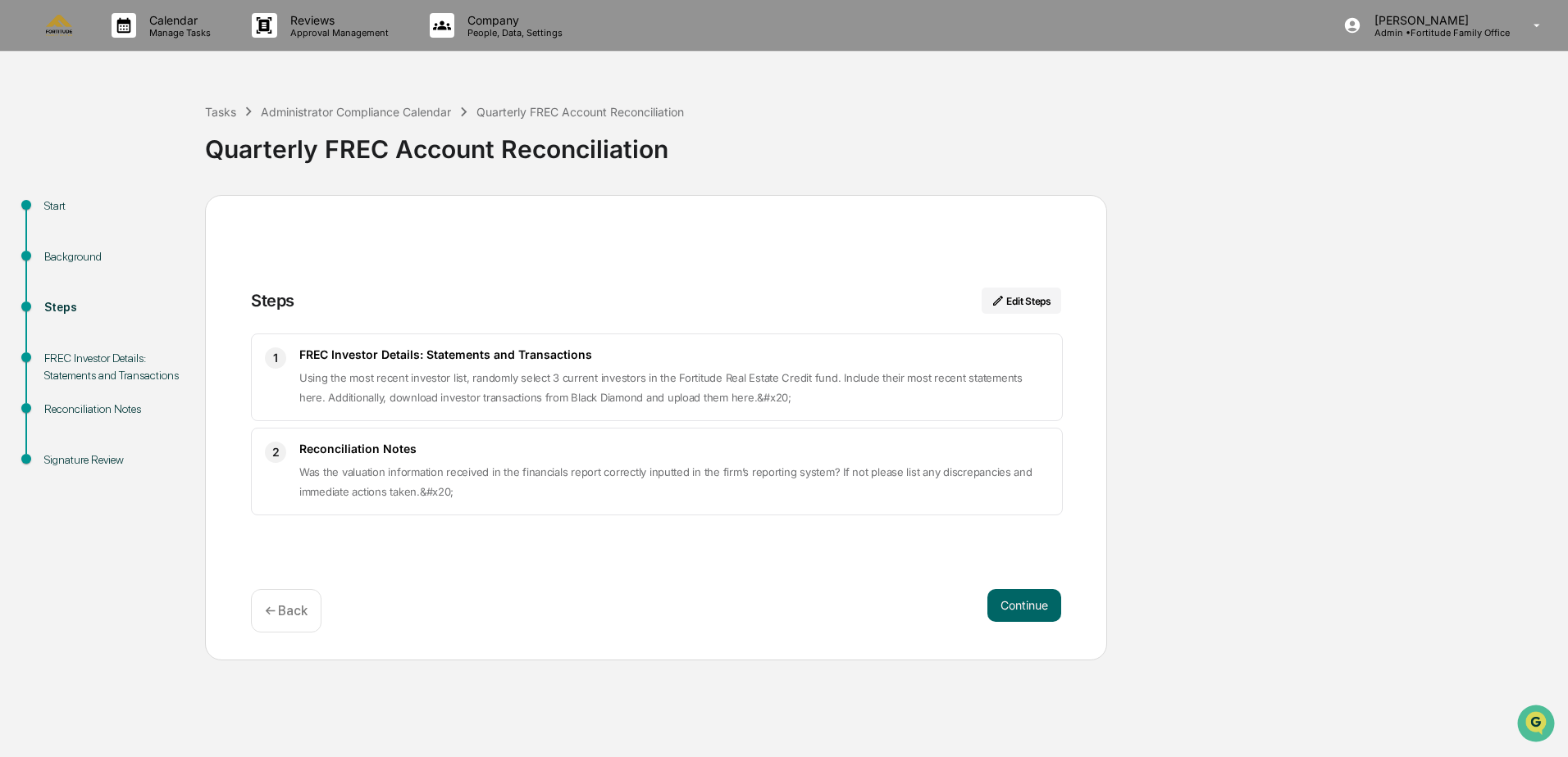
drag, startPoint x: 1123, startPoint y: 635, endPoint x: 1325, endPoint y: 85, distance: 585.9
click at [1325, 85] on div "Tasks Administrator Compliance Calendar Quarterly FREC Account Reconciliation Q…" at bounding box center [883, 136] width 1355 height 118
drag, startPoint x: 1387, startPoint y: 239, endPoint x: 1221, endPoint y: 125, distance: 201.4
click at [1221, 125] on div "Quarterly FREC Account Reconciliation" at bounding box center [883, 143] width 1355 height 43
click at [508, 700] on div "Calendar Manage Tasks Reviews Approval Management Company People, Data, Setting…" at bounding box center [784, 378] width 1568 height 757
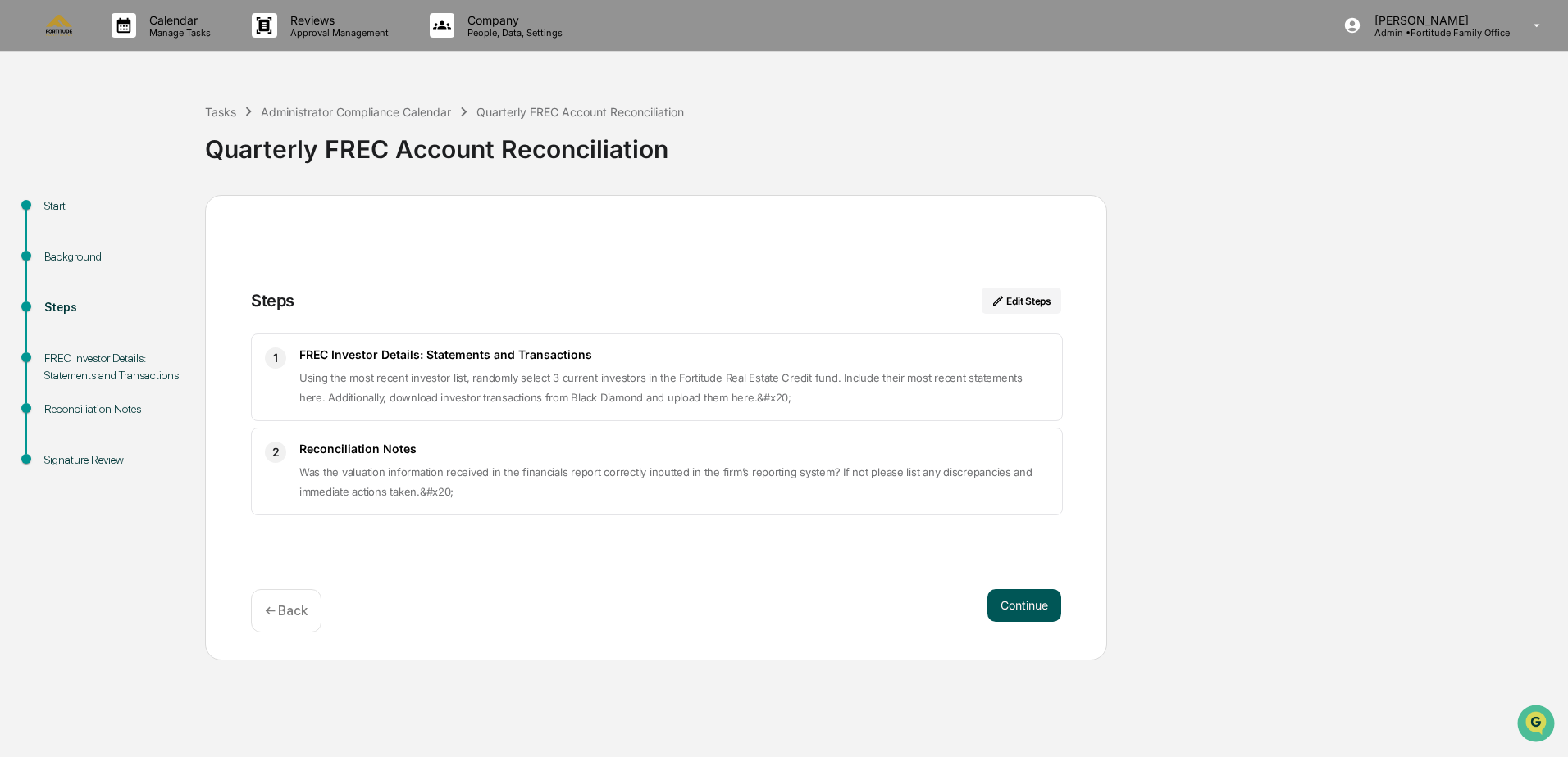
click at [1006, 603] on button "Continue" at bounding box center [1024, 605] width 74 height 33
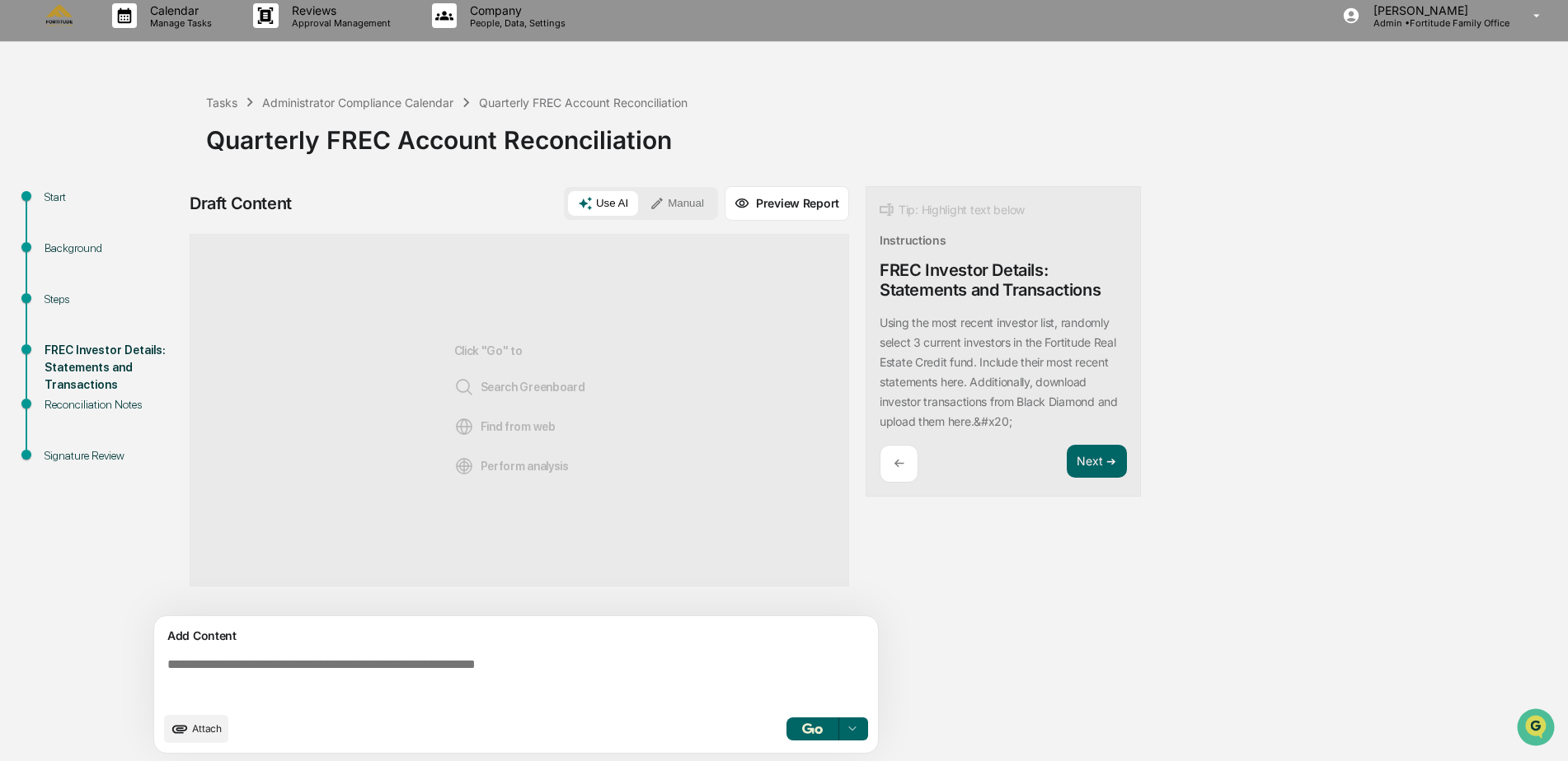
scroll to position [12, 0]
